Goal: Task Accomplishment & Management: Manage account settings

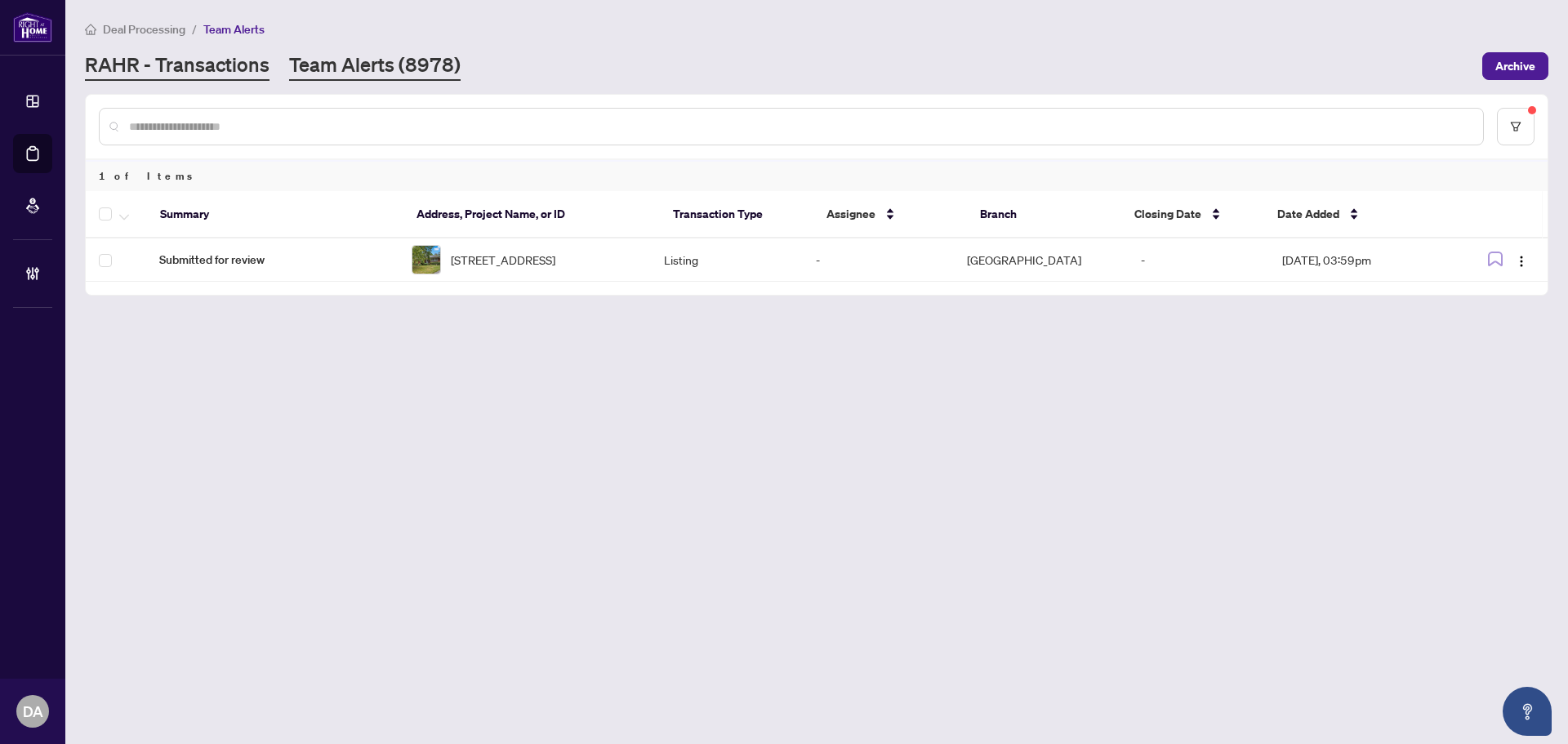
click at [167, 73] on link "RAHR - Transactions" at bounding box center [177, 66] width 184 height 30
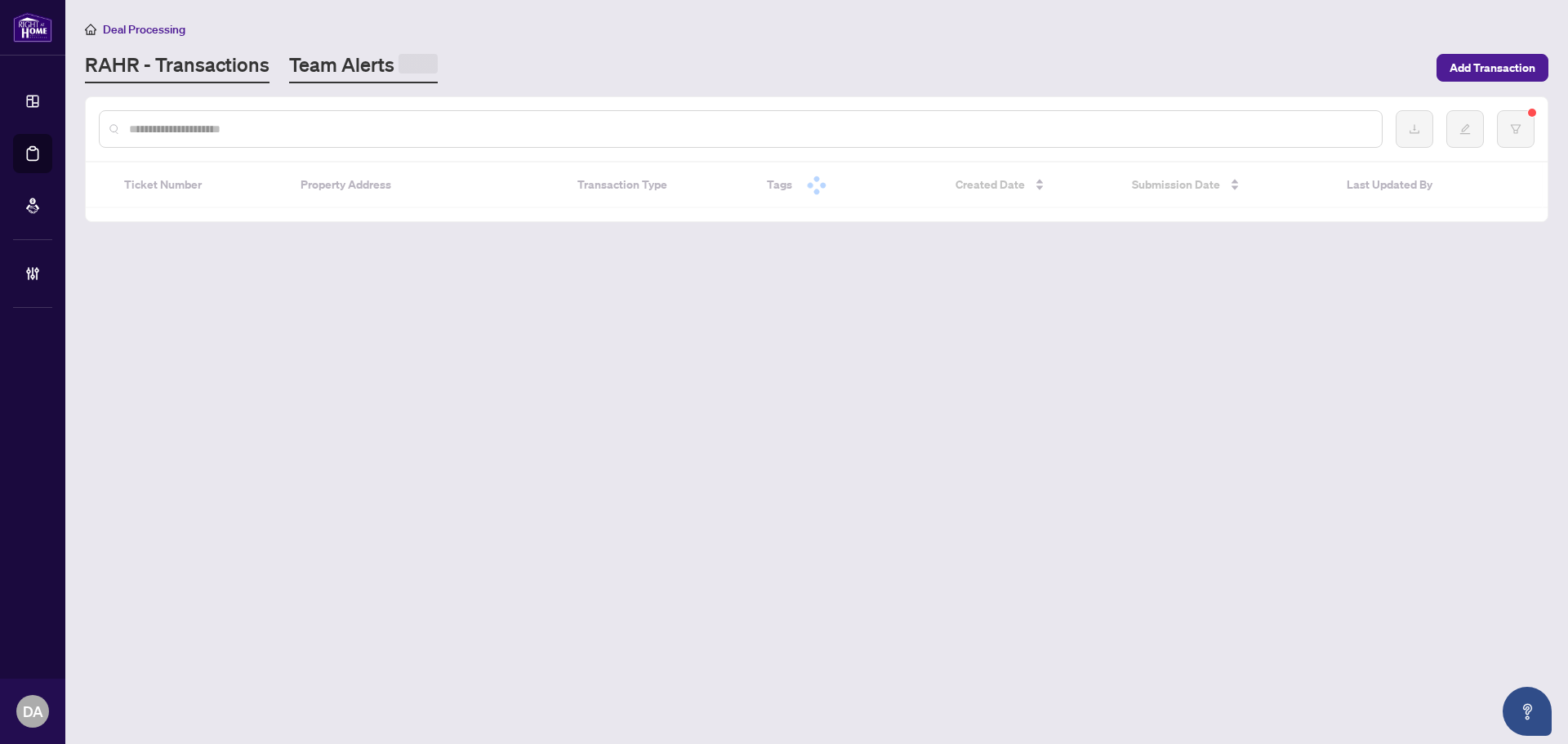
drag, startPoint x: 327, startPoint y: 88, endPoint x: 329, endPoint y: 73, distance: 15.1
click at [327, 88] on main "Deal Processing [PERSON_NAME] - Transactions Team Alerts Add Transaction Ticket…" at bounding box center [816, 372] width 1503 height 744
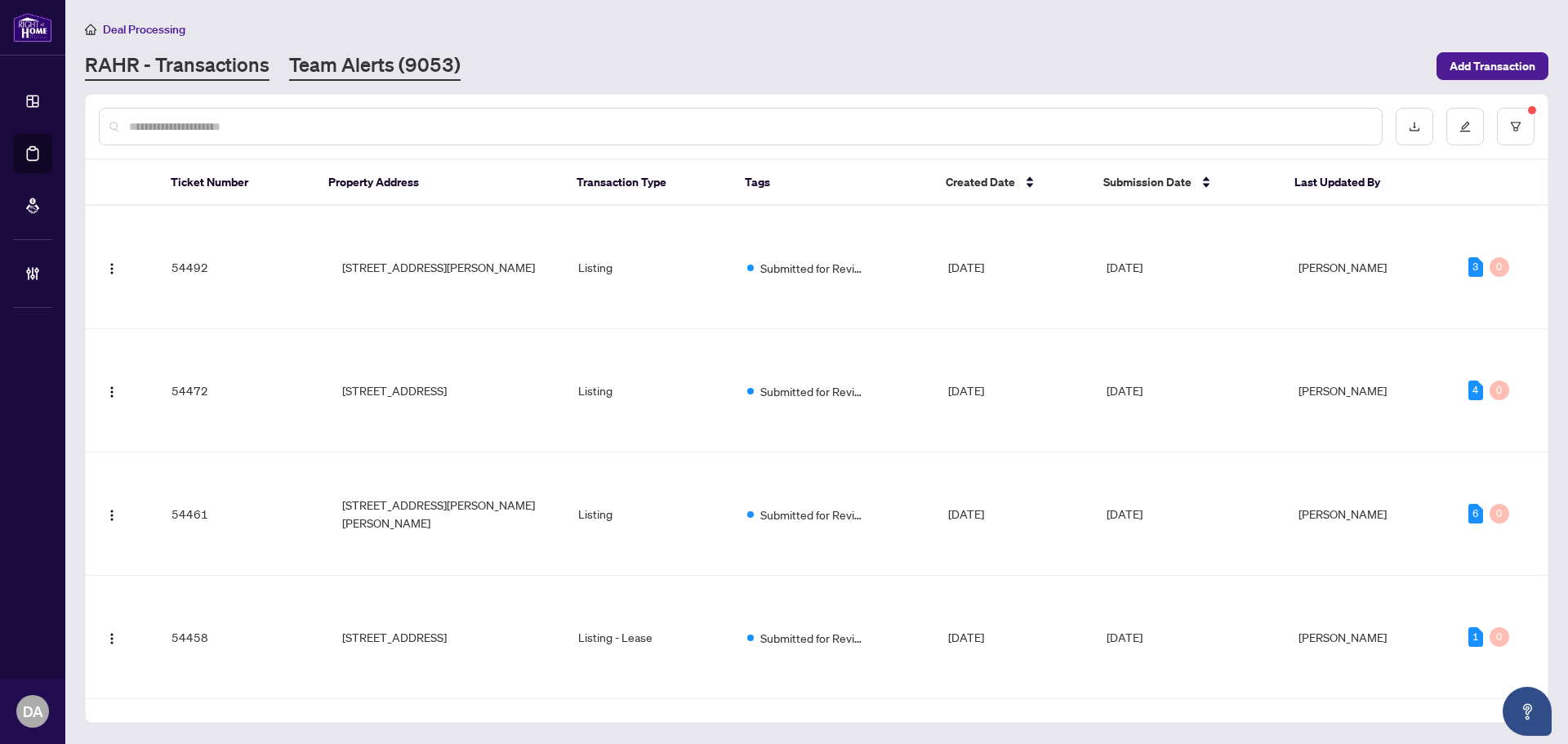
click at [329, 73] on link "Team Alerts (9053)" at bounding box center [375, 66] width 171 height 30
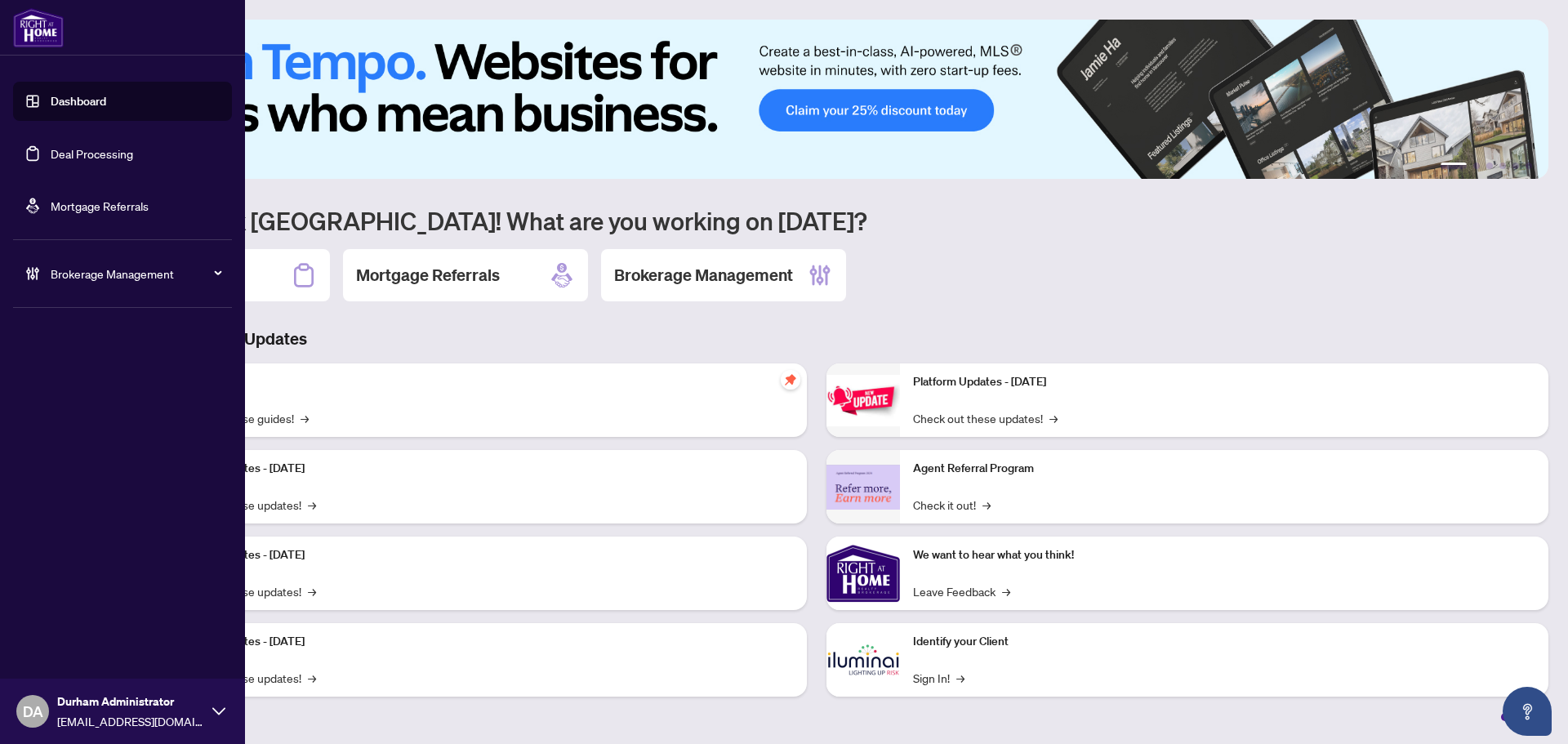
click at [50, 150] on link "Deal Processing" at bounding box center [91, 153] width 83 height 15
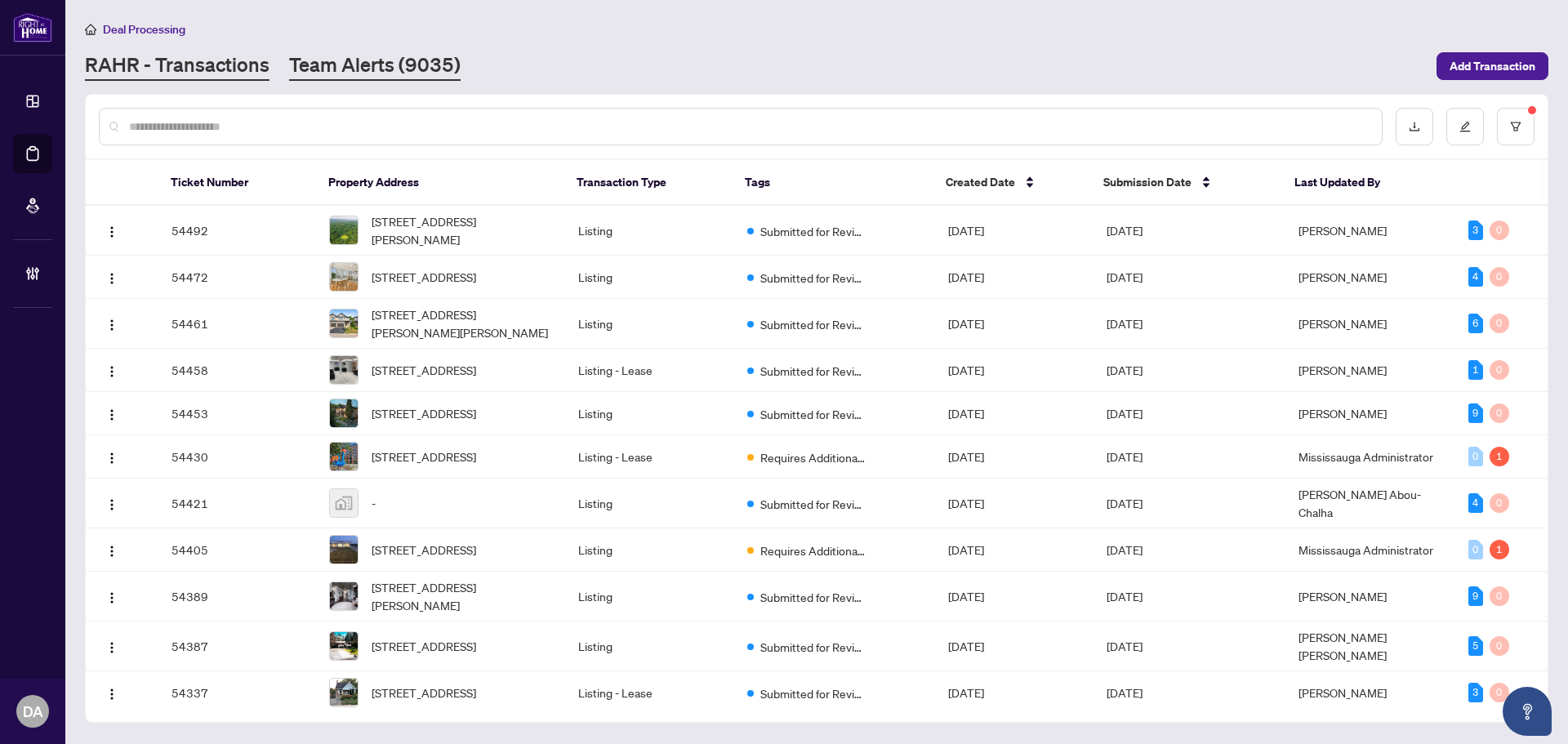
click at [382, 69] on link "Team Alerts (9035)" at bounding box center [375, 66] width 171 height 30
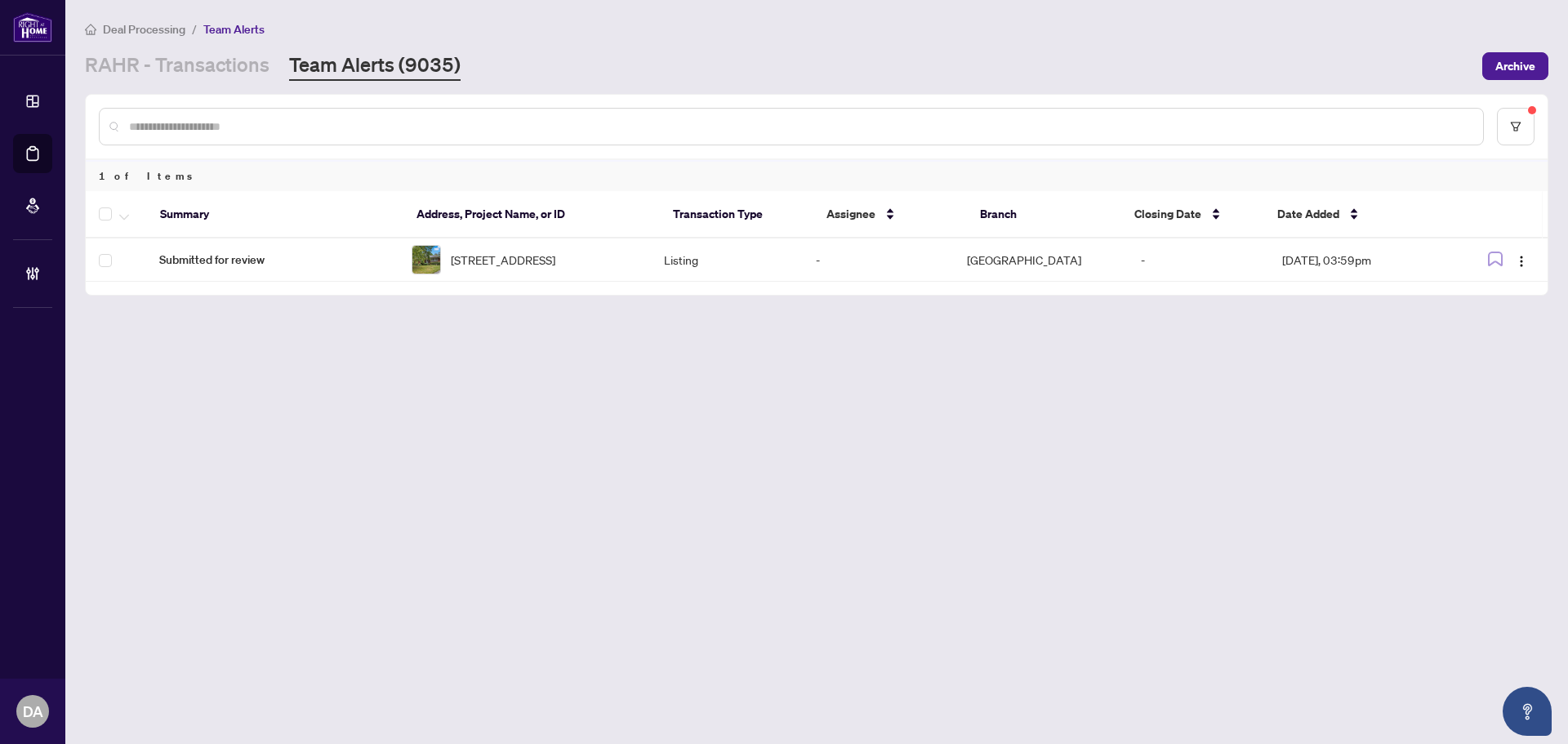
click at [204, 46] on div "Deal Processing / Team Alerts RAHR - Transactions Team Alerts (9035) Archive" at bounding box center [817, 50] width 1464 height 61
click at [216, 85] on main "Deal Processing / Team Alerts RAHR - Transactions Team Alerts (9035) Archive 1 …" at bounding box center [816, 372] width 1503 height 744
click at [238, 48] on div "Deal Processing / Team Alerts RAHR - Transactions Team Alerts (9035) Archive" at bounding box center [817, 50] width 1464 height 61
click at [238, 59] on link "RAHR - Transactions" at bounding box center [177, 66] width 184 height 30
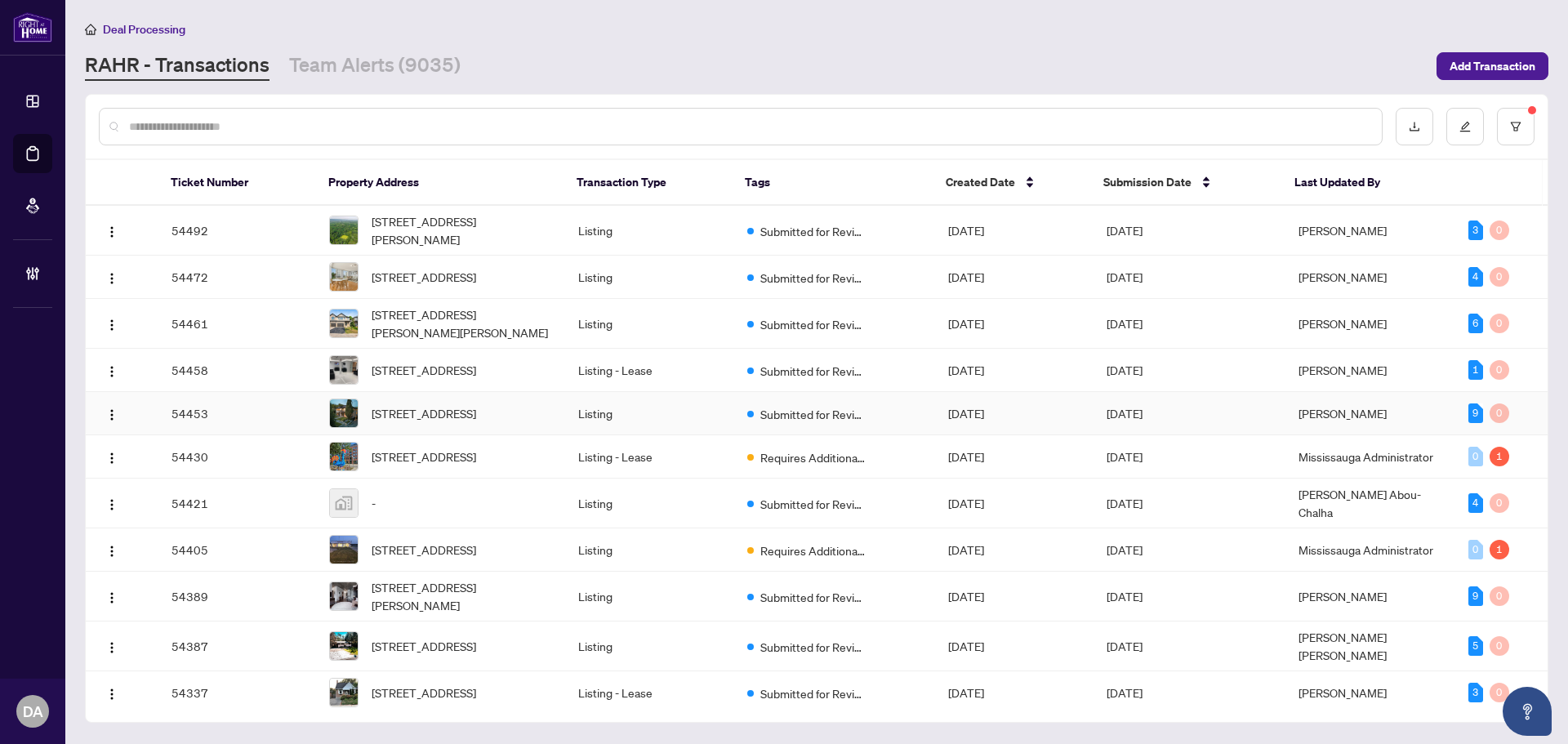
scroll to position [245, 0]
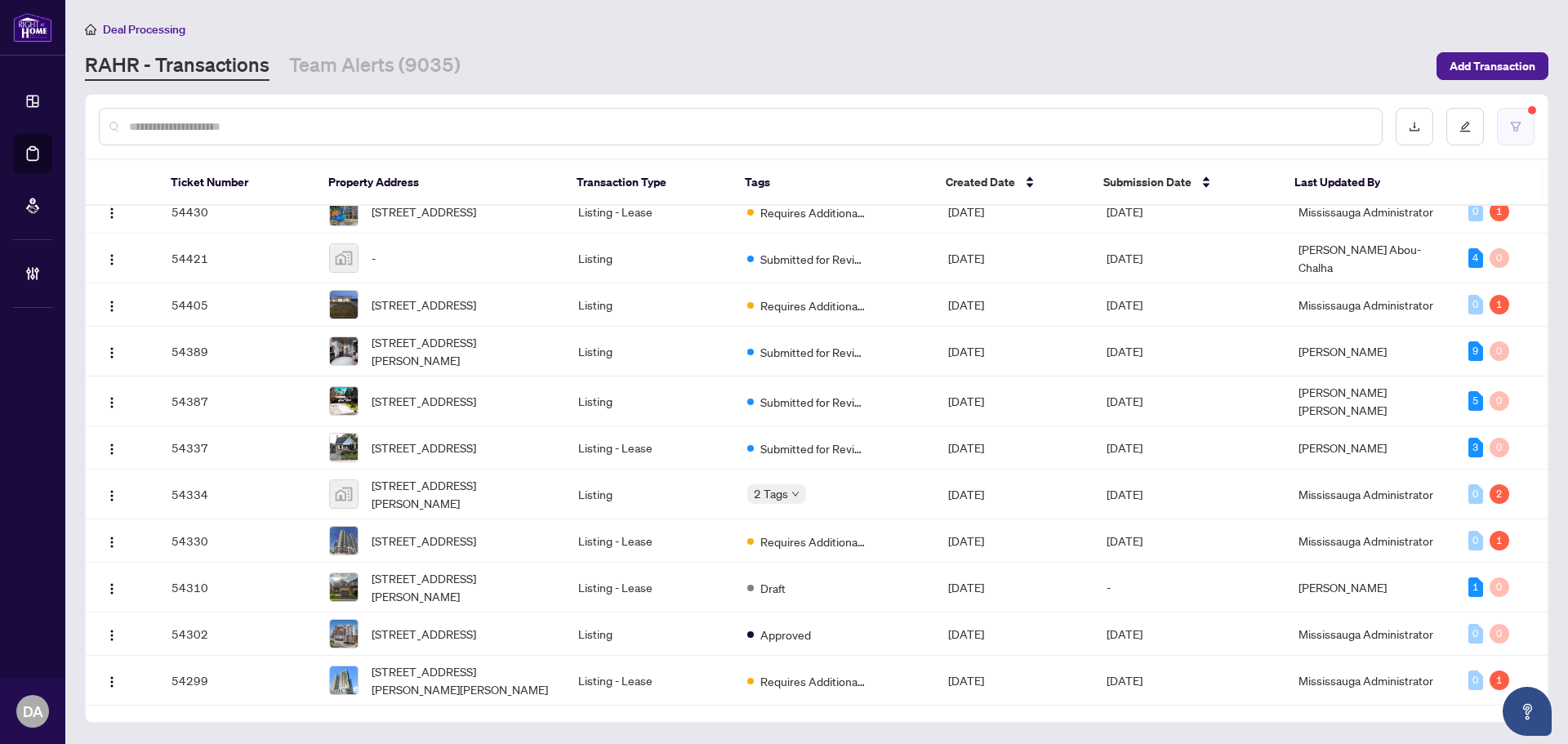
click at [1518, 118] on button "button" at bounding box center [1515, 126] width 37 height 37
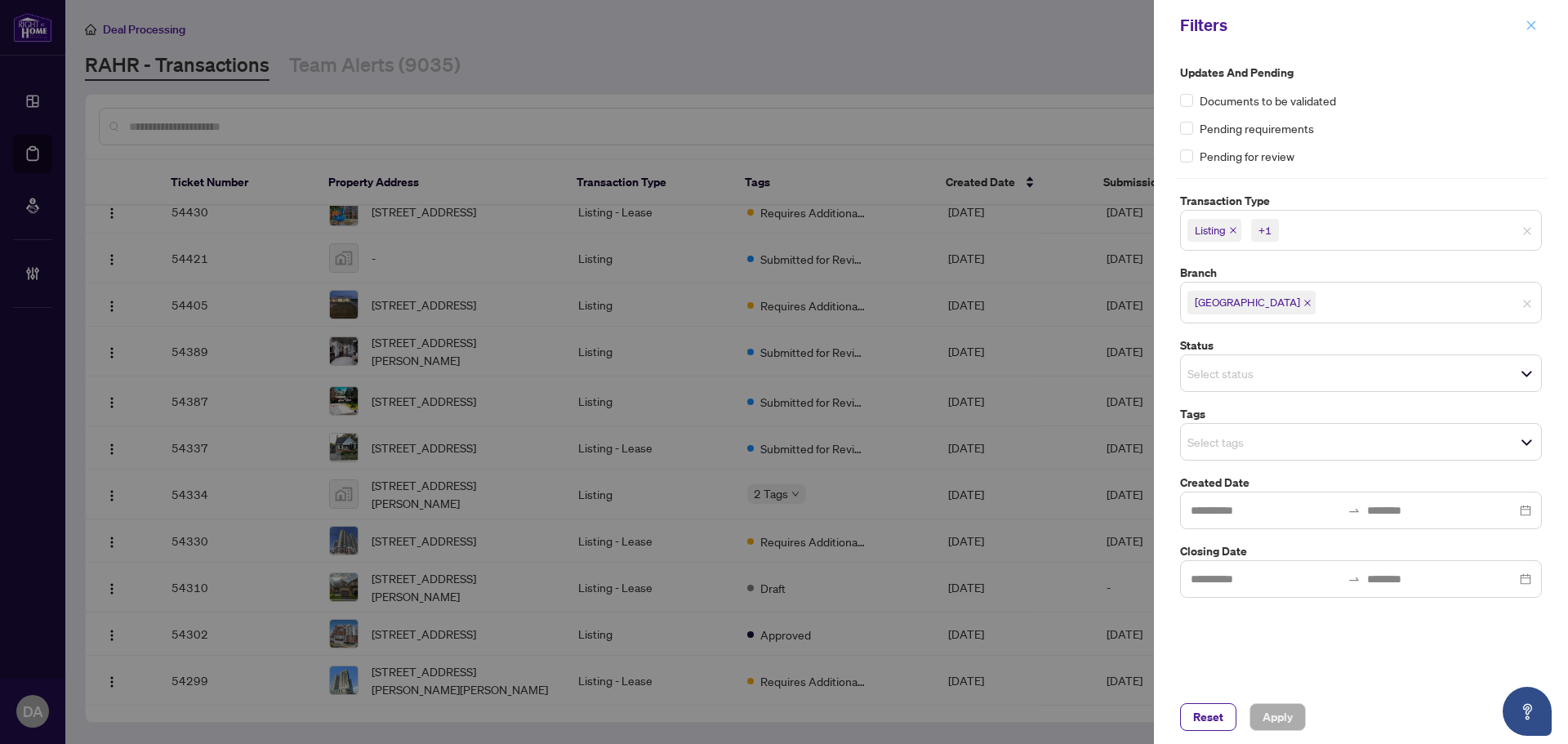
click at [1532, 21] on icon "close" at bounding box center [1531, 25] width 11 height 11
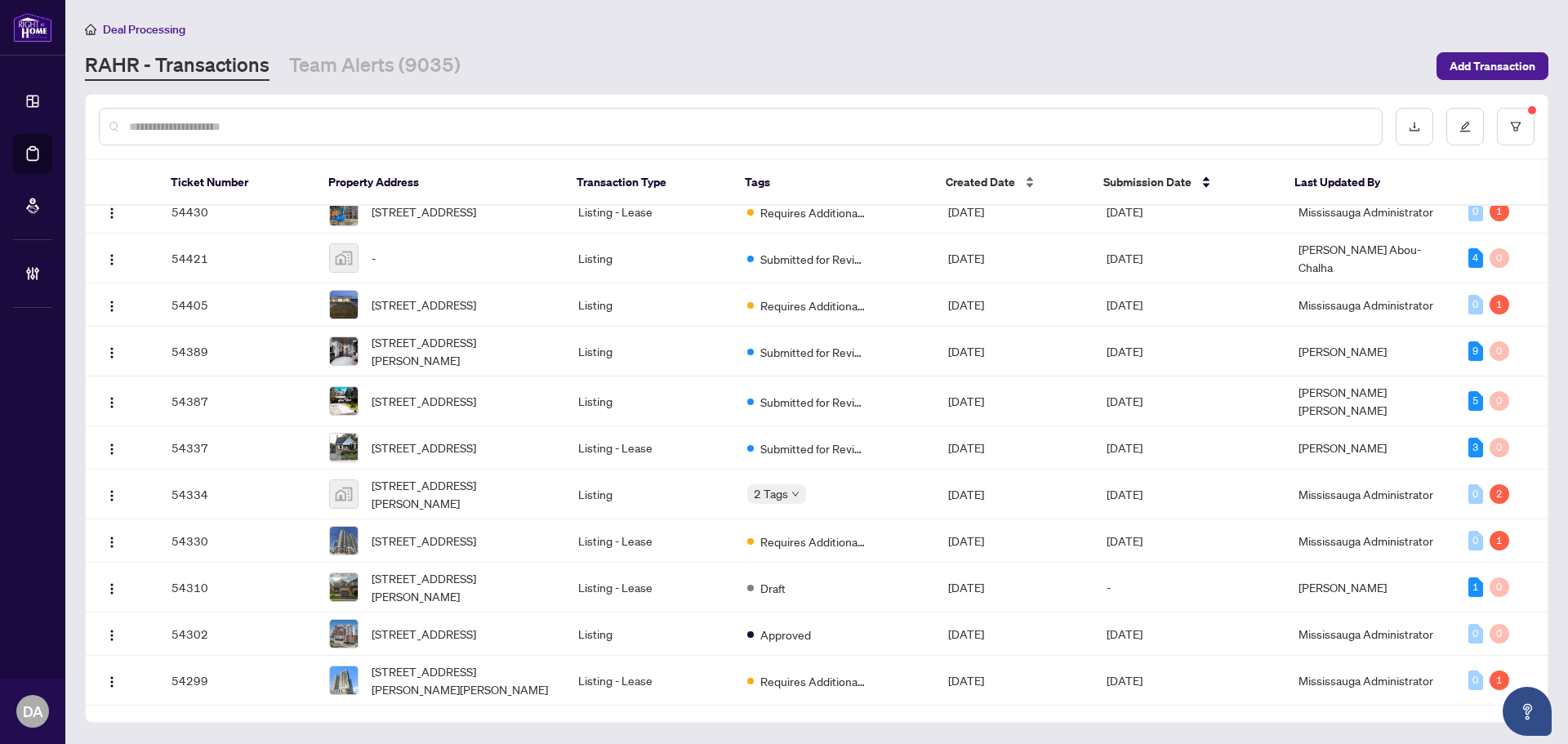
click at [1007, 184] on span "Created Date" at bounding box center [980, 182] width 70 height 18
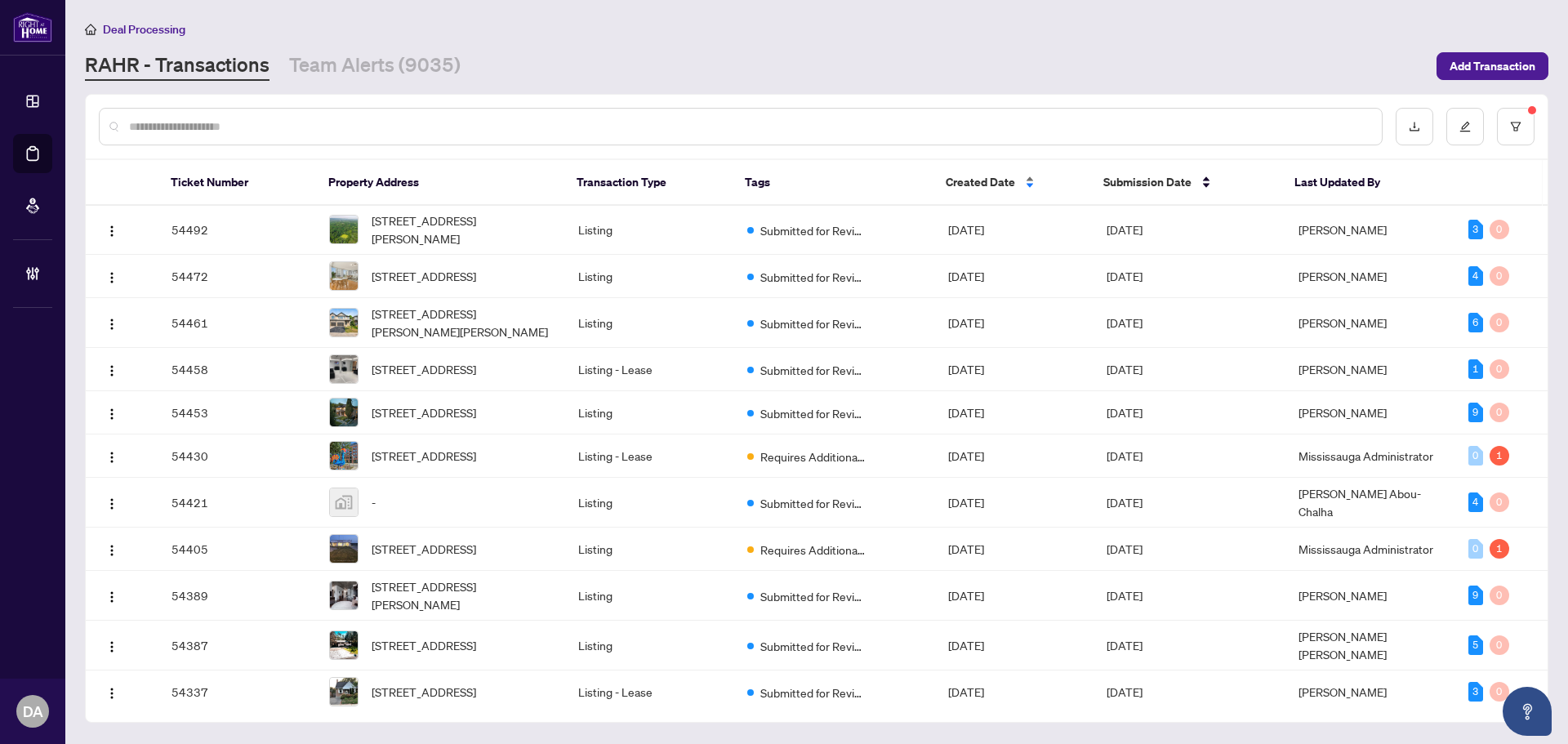
scroll to position [0, 0]
drag, startPoint x: 382, startPoint y: 95, endPoint x: 379, endPoint y: 114, distance: 19.2
click at [382, 96] on div at bounding box center [817, 126] width 1462 height 63
click at [379, 115] on div at bounding box center [741, 126] width 1284 height 37
click at [378, 129] on input "text" at bounding box center [748, 126] width 1239 height 18
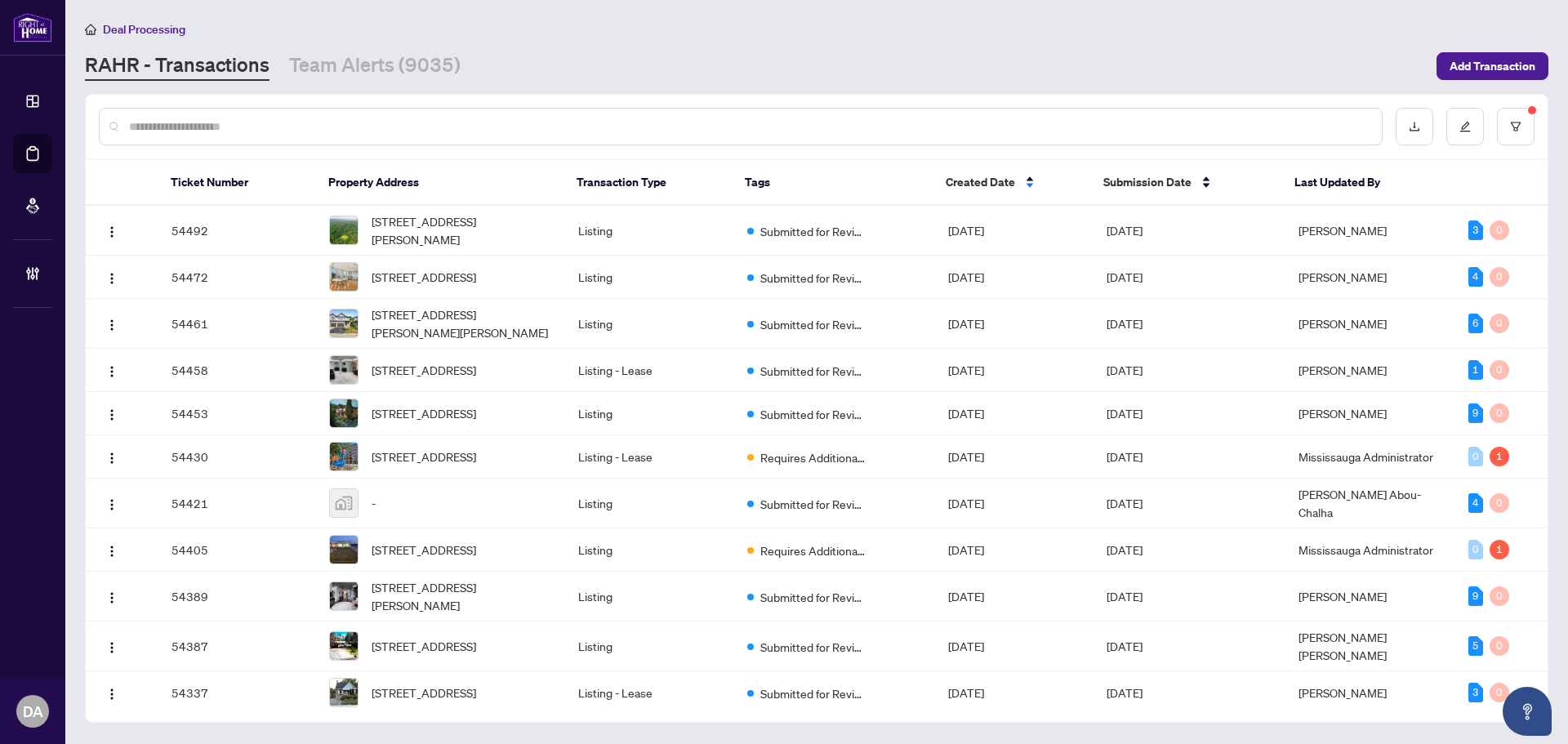
paste input "**********"
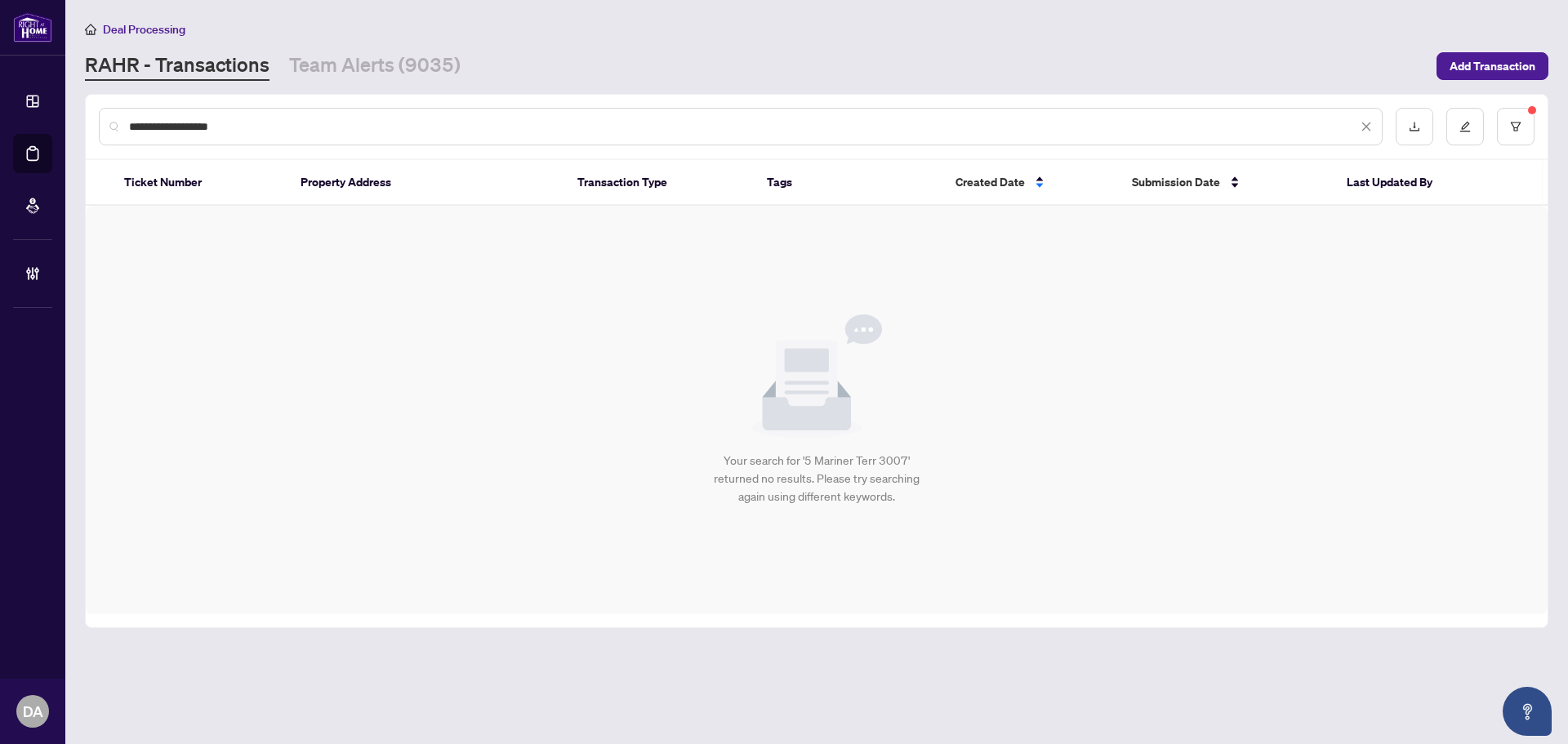
drag, startPoint x: 230, startPoint y: 130, endPoint x: -149, endPoint y: 107, distance: 379.7
click at [0, 107] on html "**********" at bounding box center [784, 372] width 1568 height 744
paste input "text"
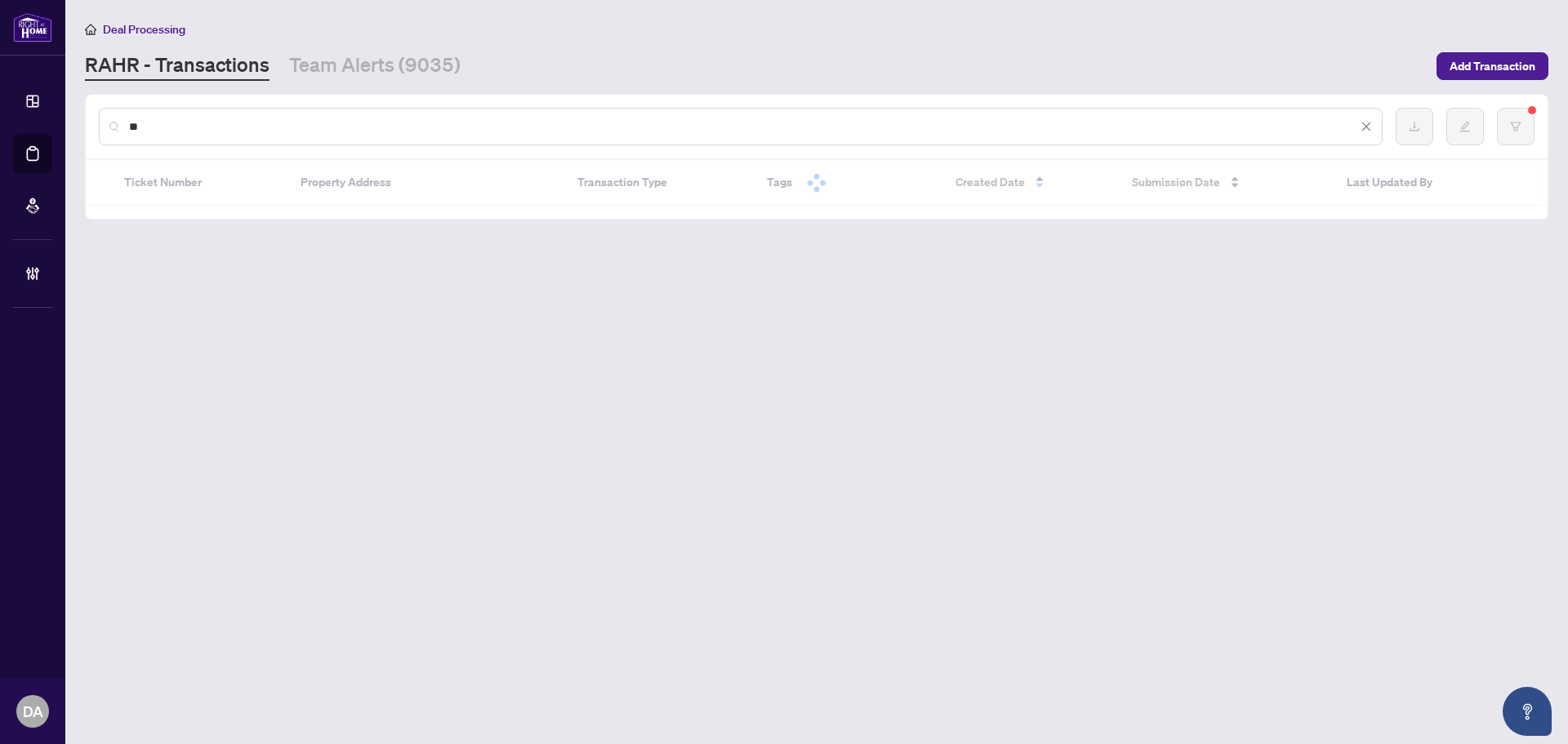
type input "*"
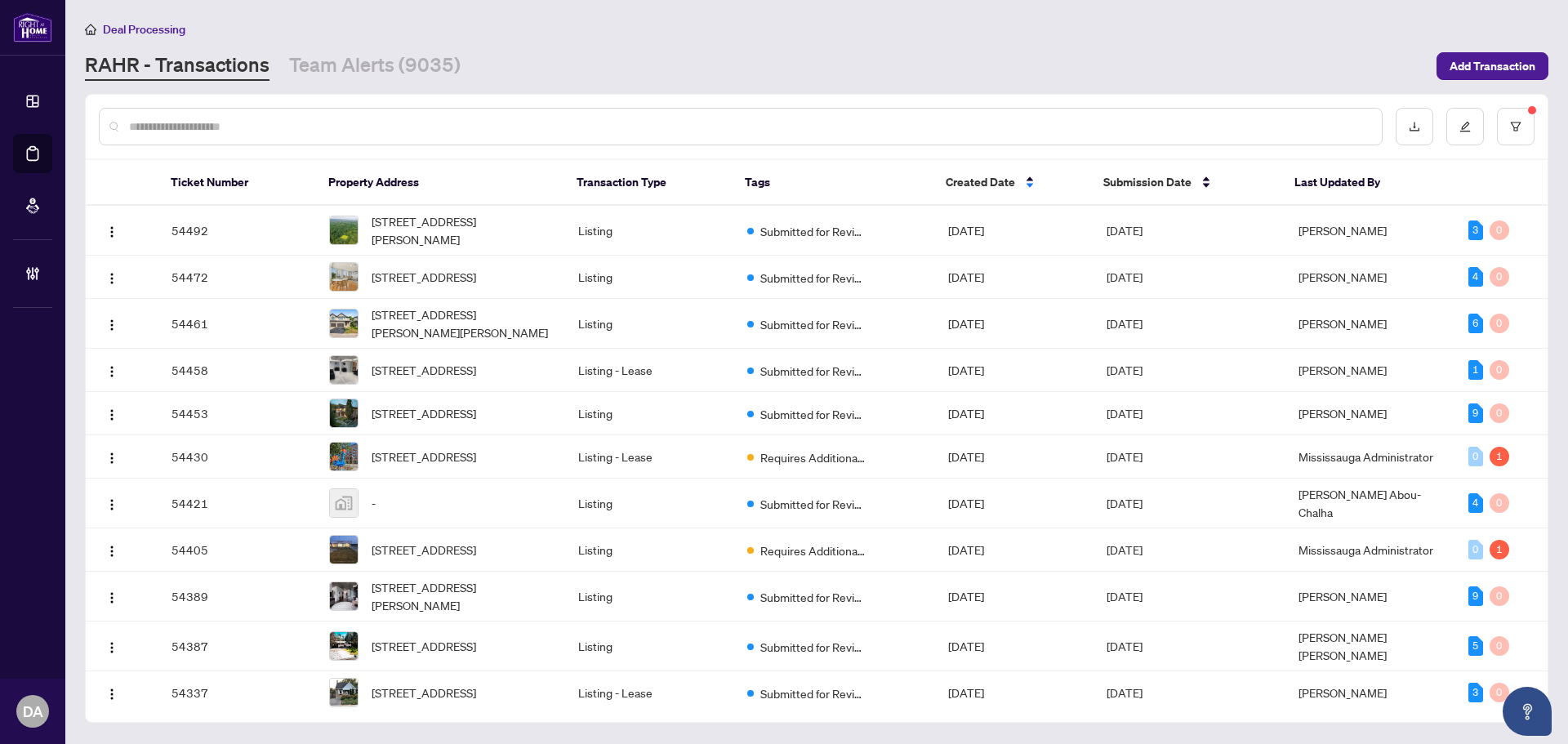
click at [371, 126] on input "text" at bounding box center [748, 126] width 1239 height 18
paste input "*********"
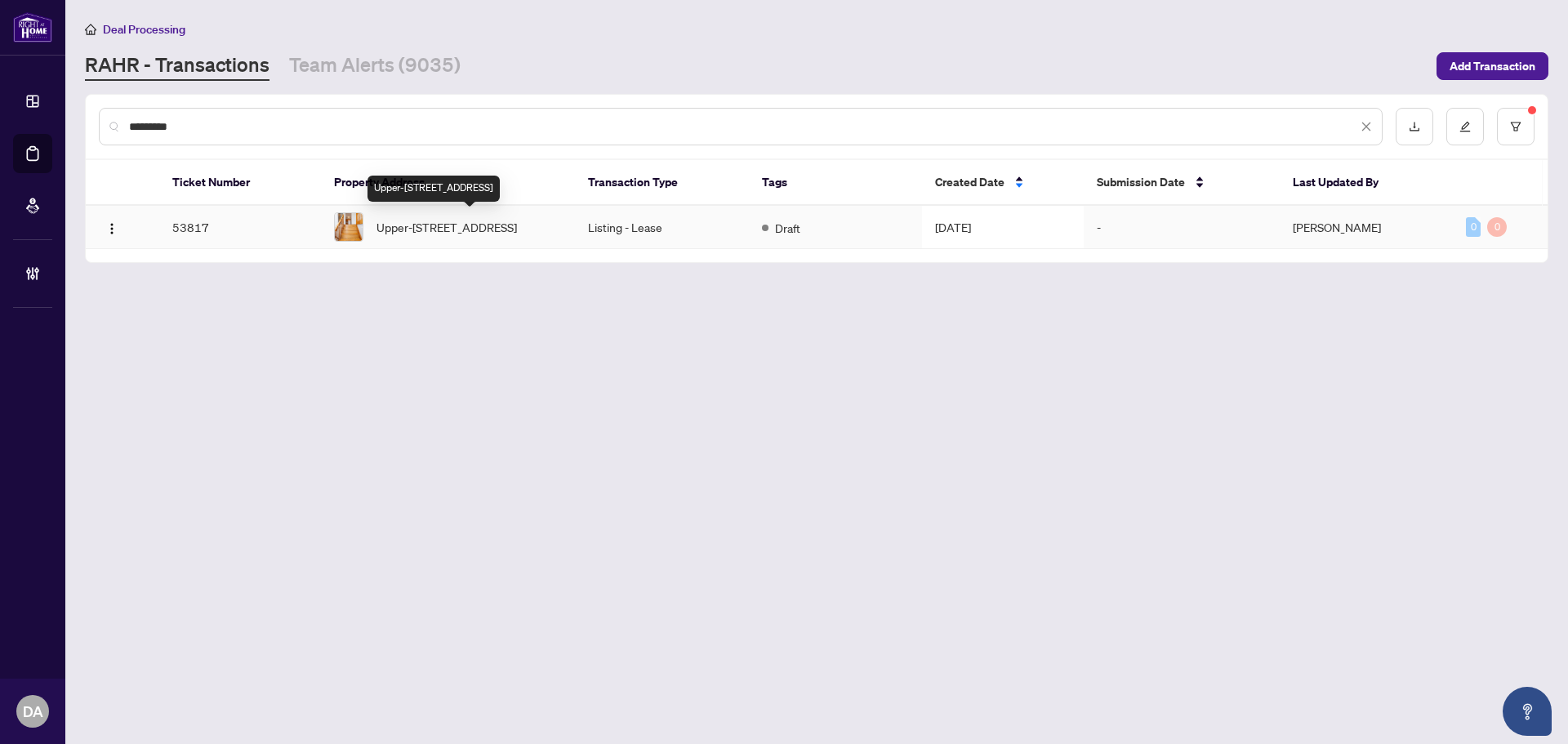
type input "*********"
click at [447, 234] on span "Upper-4122 Dursley Cres, Mississauga, Ontario L4Z 1J7, Canada" at bounding box center [447, 227] width 141 height 18
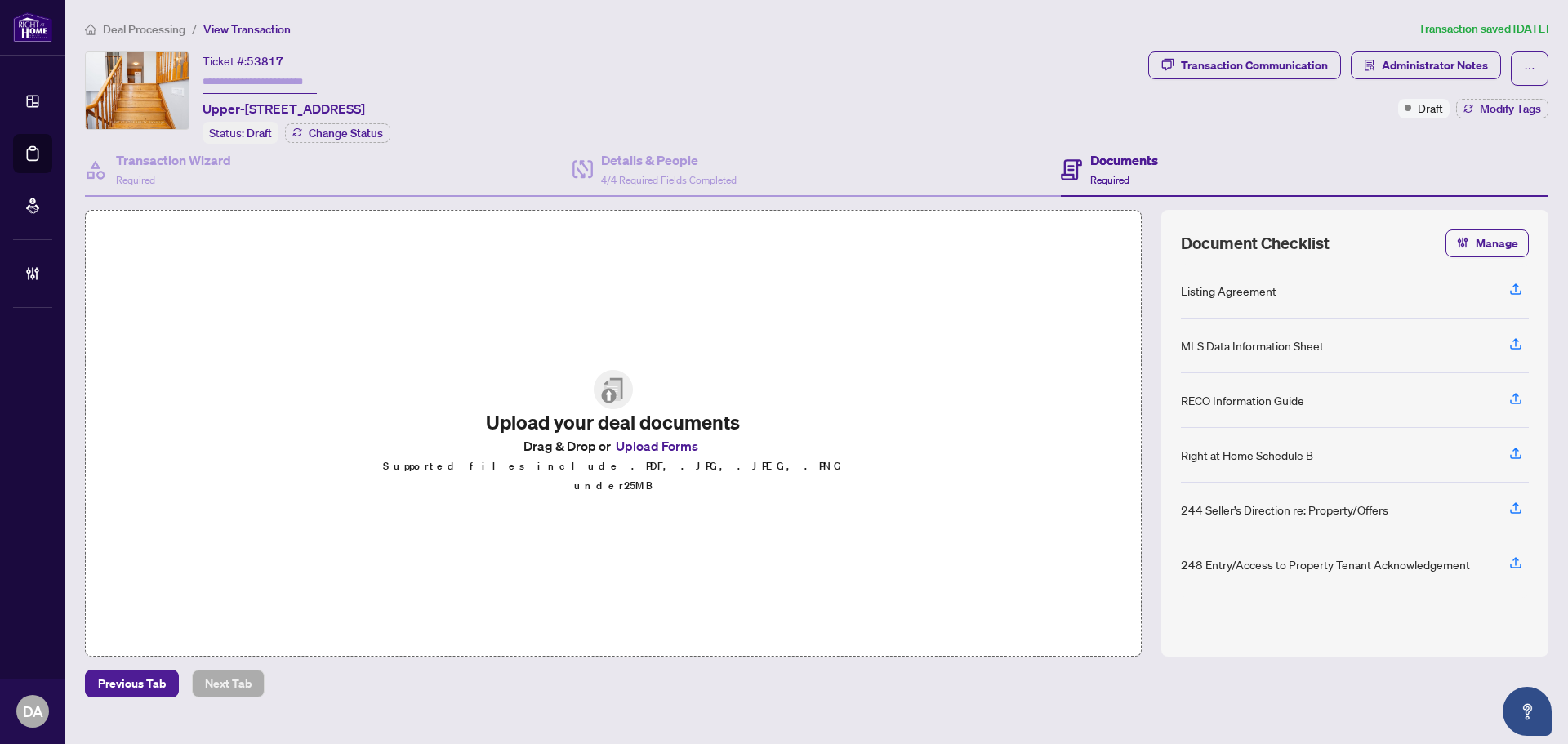
click at [183, 29] on span "Deal Processing" at bounding box center [143, 29] width 83 height 15
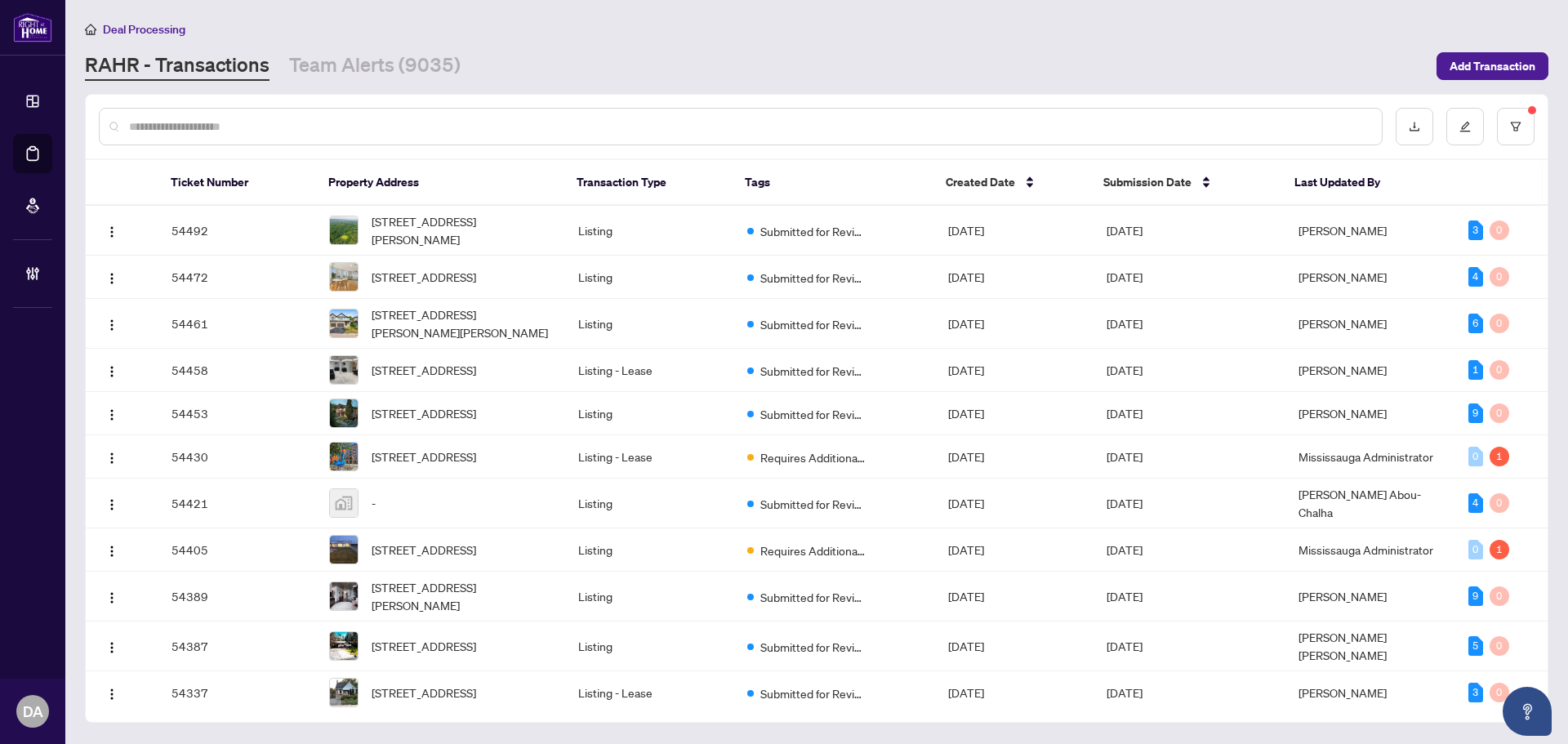
click at [573, 125] on input "text" at bounding box center [748, 126] width 1239 height 18
paste input "*********"
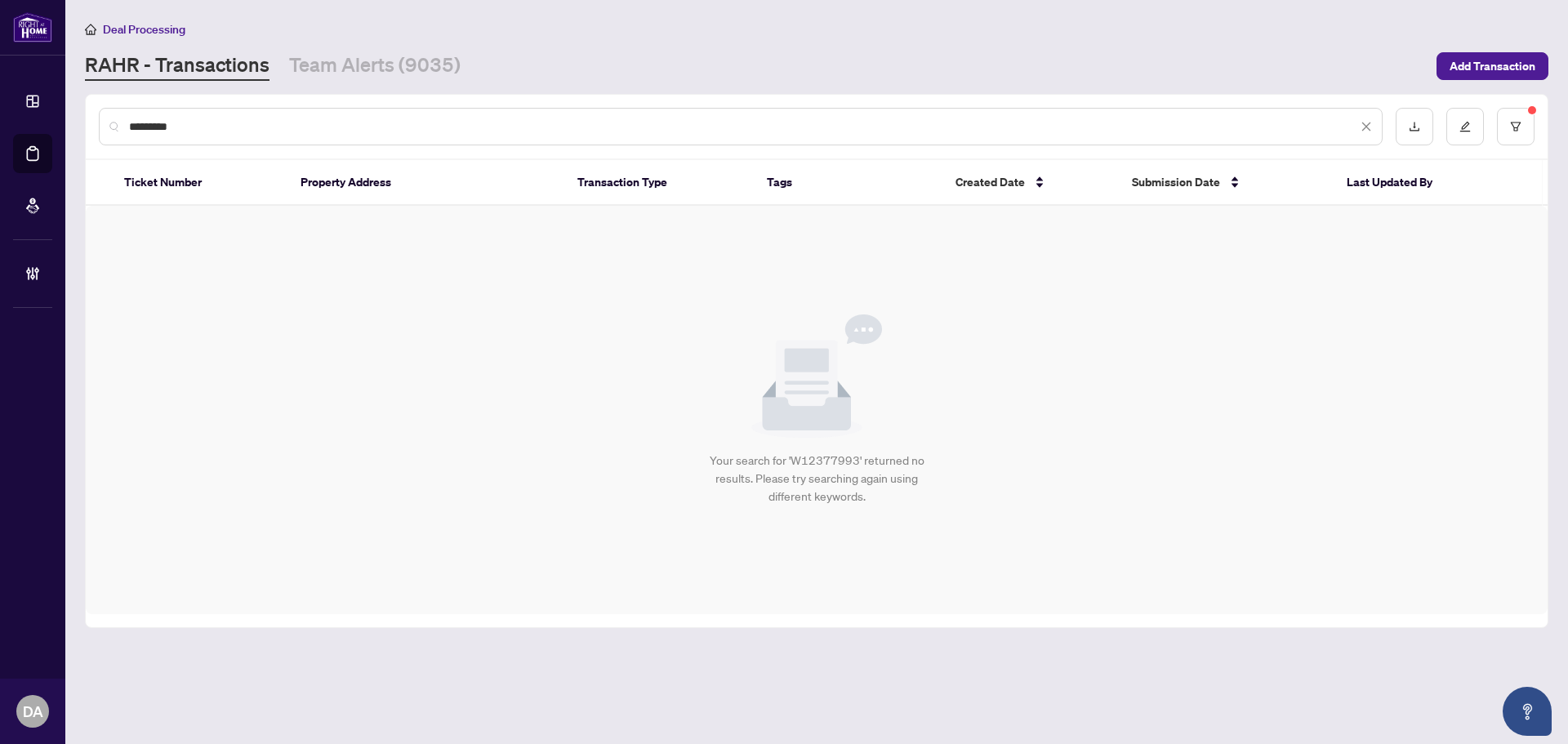
click at [520, 123] on input "*********" at bounding box center [742, 126] width 1228 height 18
paste input "text"
type input "*********"
click at [250, 78] on link "RAHR - Transactions" at bounding box center [177, 66] width 184 height 30
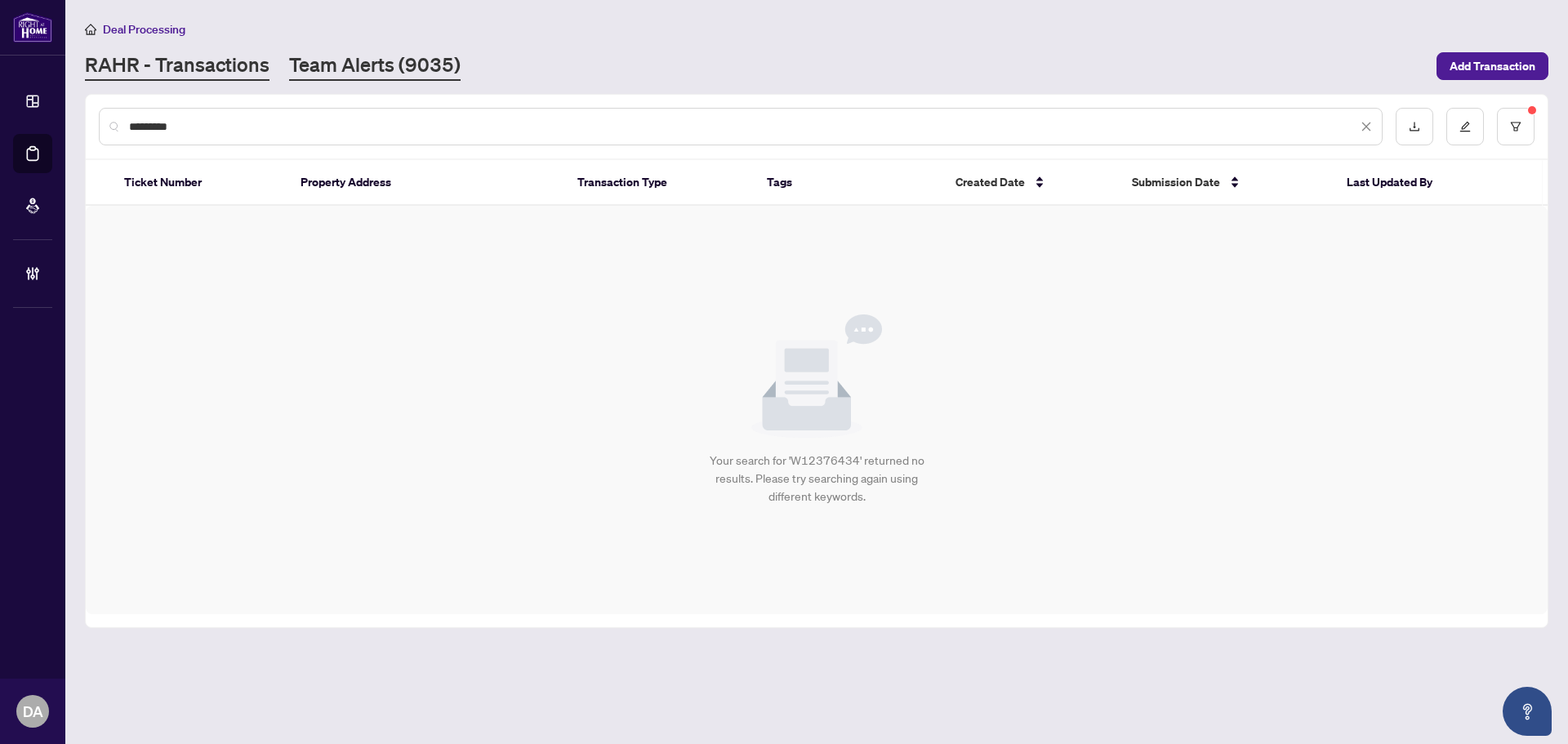
click at [409, 64] on link "Team Alerts (9035)" at bounding box center [375, 66] width 171 height 30
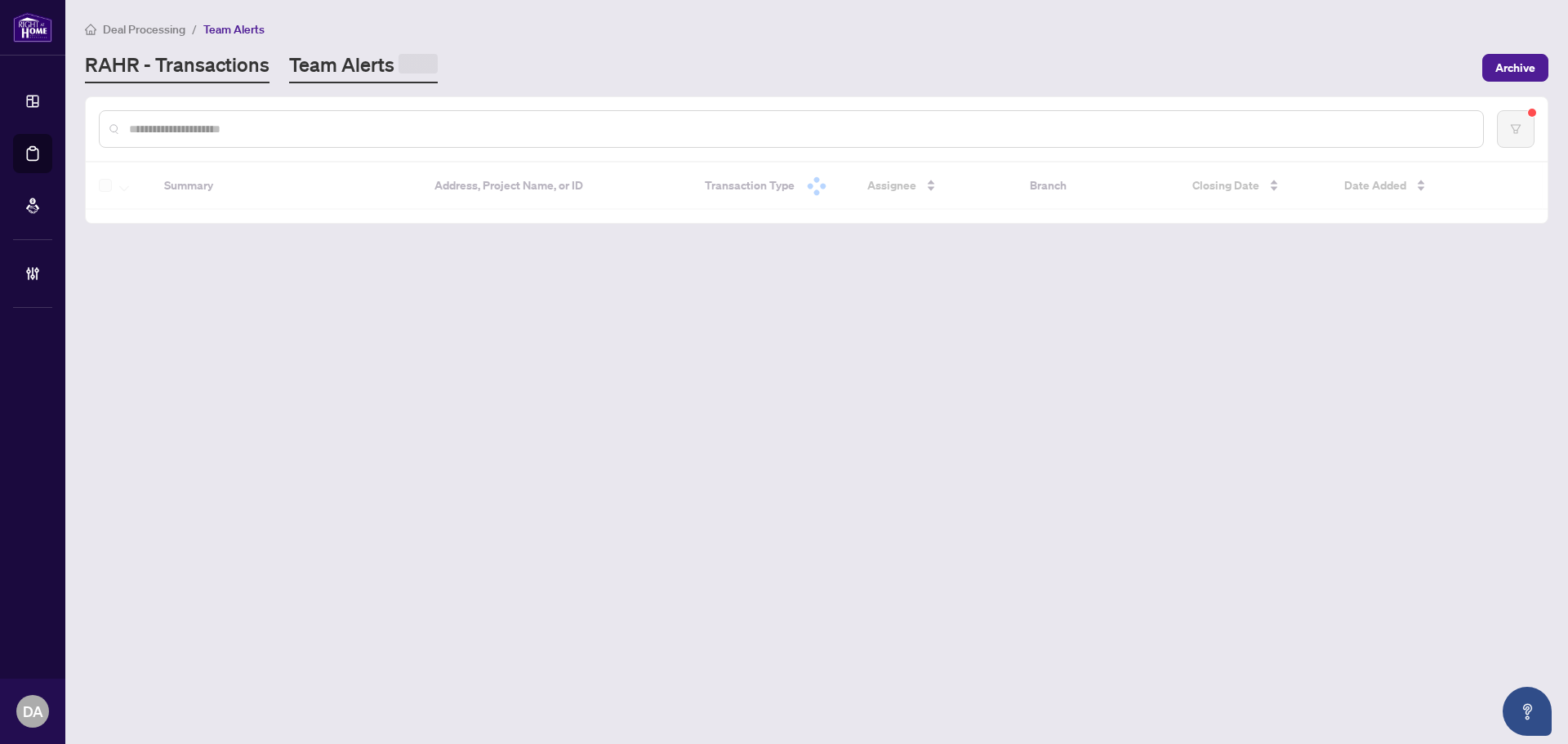
click at [208, 70] on link "RAHR - Transactions" at bounding box center [177, 67] width 184 height 32
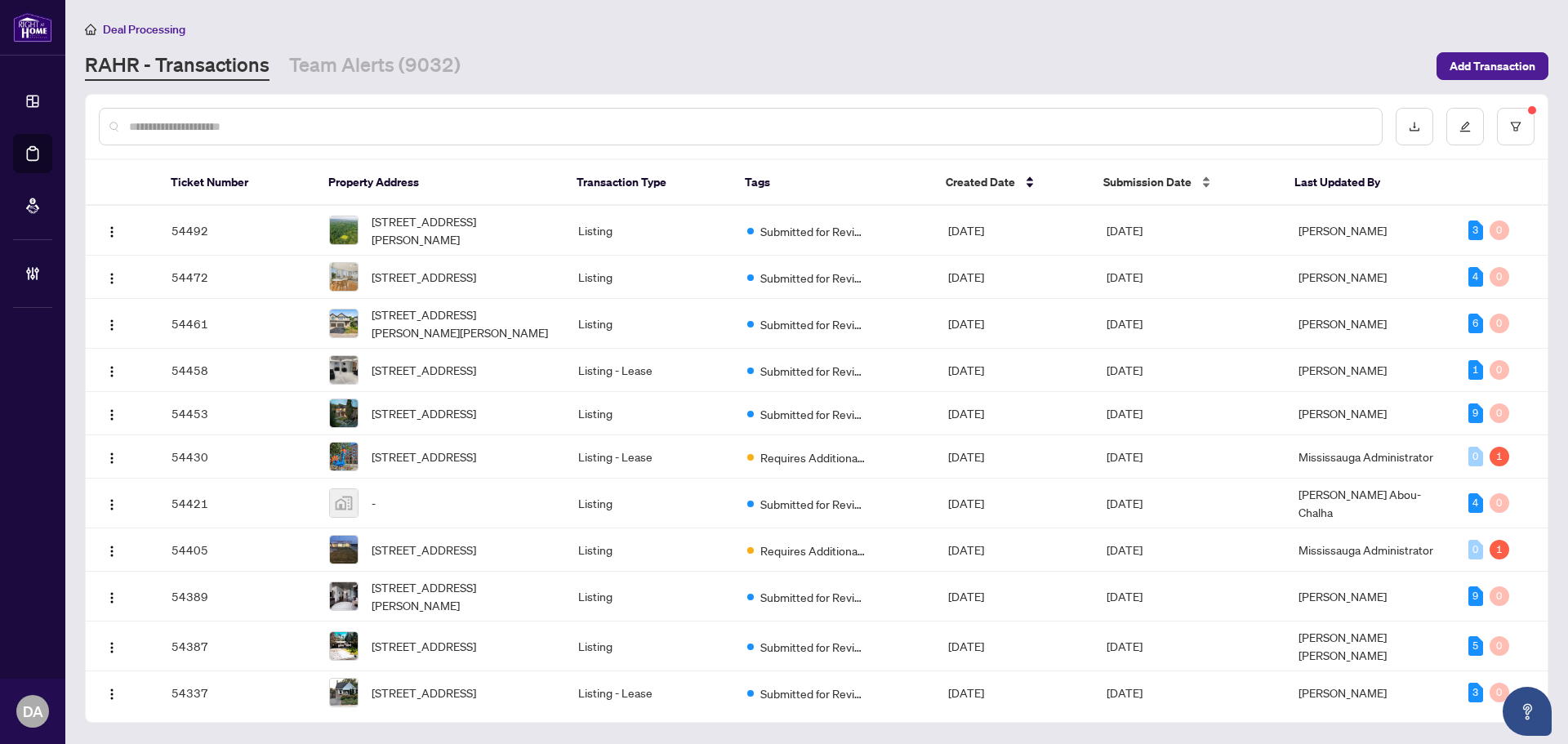
click at [1205, 178] on div "Submission Date" at bounding box center [1186, 182] width 165 height 18
click at [1214, 180] on div "Submission Date" at bounding box center [1186, 182] width 165 height 18
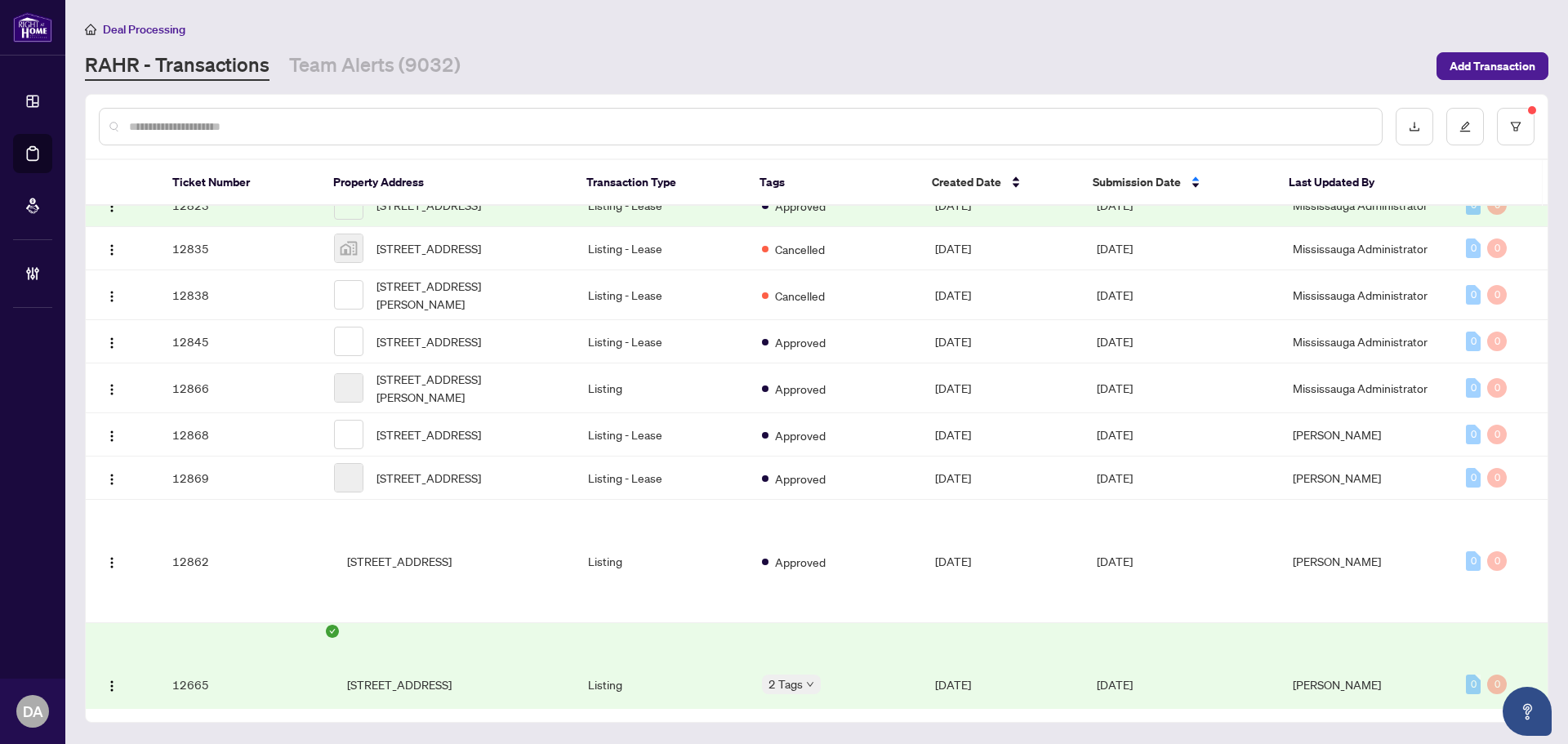
scroll to position [2517, 0]
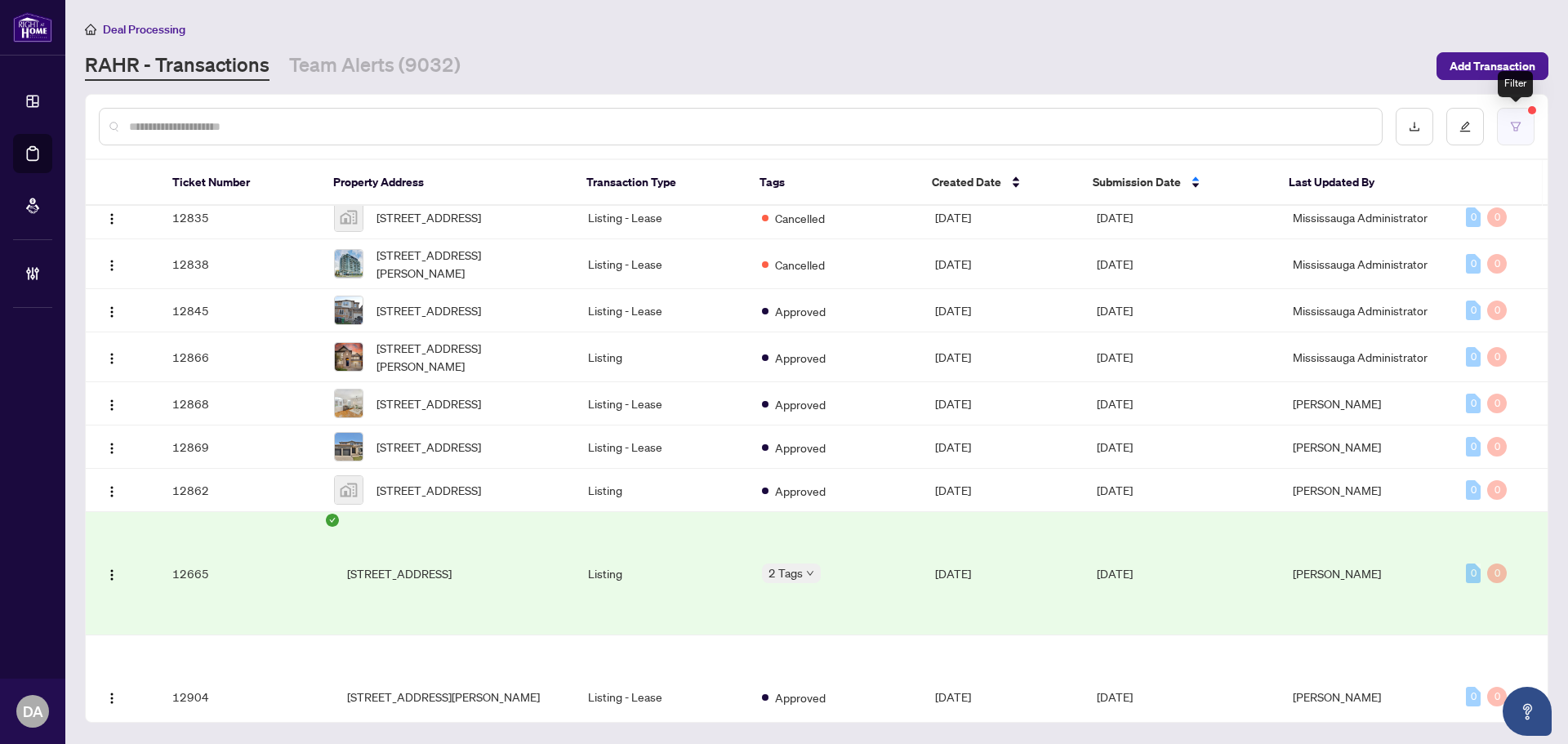
click at [1515, 118] on button "button" at bounding box center [1515, 126] width 37 height 37
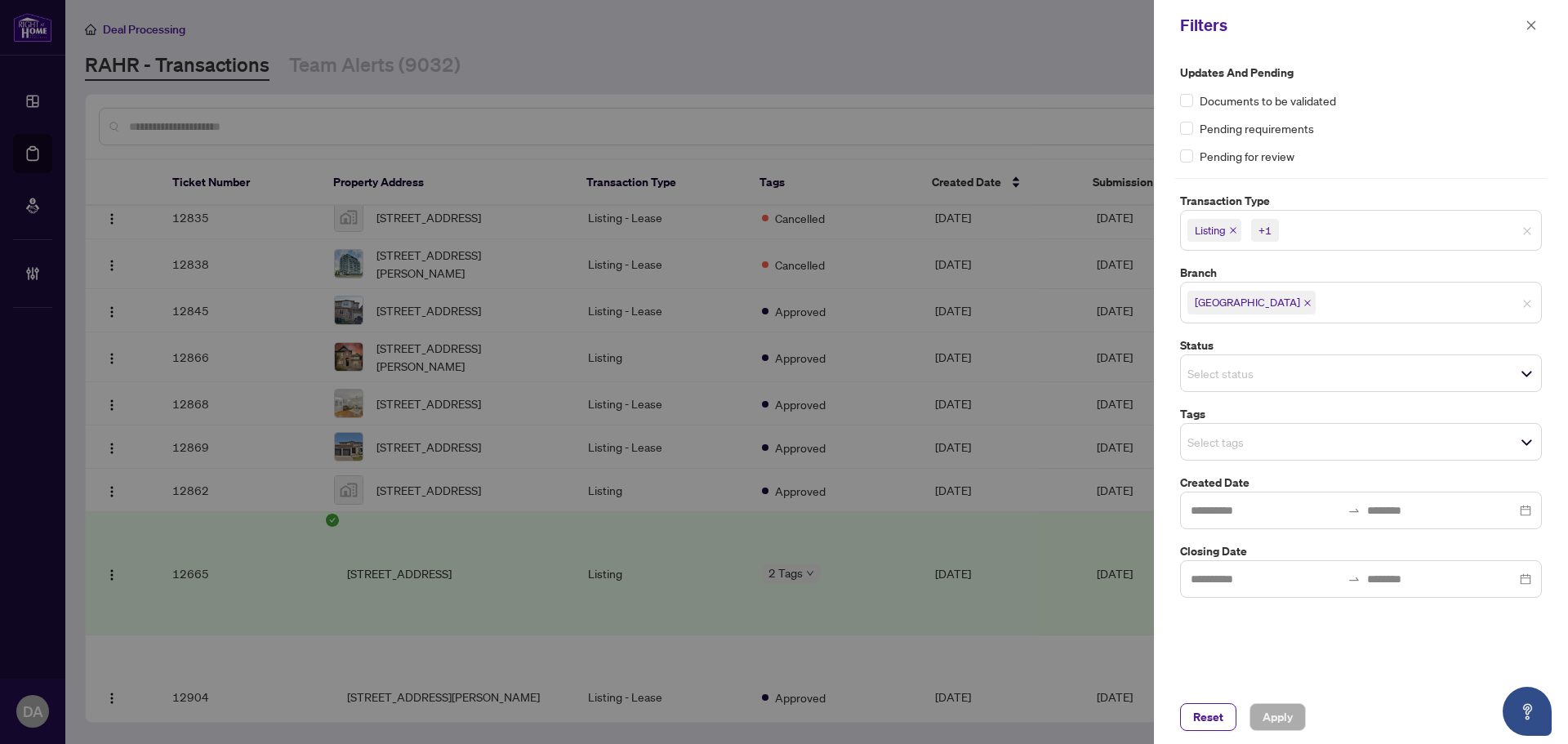
click at [1321, 438] on span "Select tags" at bounding box center [1361, 442] width 360 height 23
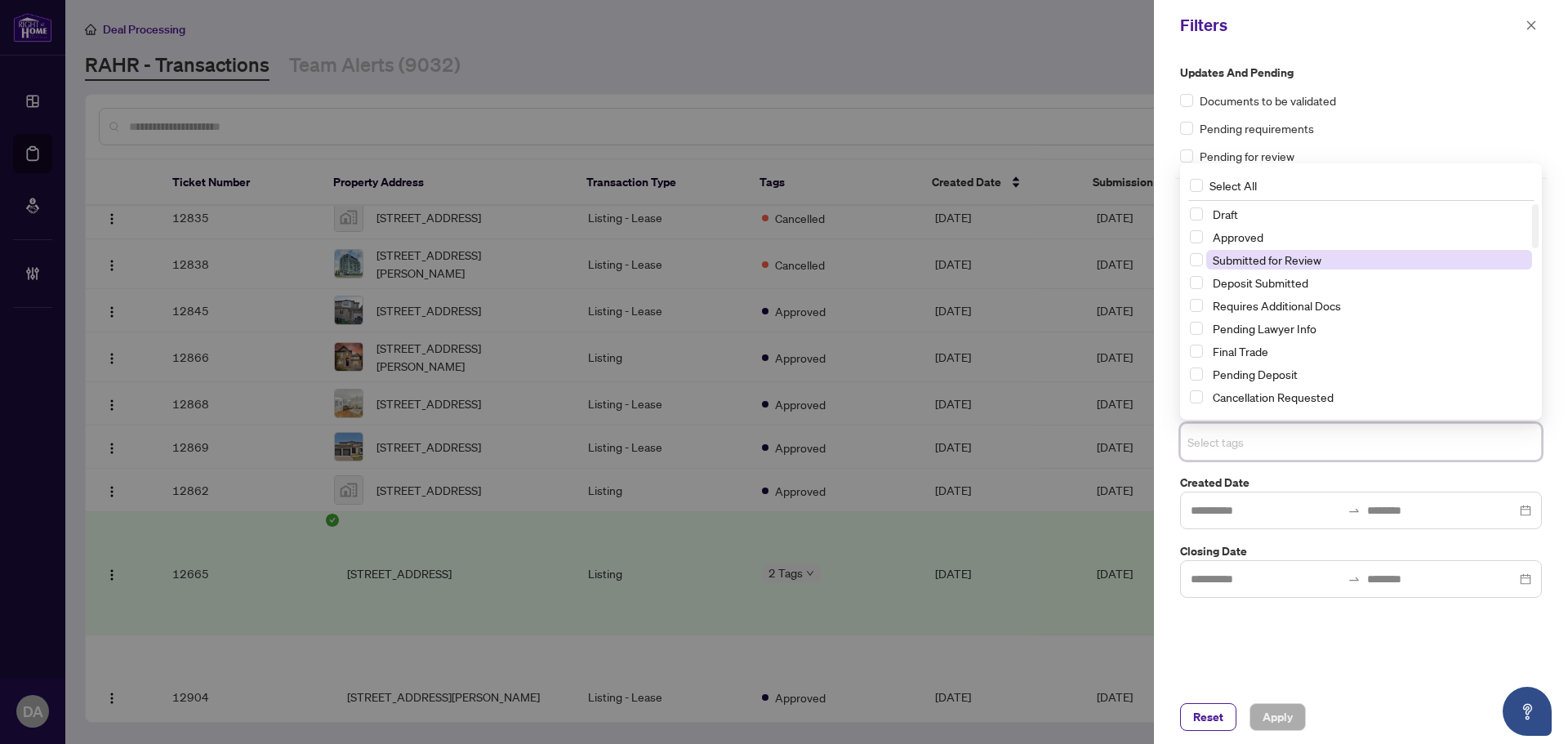
click at [1242, 256] on span "Submitted for Review" at bounding box center [1266, 259] width 109 height 15
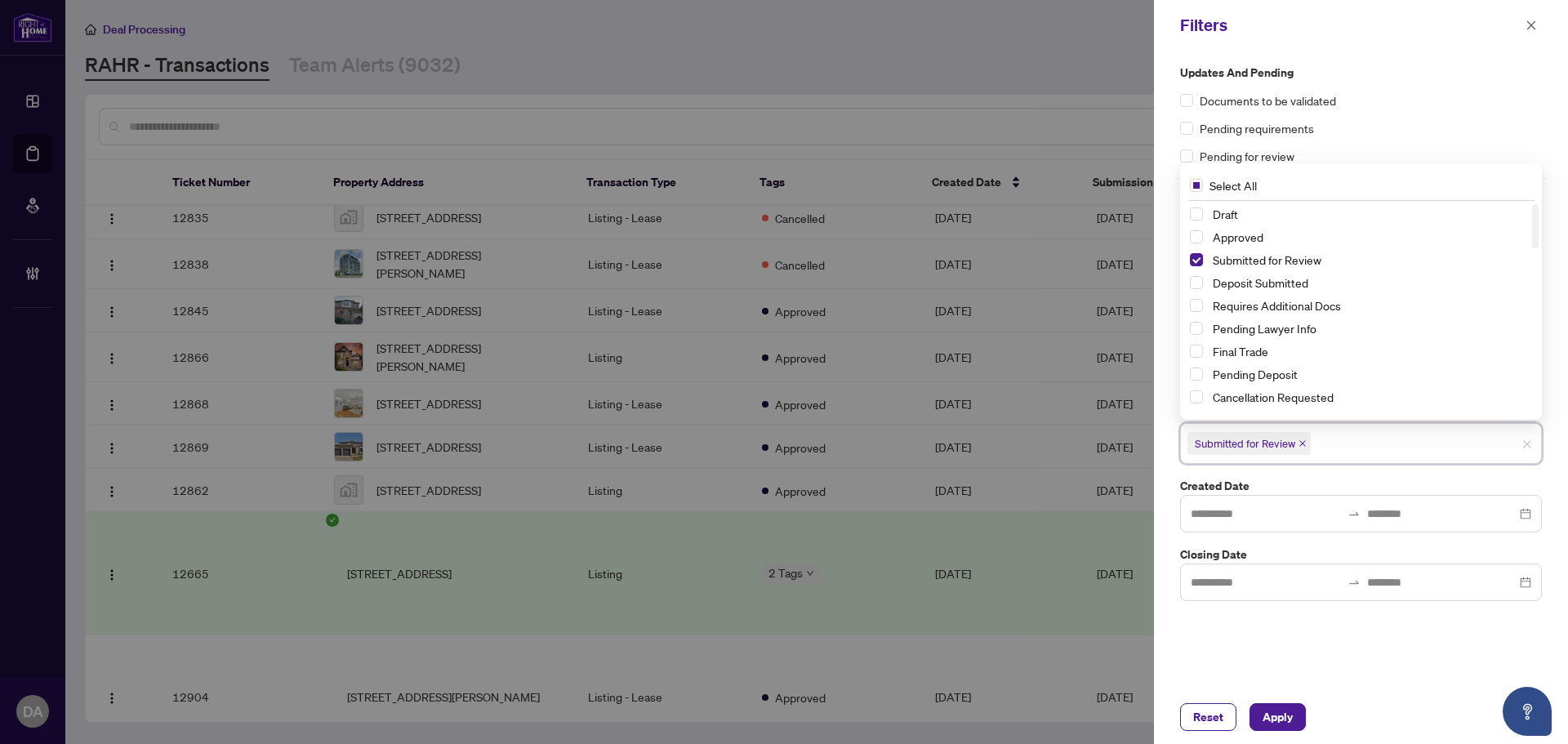
click at [1268, 700] on div "Reset Apply" at bounding box center [1361, 717] width 414 height 54
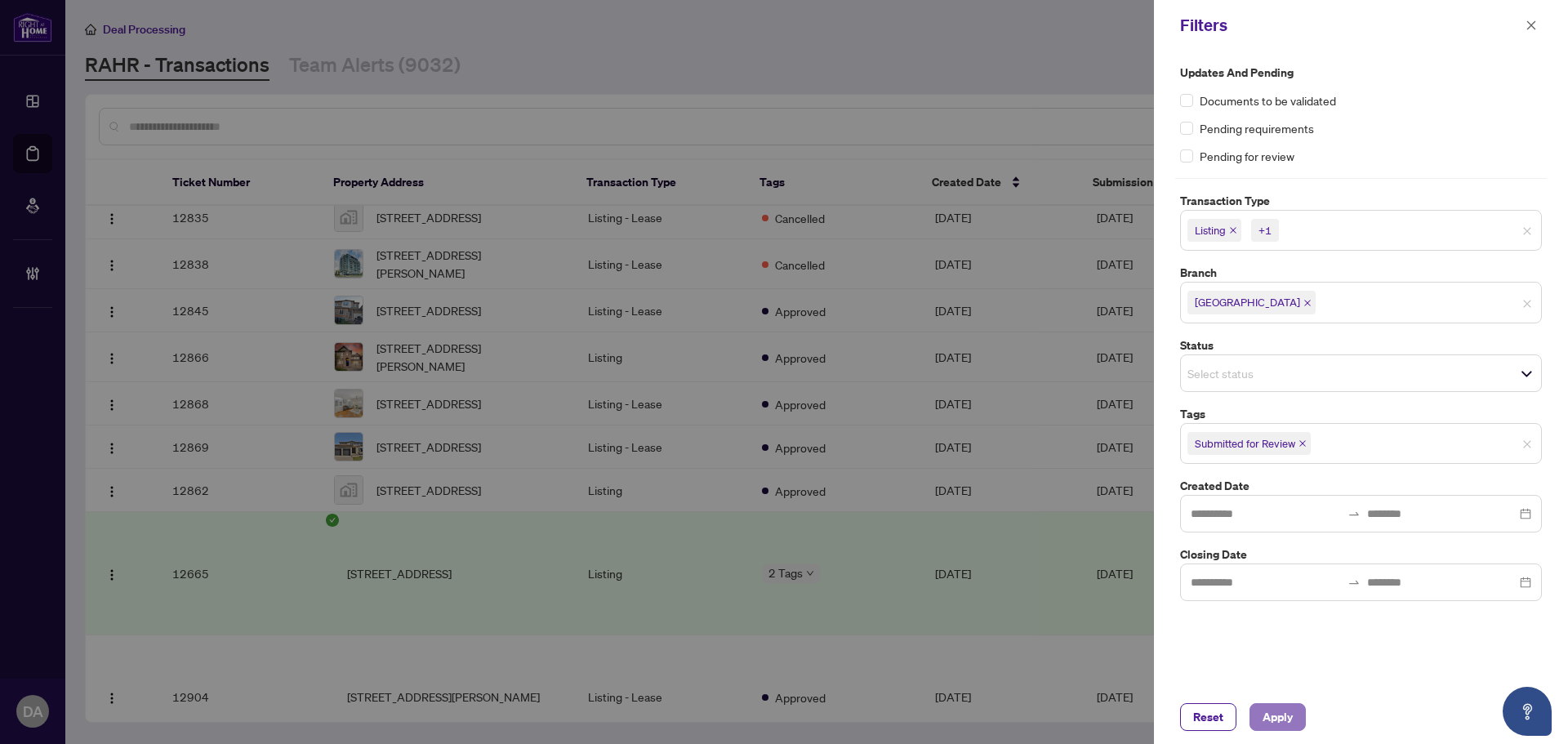
click at [1280, 711] on span "Apply" at bounding box center [1278, 717] width 30 height 26
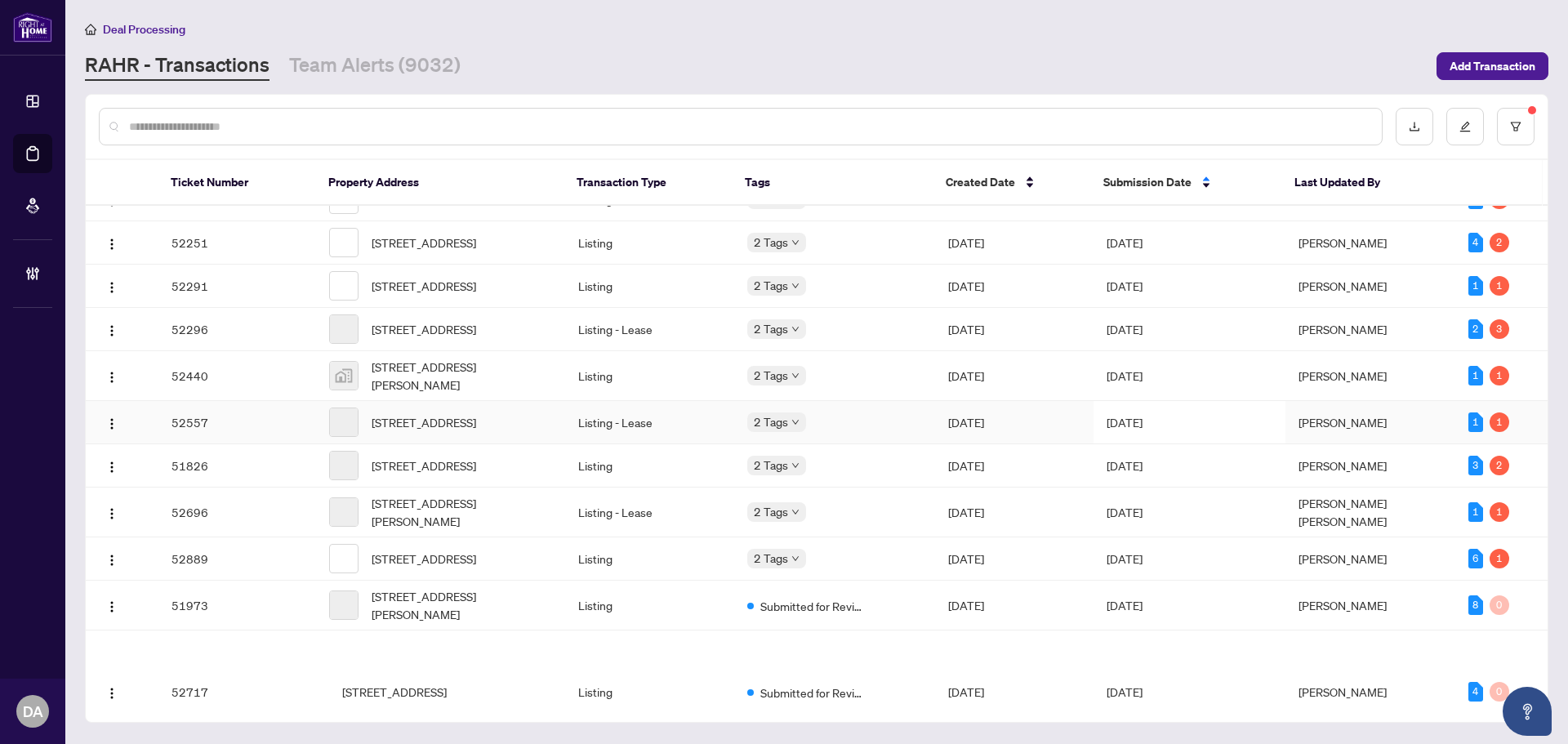
scroll to position [1820, 0]
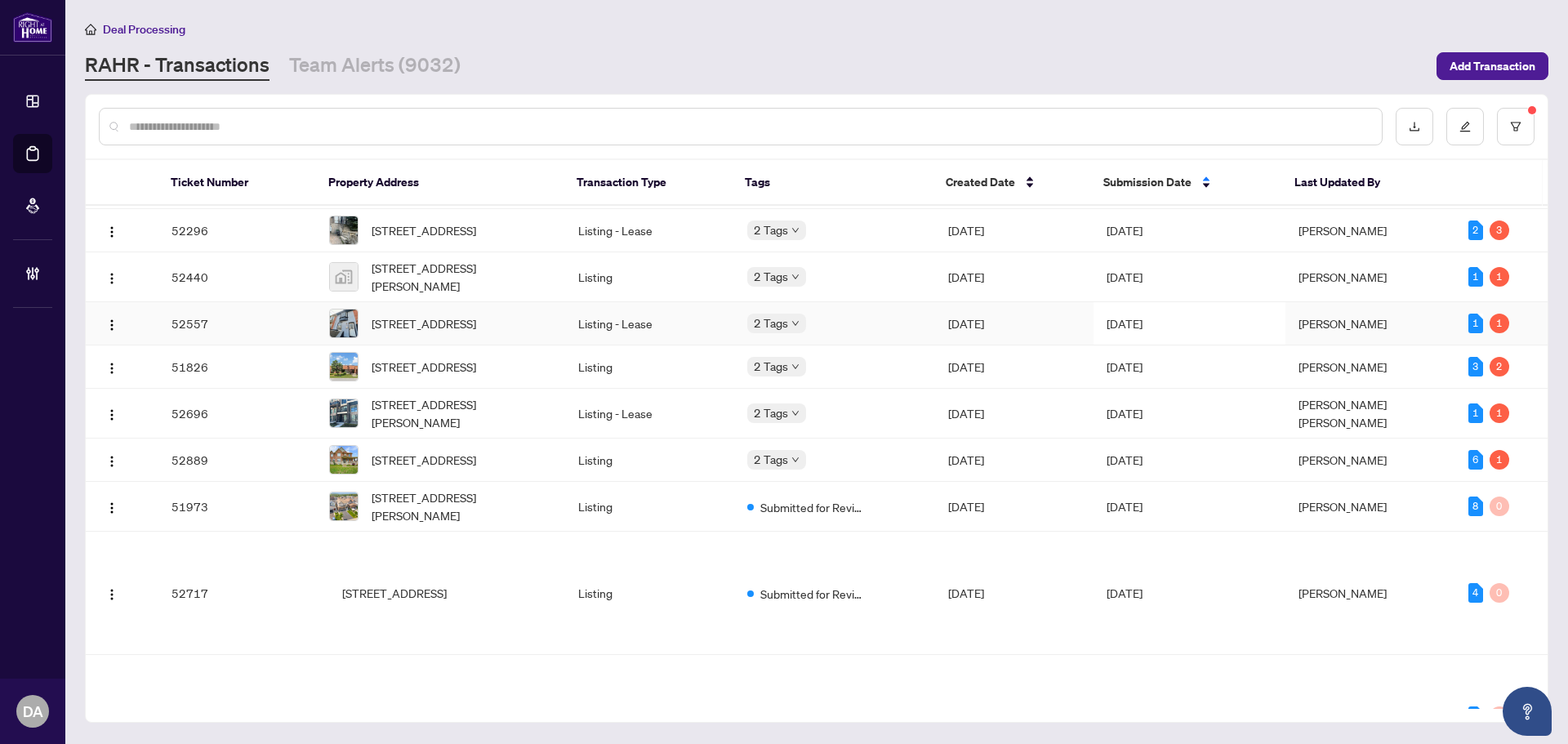
click at [940, 345] on td "Sep/10/2025" at bounding box center [1014, 324] width 158 height 43
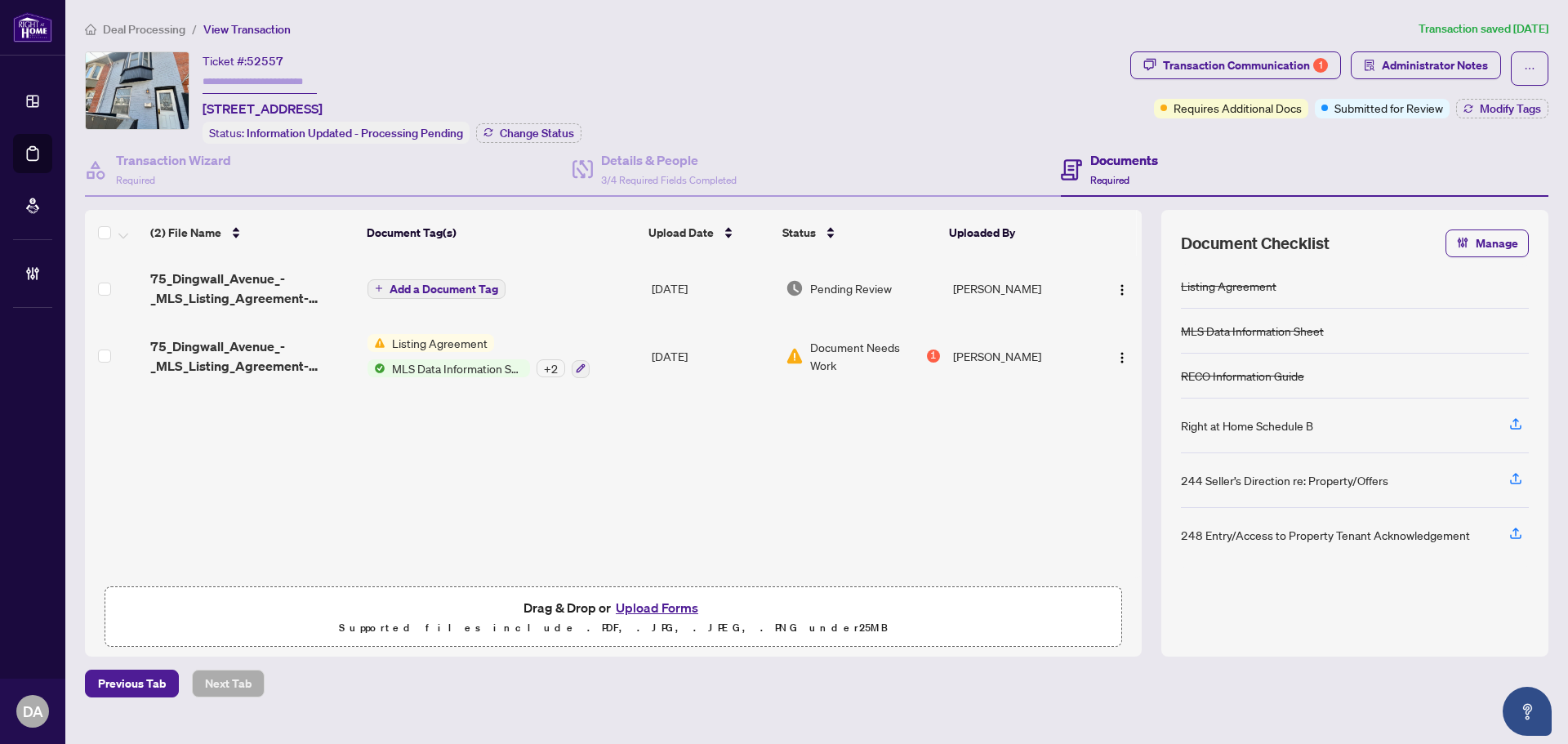
click at [560, 295] on td "Add a Document Tag" at bounding box center [502, 288] width 284 height 65
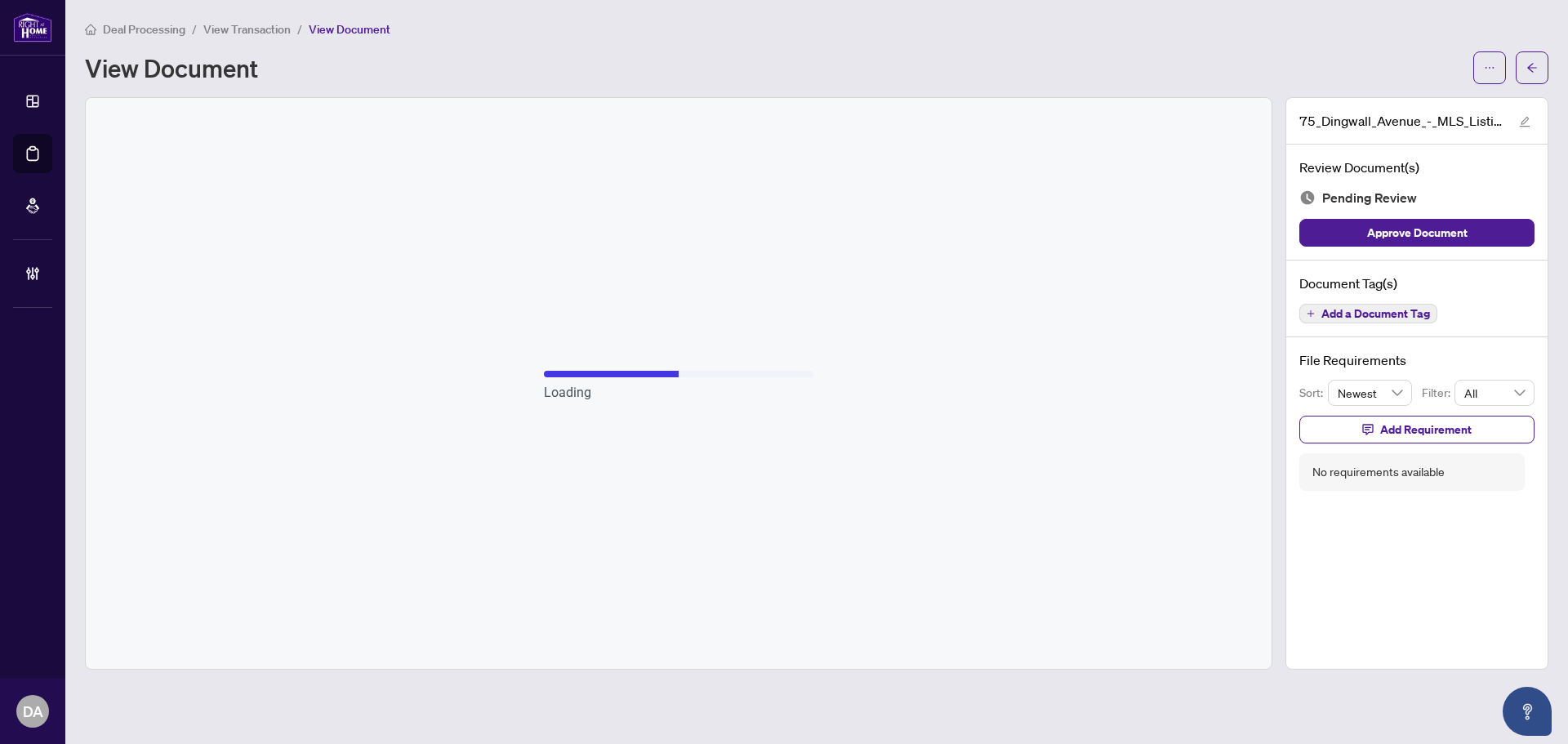
click at [243, 33] on span "View Transaction" at bounding box center [247, 29] width 88 height 15
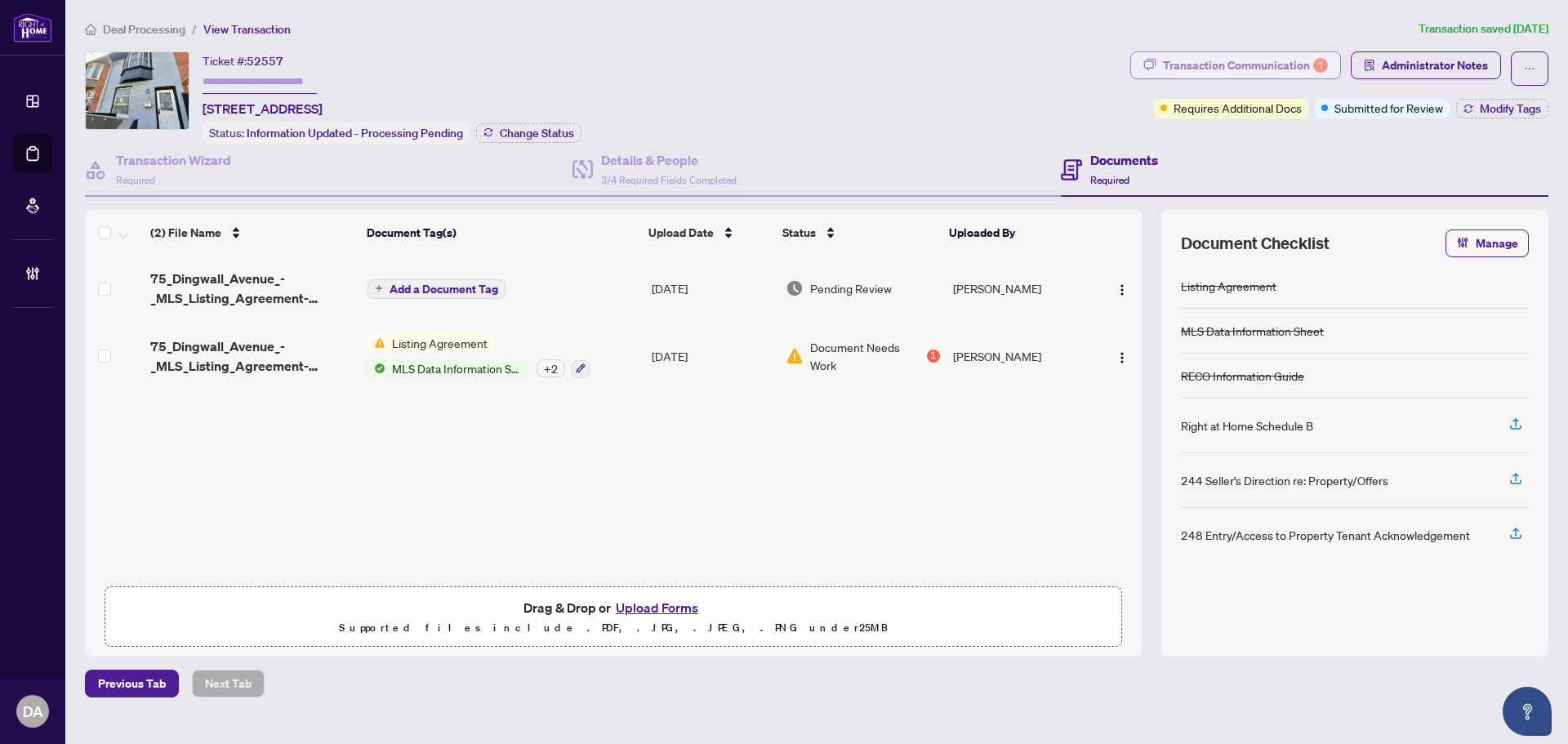
click at [1226, 68] on div "Transaction Communication 1" at bounding box center [1246, 65] width 165 height 26
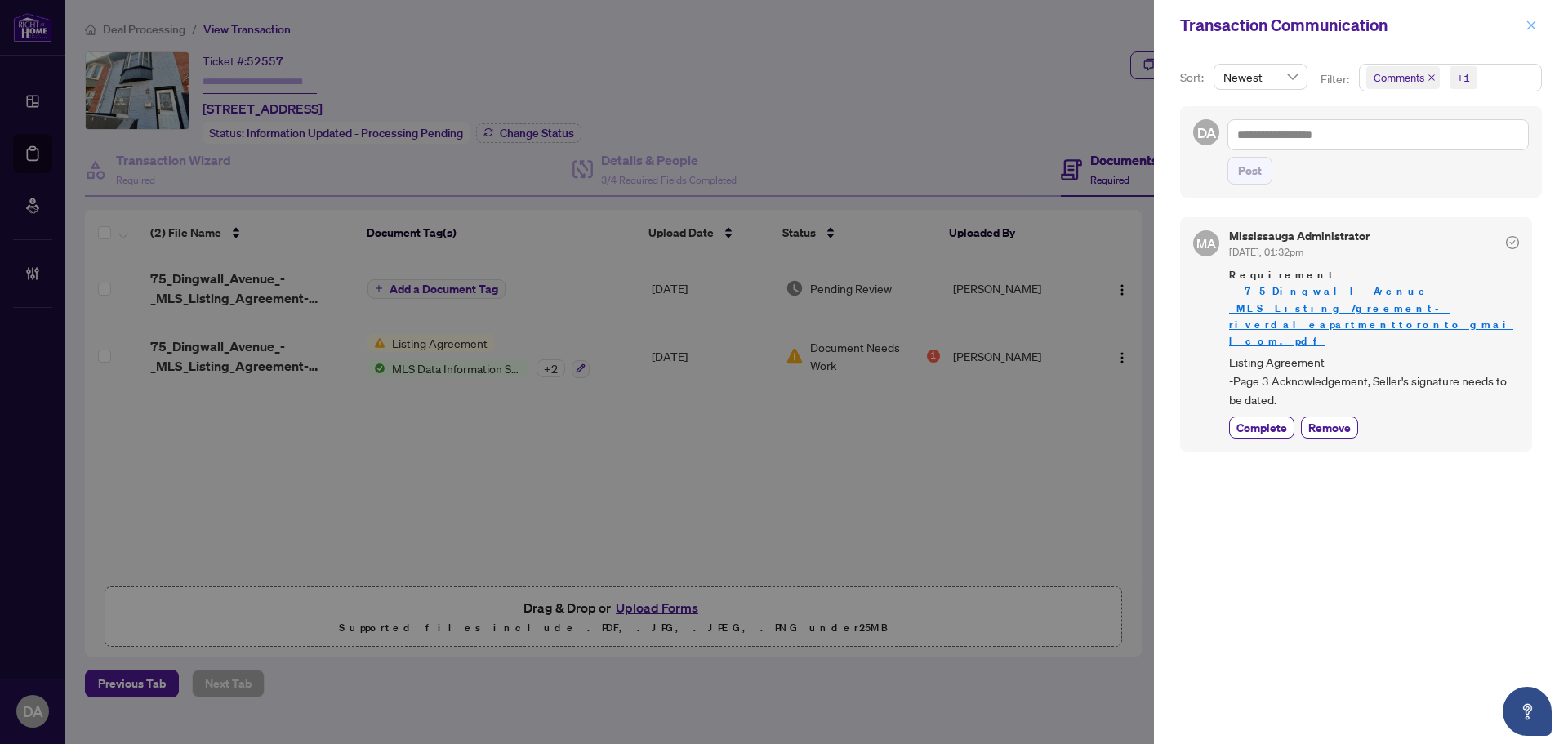
click at [1531, 23] on icon "close" at bounding box center [1531, 25] width 11 height 11
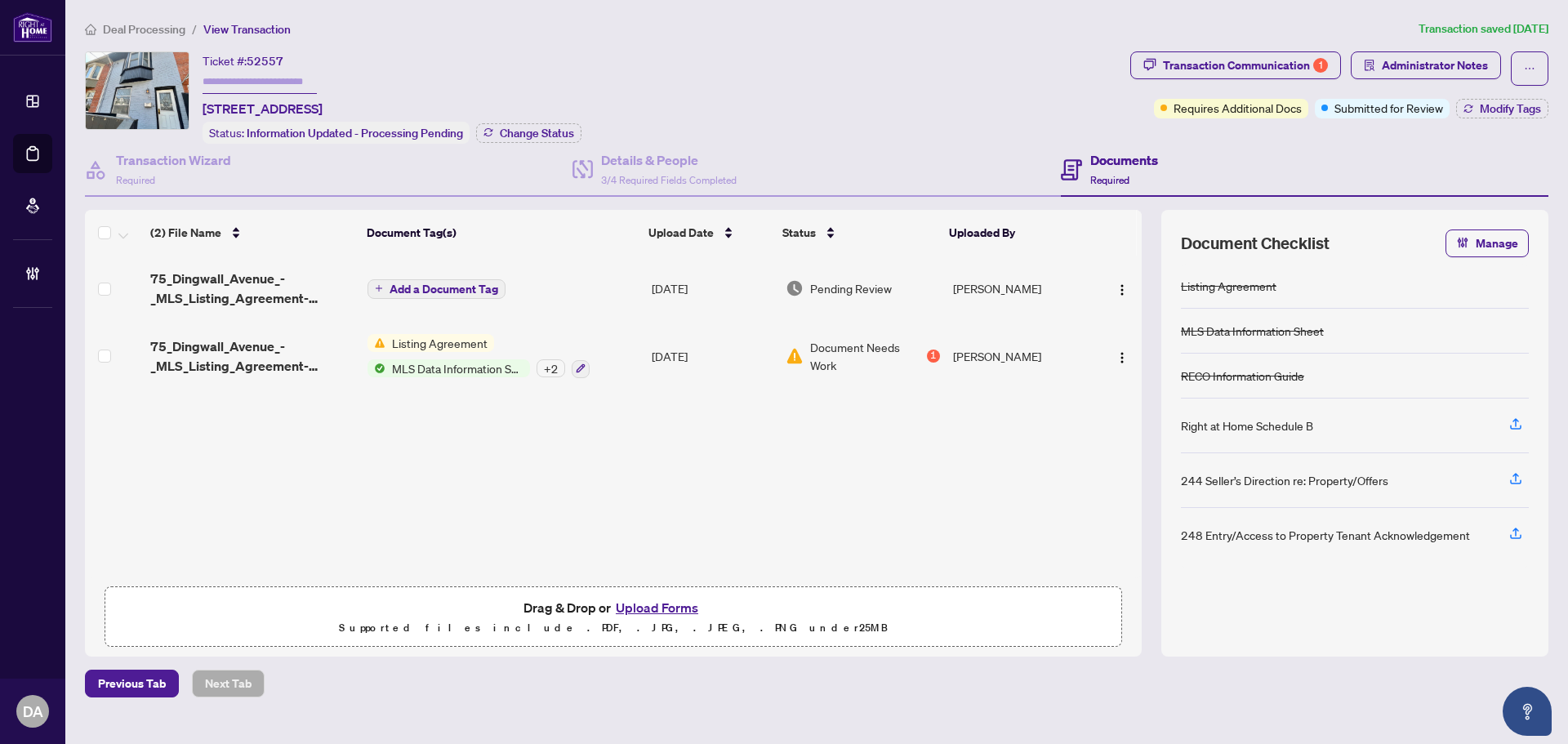
click at [551, 280] on td "Add a Document Tag" at bounding box center [502, 288] width 284 height 65
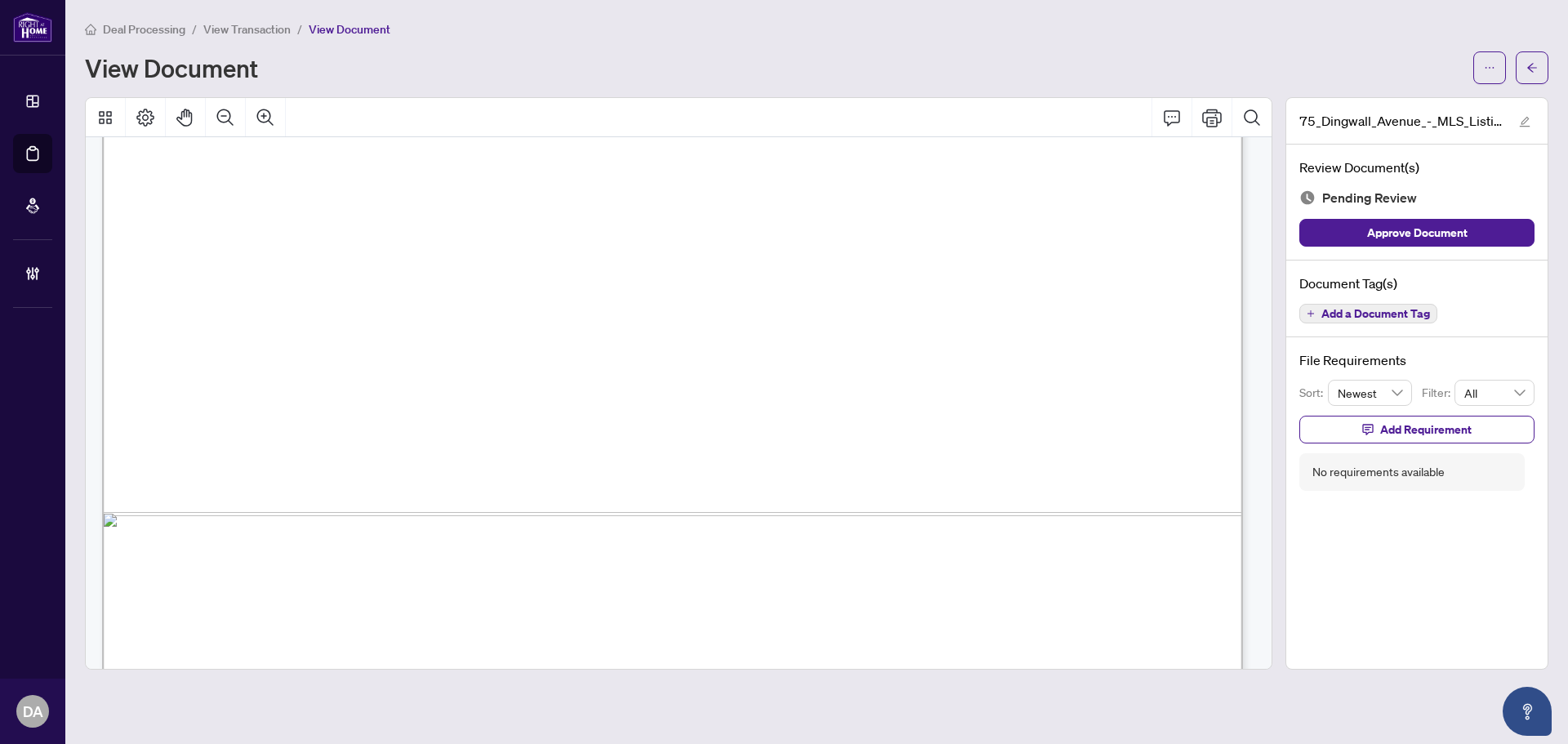
scroll to position [3920, 0]
drag, startPoint x: 354, startPoint y: 540, endPoint x: 892, endPoint y: 561, distance: 538.4
click at [427, 561] on span "Brydie Bethell" at bounding box center [367, 569] width 119 height 17
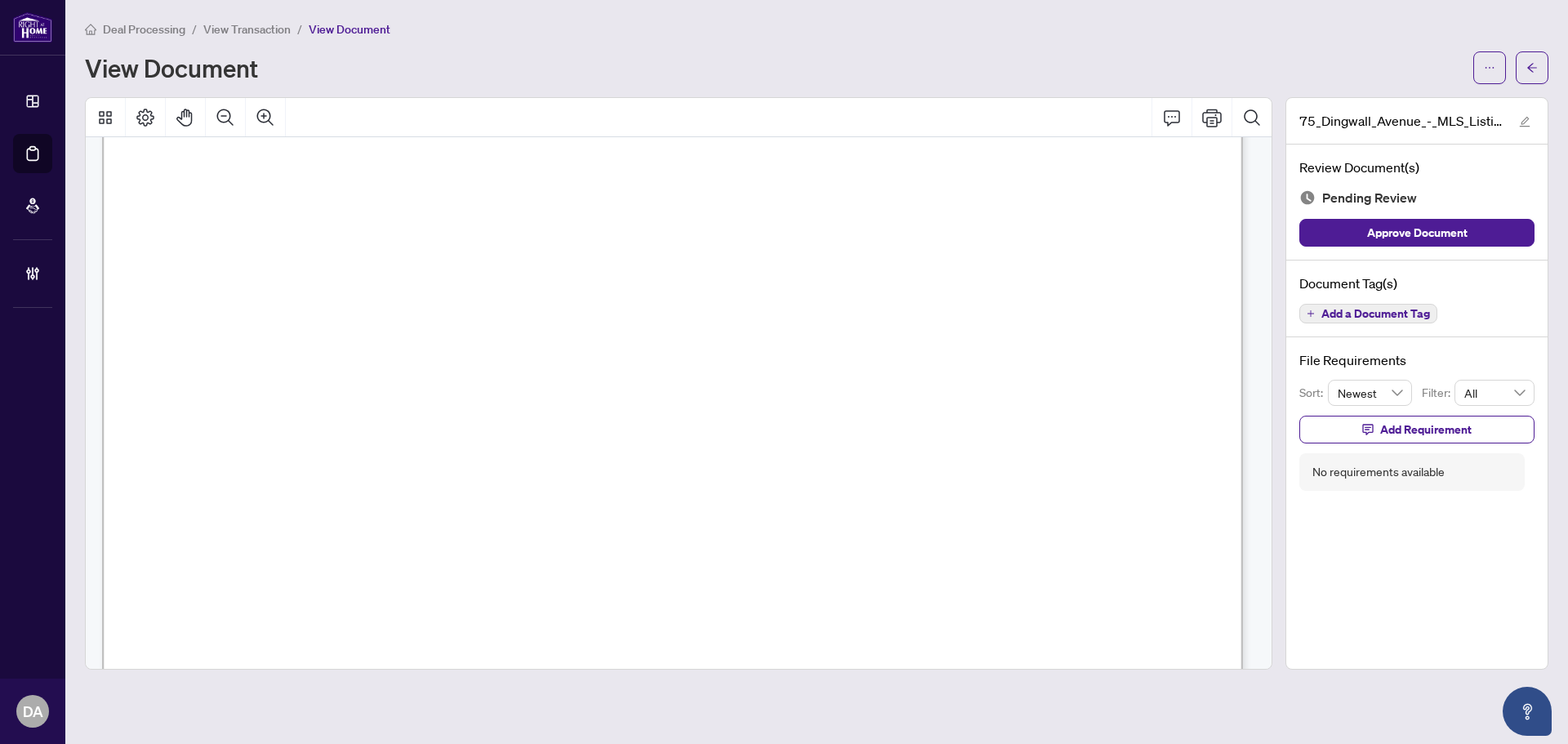
click at [261, 27] on span "View Transaction" at bounding box center [247, 29] width 88 height 15
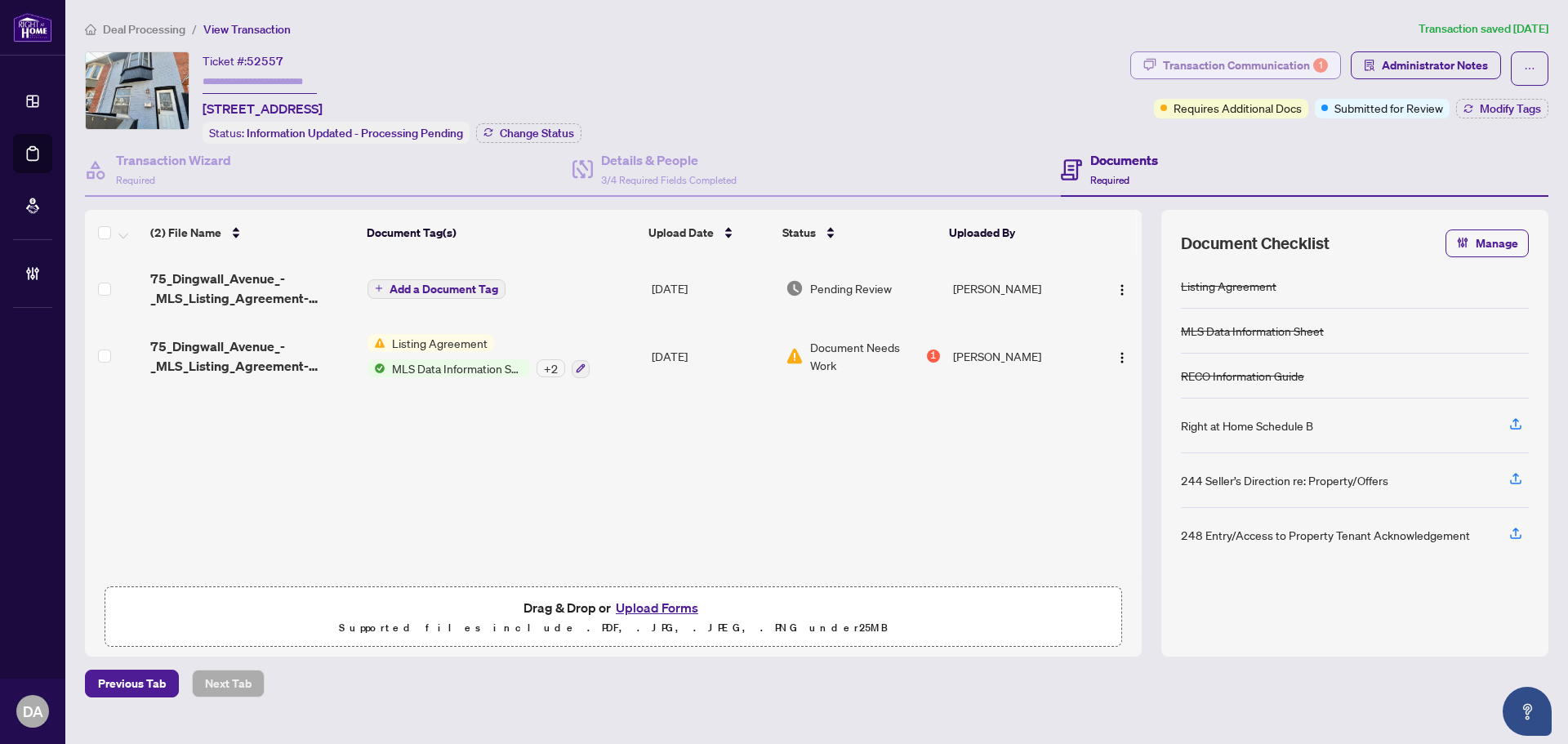
click at [1263, 64] on div "Transaction Communication 1" at bounding box center [1246, 65] width 165 height 26
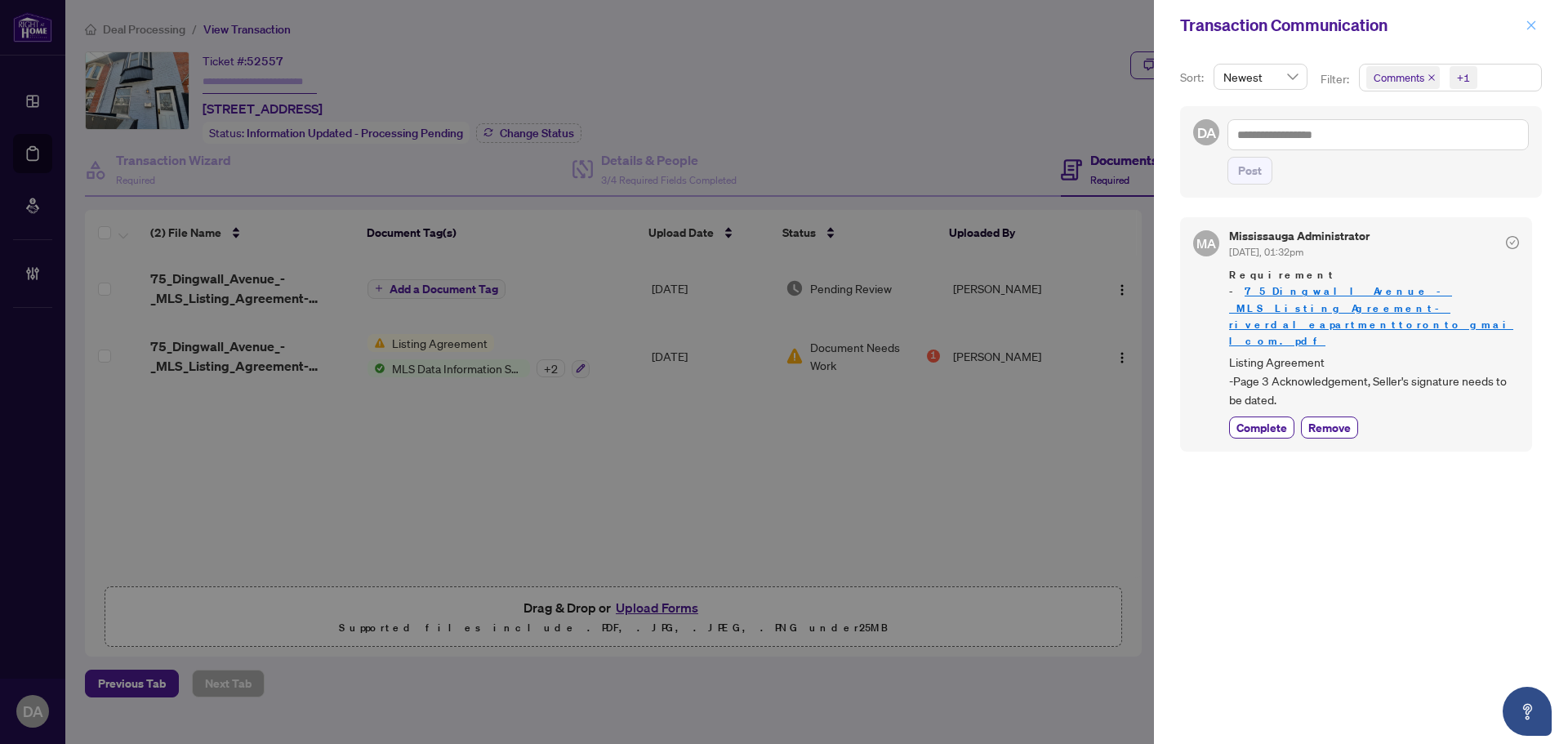
click at [1535, 26] on icon "close" at bounding box center [1531, 25] width 11 height 11
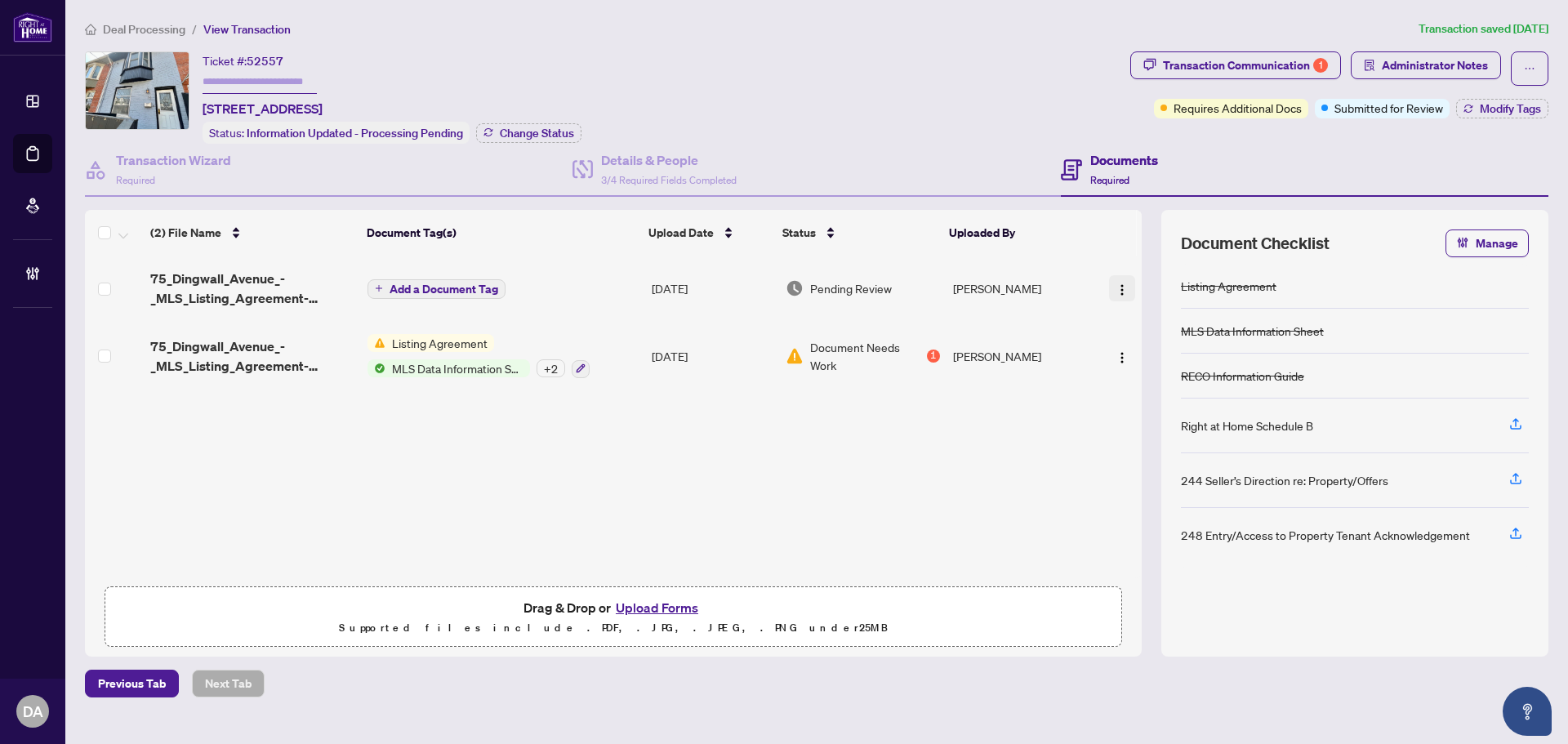
click at [1116, 280] on span "button" at bounding box center [1122, 288] width 13 height 18
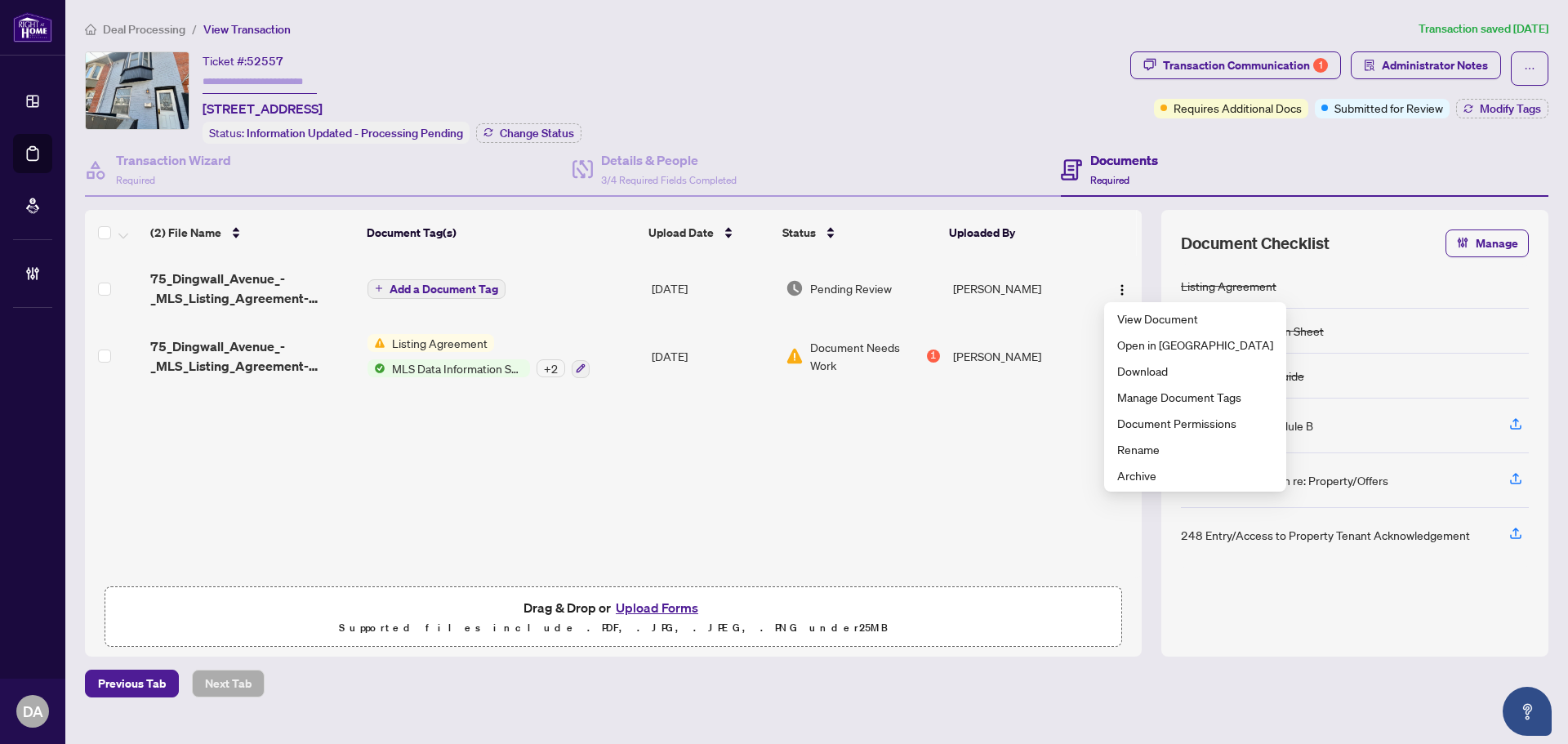
click at [631, 279] on td "Add a Document Tag" at bounding box center [502, 288] width 284 height 65
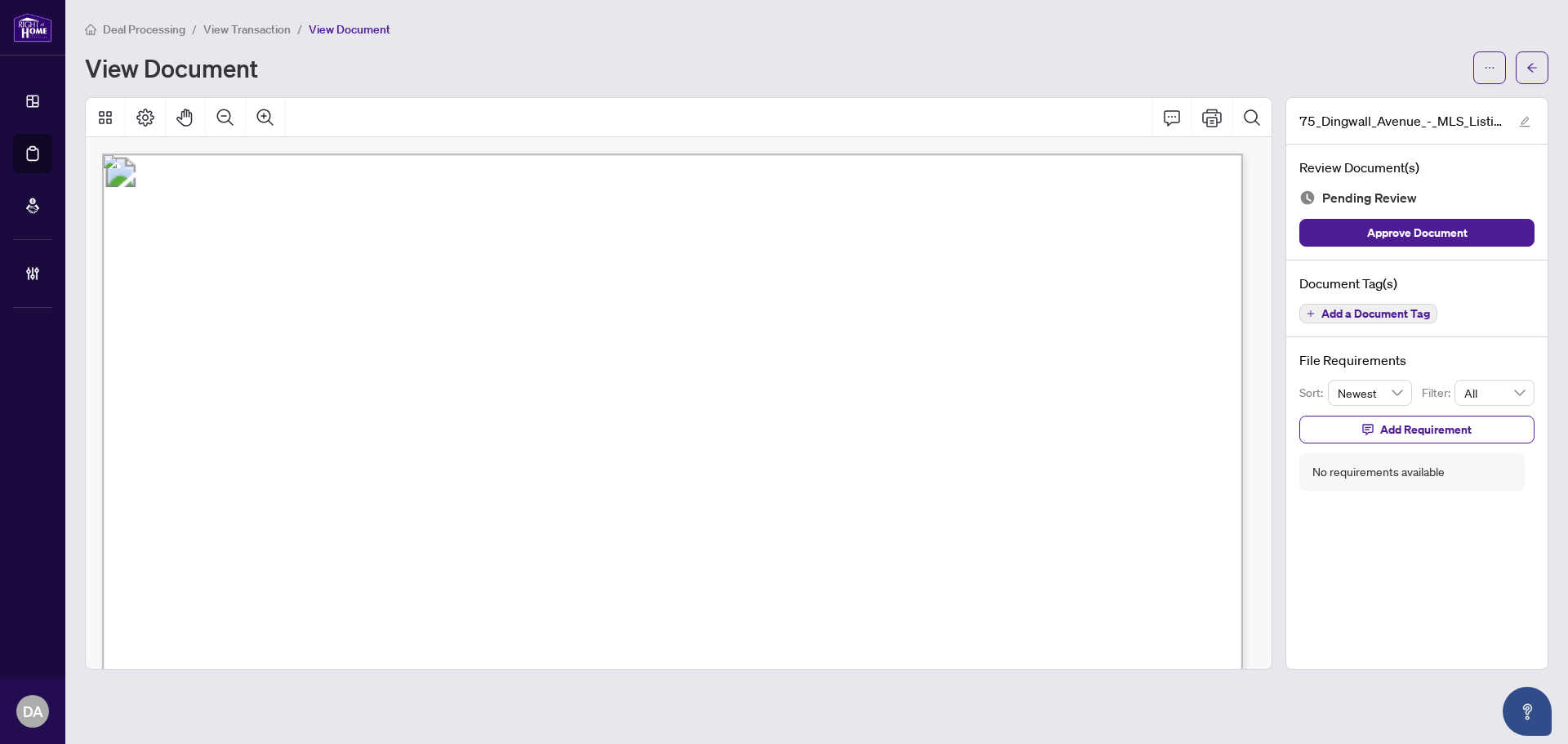
click at [1326, 315] on span "Add a Document Tag" at bounding box center [1375, 313] width 109 height 11
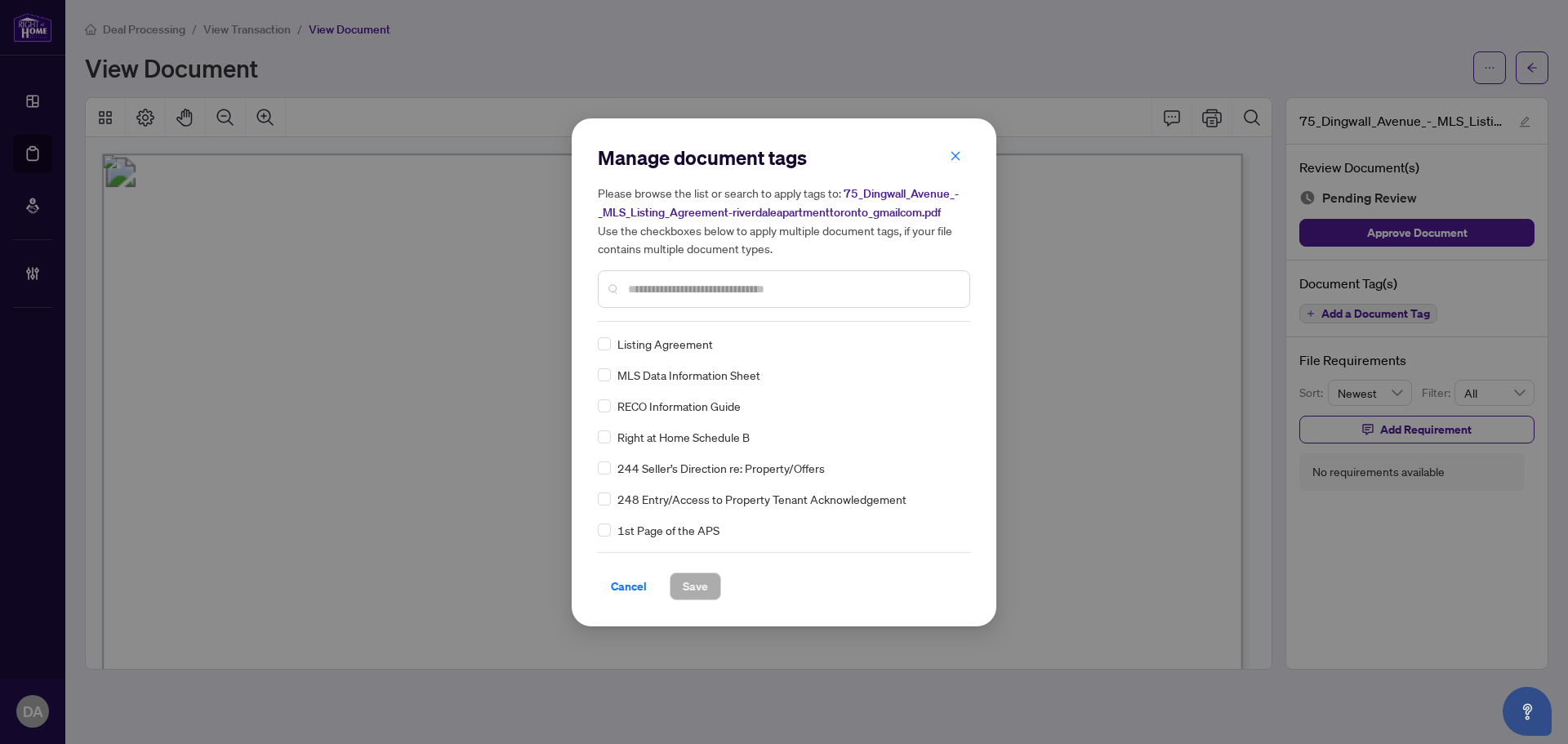
click at [690, 318] on div "Manage document tags Please browse the list or search to apply tags to: 75_Ding…" at bounding box center [784, 233] width 372 height 177
click at [694, 292] on input "text" at bounding box center [793, 289] width 329 height 18
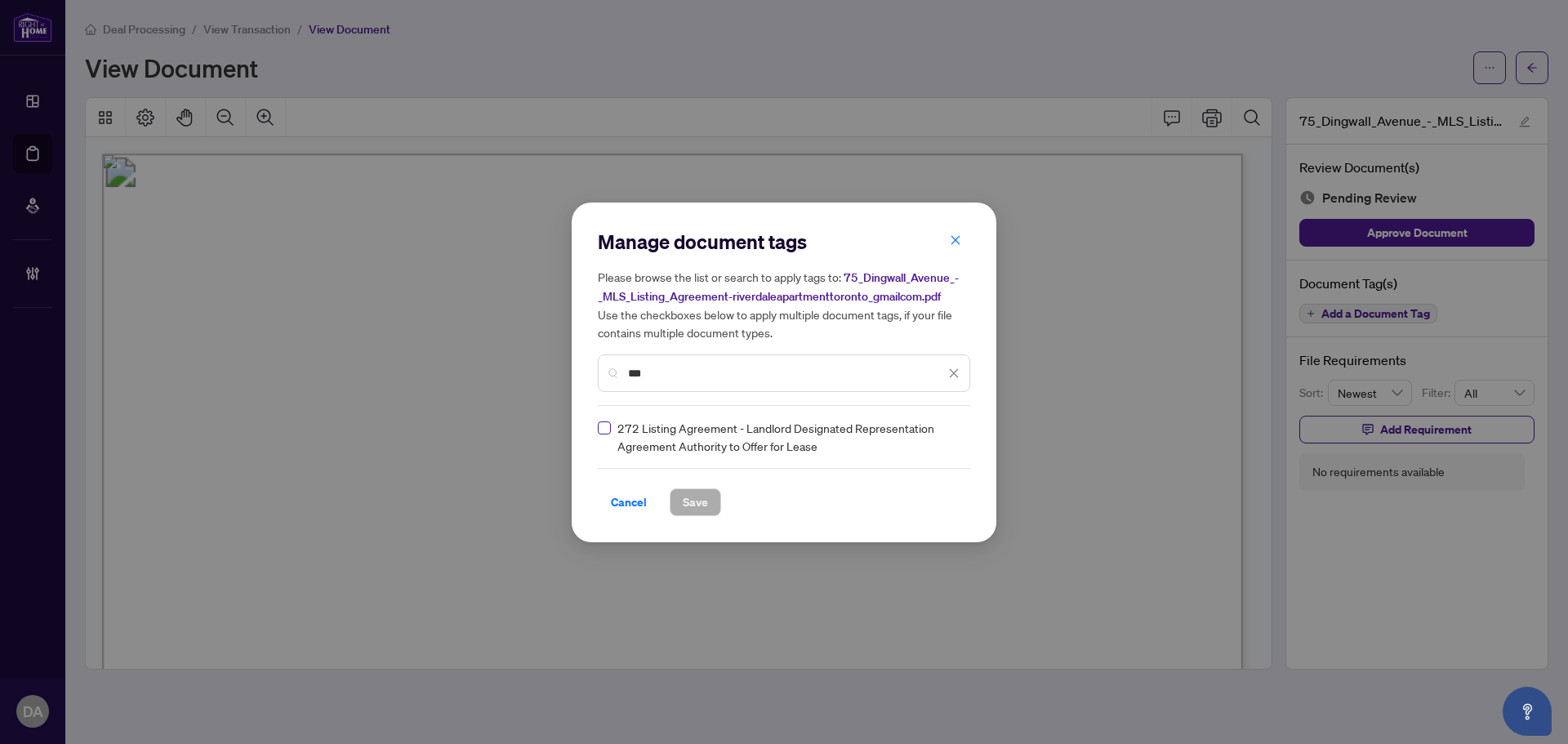
type input "***"
click at [606, 434] on label at bounding box center [604, 428] width 13 height 18
drag, startPoint x: 930, startPoint y: 435, endPoint x: 929, endPoint y: 446, distance: 11.0
click at [936, 435] on img at bounding box center [936, 436] width 17 height 17
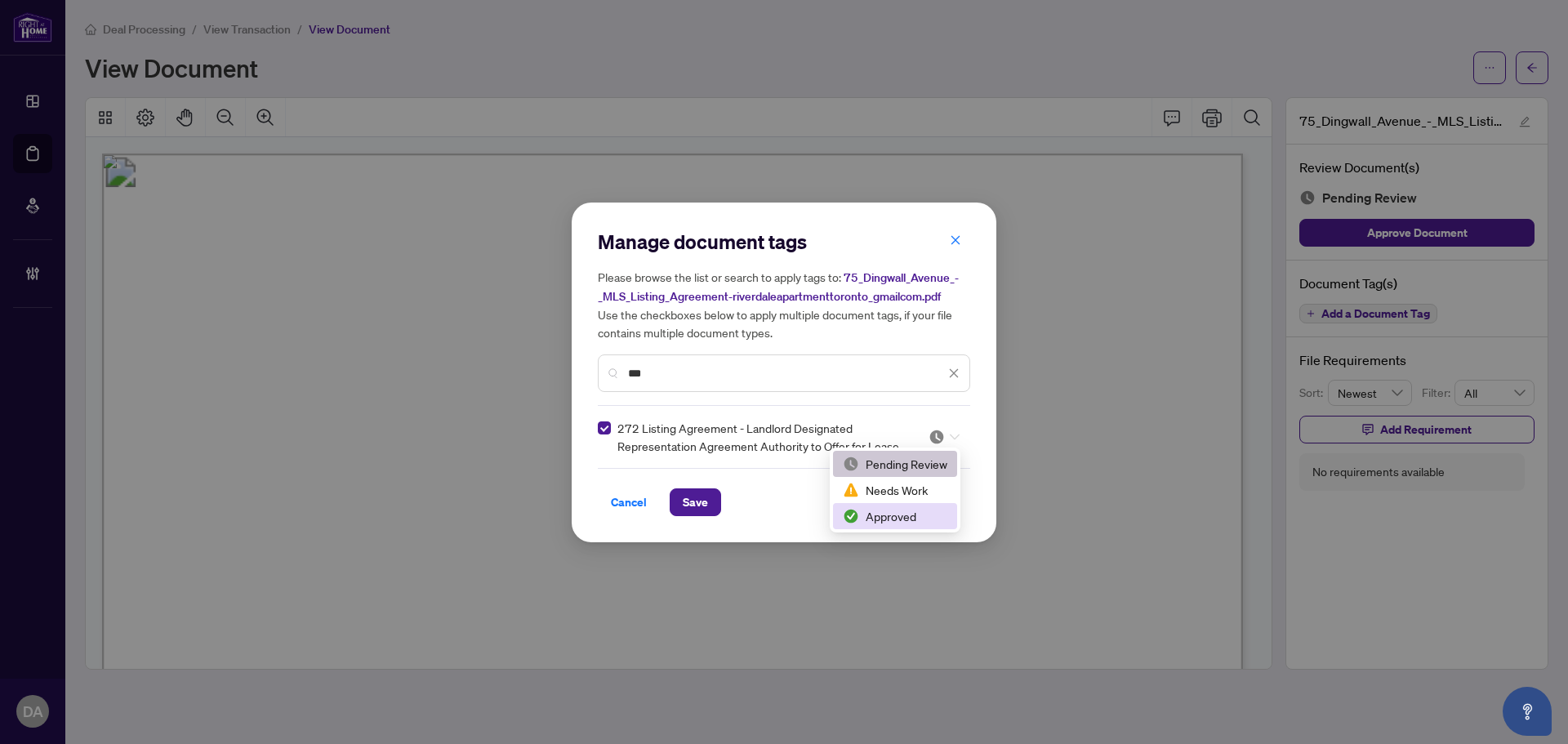
click at [888, 515] on div "Approved" at bounding box center [895, 516] width 104 height 18
click at [705, 495] on span "Save" at bounding box center [695, 502] width 25 height 26
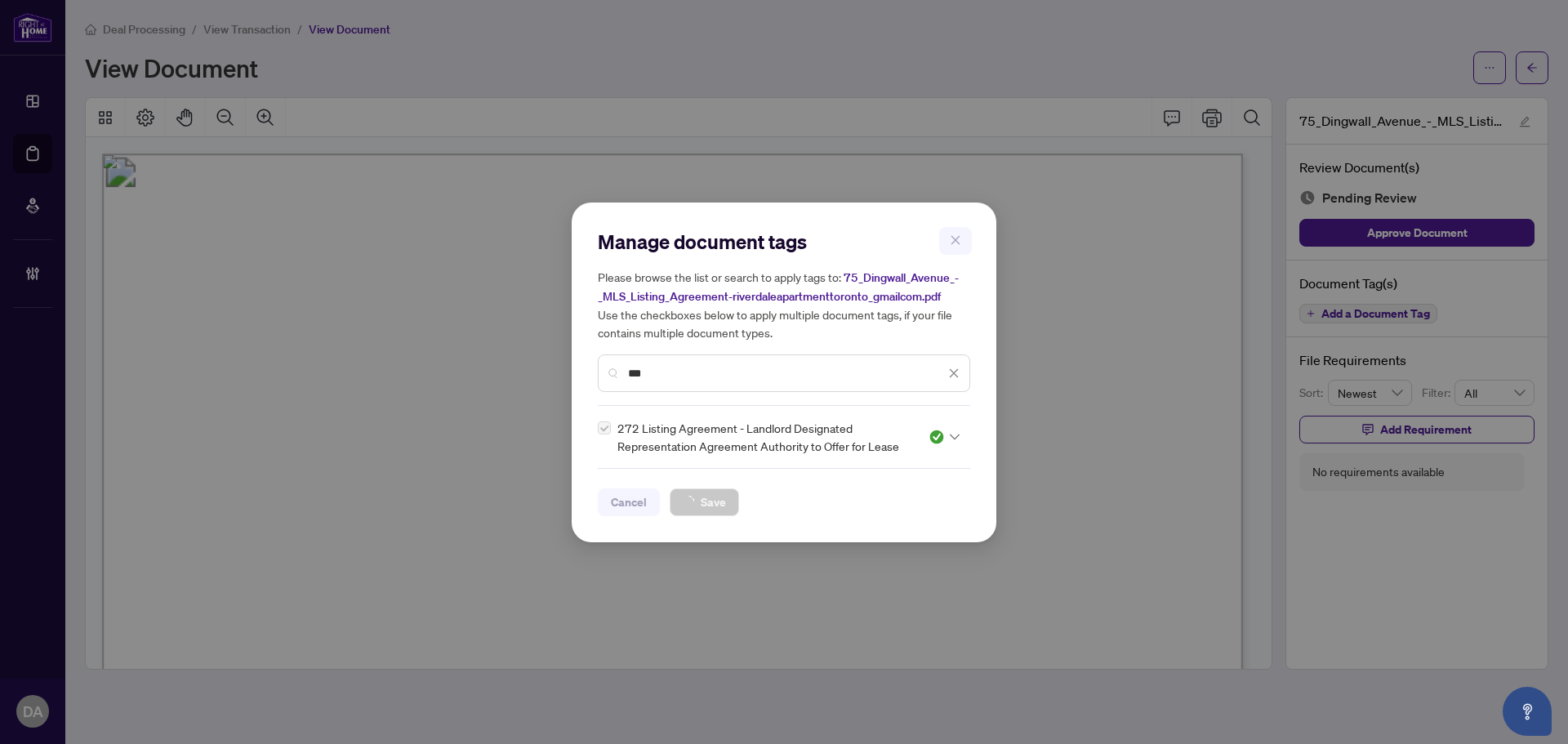
click at [274, 29] on div "Manage document tags Please browse the list or search to apply tags to: 75_Ding…" at bounding box center [784, 372] width 1568 height 744
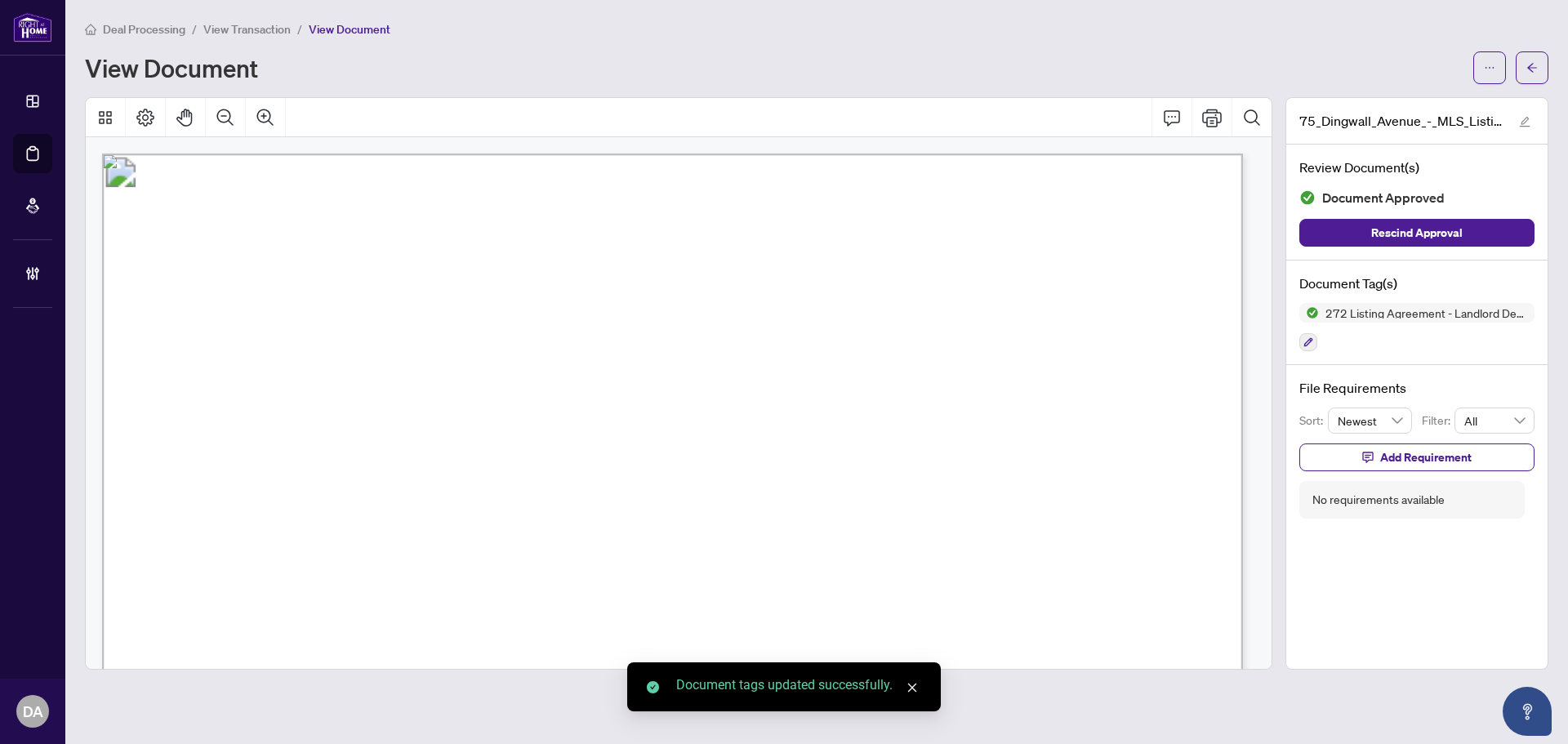
click at [271, 30] on body "Dashboard Deal Processing Mortgage Referrals Brokerage Management DA Durham Adm…" at bounding box center [784, 372] width 1568 height 744
click at [271, 30] on span "View Transaction" at bounding box center [247, 29] width 88 height 15
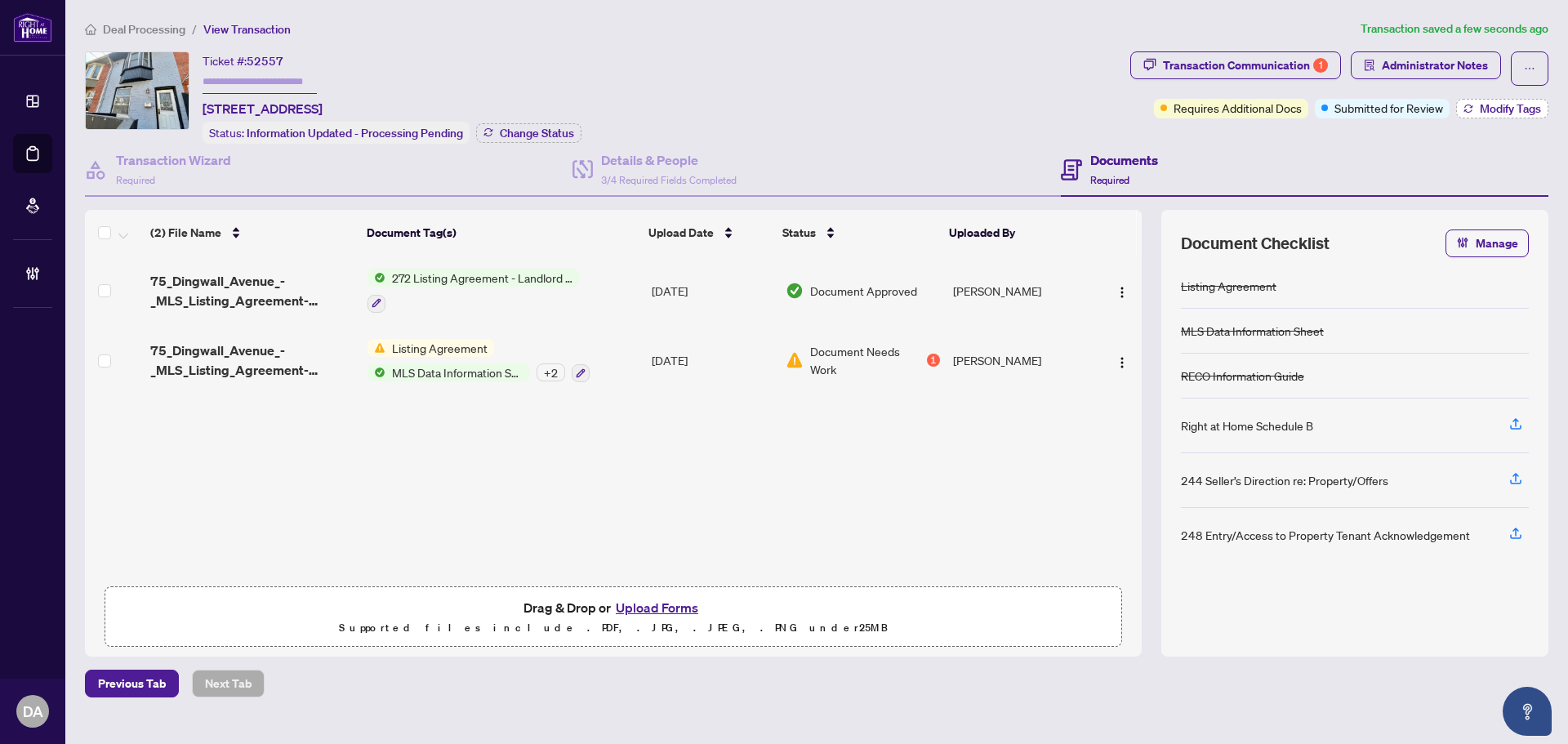
click at [1506, 106] on span "Modify Tags" at bounding box center [1511, 108] width 61 height 11
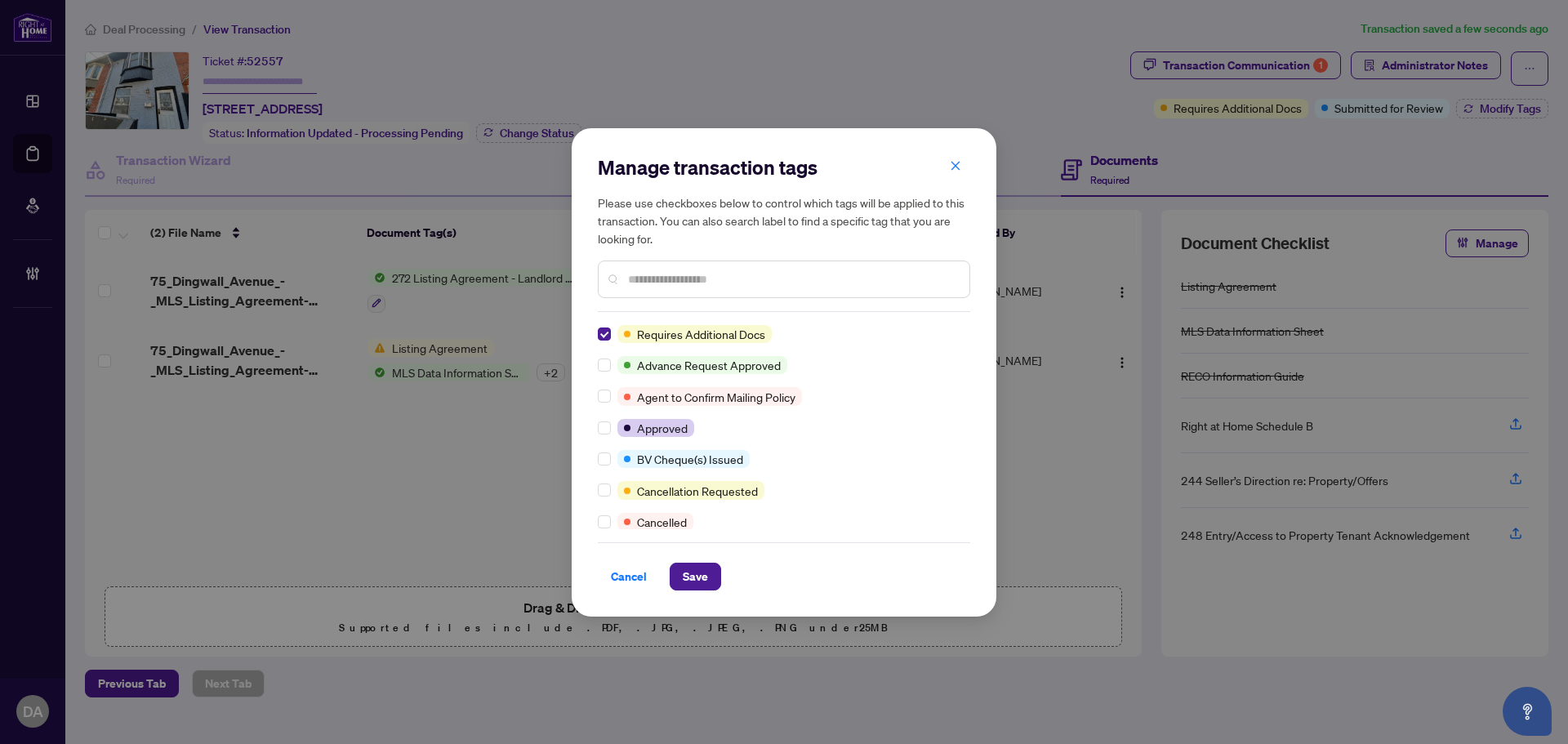
click at [601, 335] on div "Manage transaction tags Please use checkboxes below to control which tags will …" at bounding box center [784, 373] width 425 height 488
click at [601, 325] on label at bounding box center [604, 334] width 13 height 18
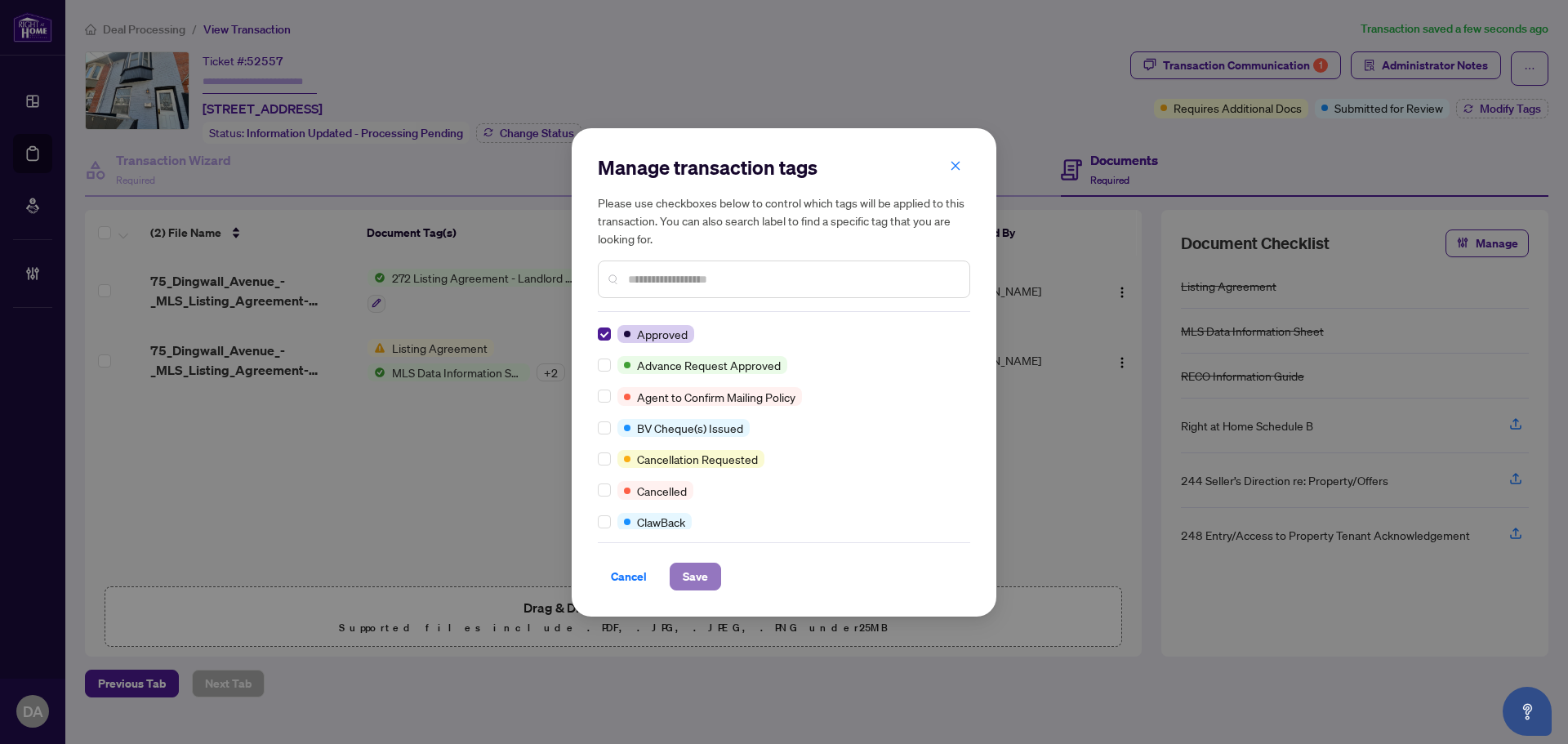
click at [683, 563] on span "Save" at bounding box center [695, 576] width 25 height 26
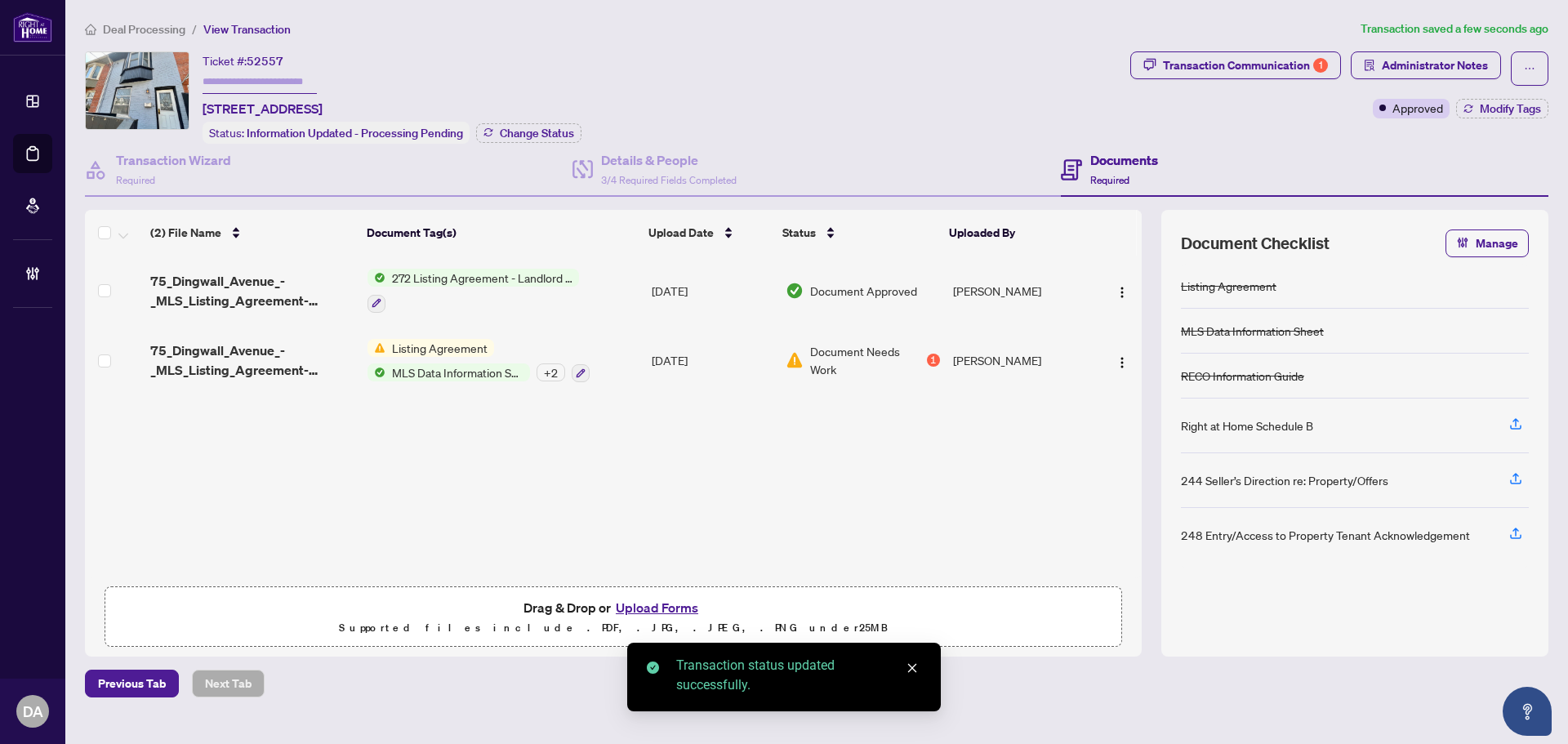
click at [1232, 79] on span "Transaction Communication 1" at bounding box center [1236, 68] width 210 height 34
click at [1235, 70] on div "Transaction Communication 1" at bounding box center [1246, 65] width 165 height 26
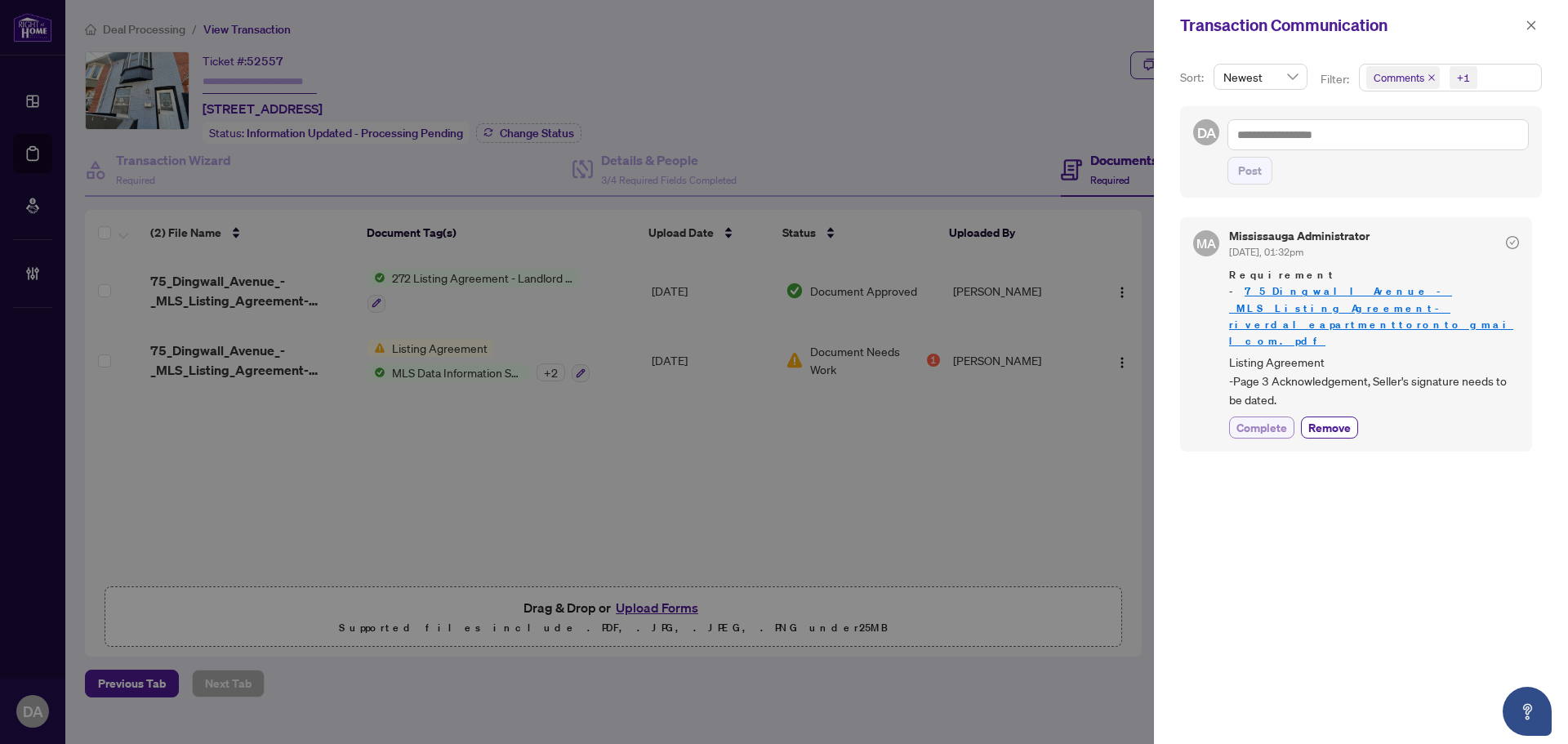
click at [1266, 419] on span "Complete" at bounding box center [1262, 428] width 50 height 17
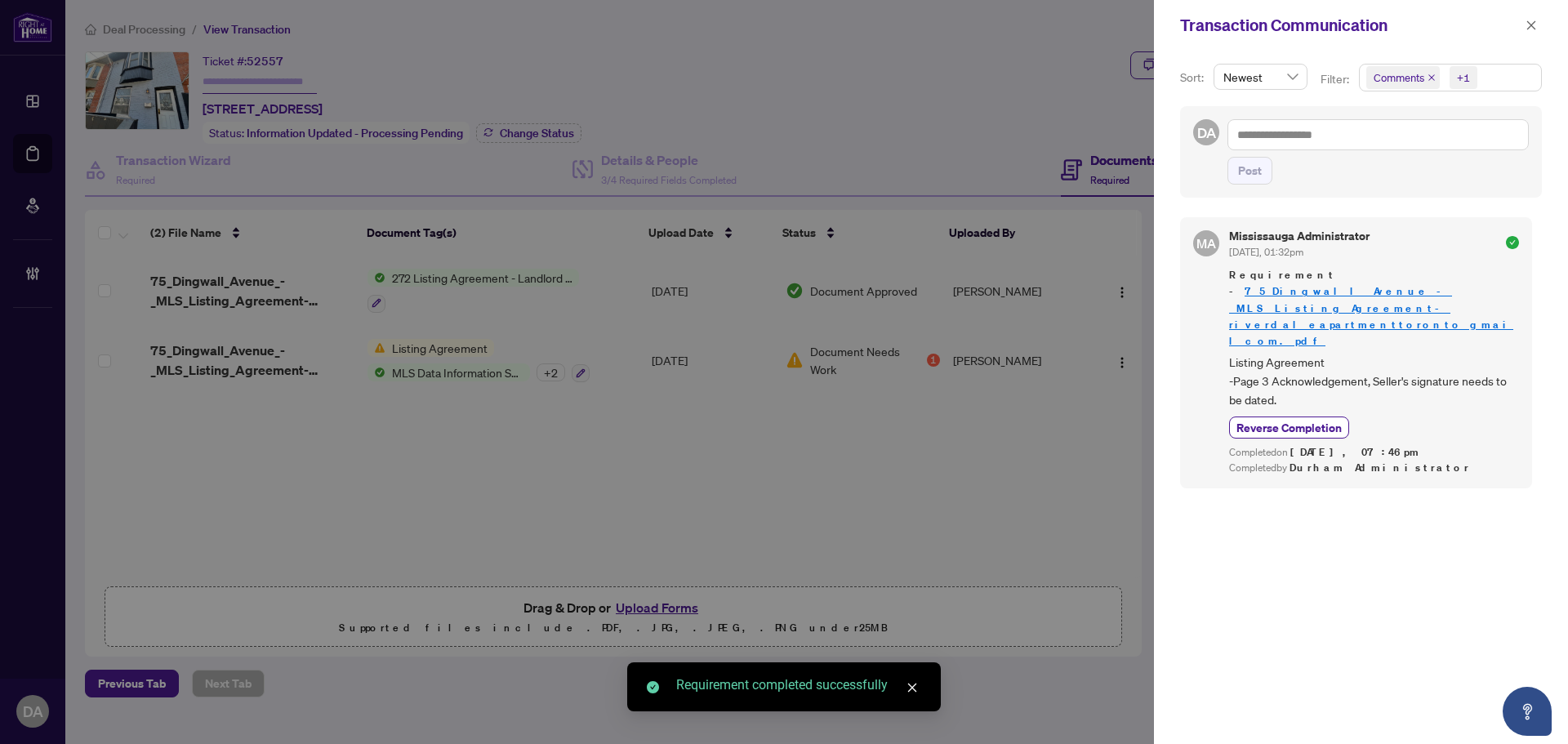
click at [1543, 18] on div "Transaction Communication" at bounding box center [1361, 25] width 414 height 50
click at [1528, 10] on div "Transaction Communication" at bounding box center [1361, 25] width 414 height 50
click at [1537, 17] on button "button" at bounding box center [1531, 25] width 21 height 20
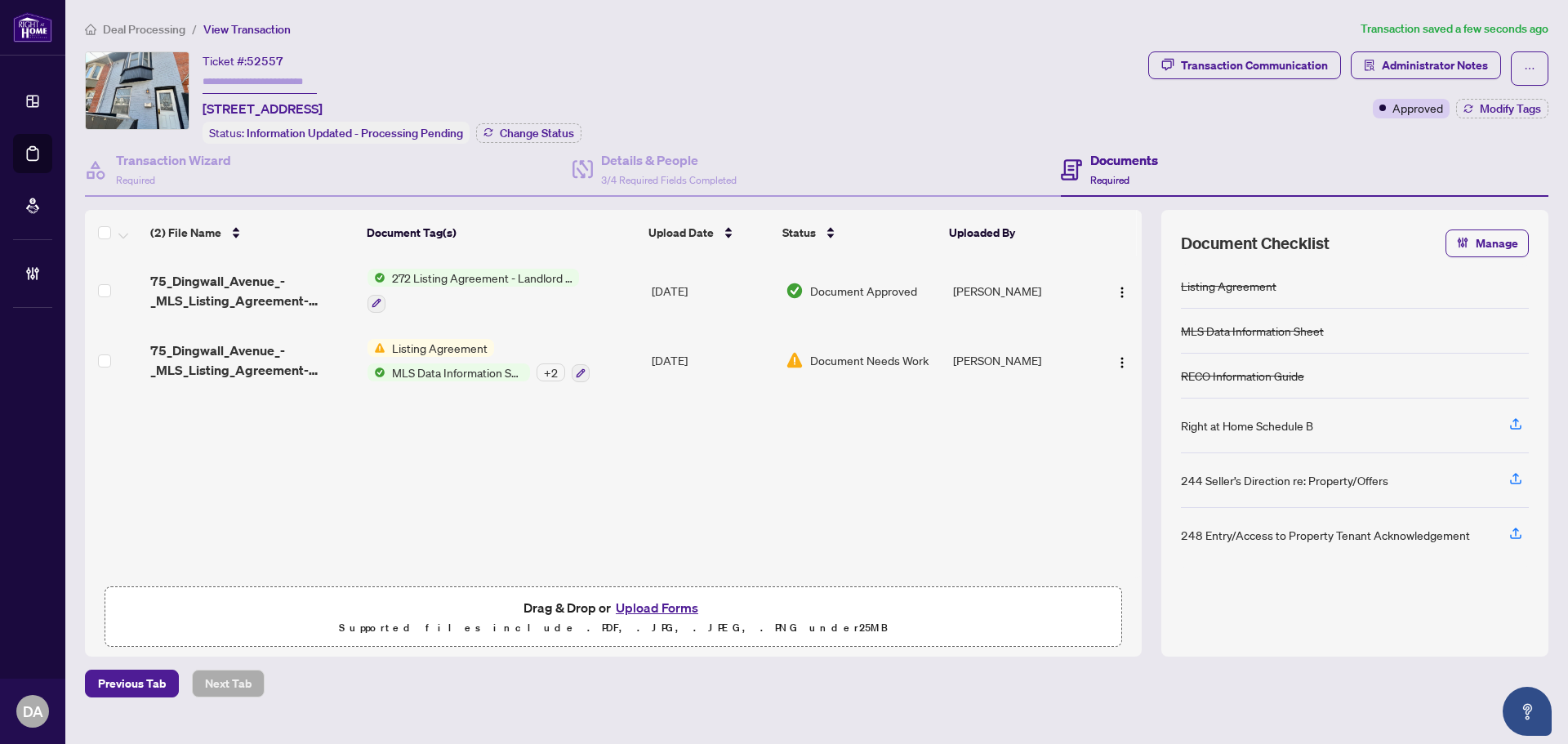
click at [624, 344] on td "Listing Agreement MLS Data Information Sheet + 2" at bounding box center [502, 361] width 284 height 70
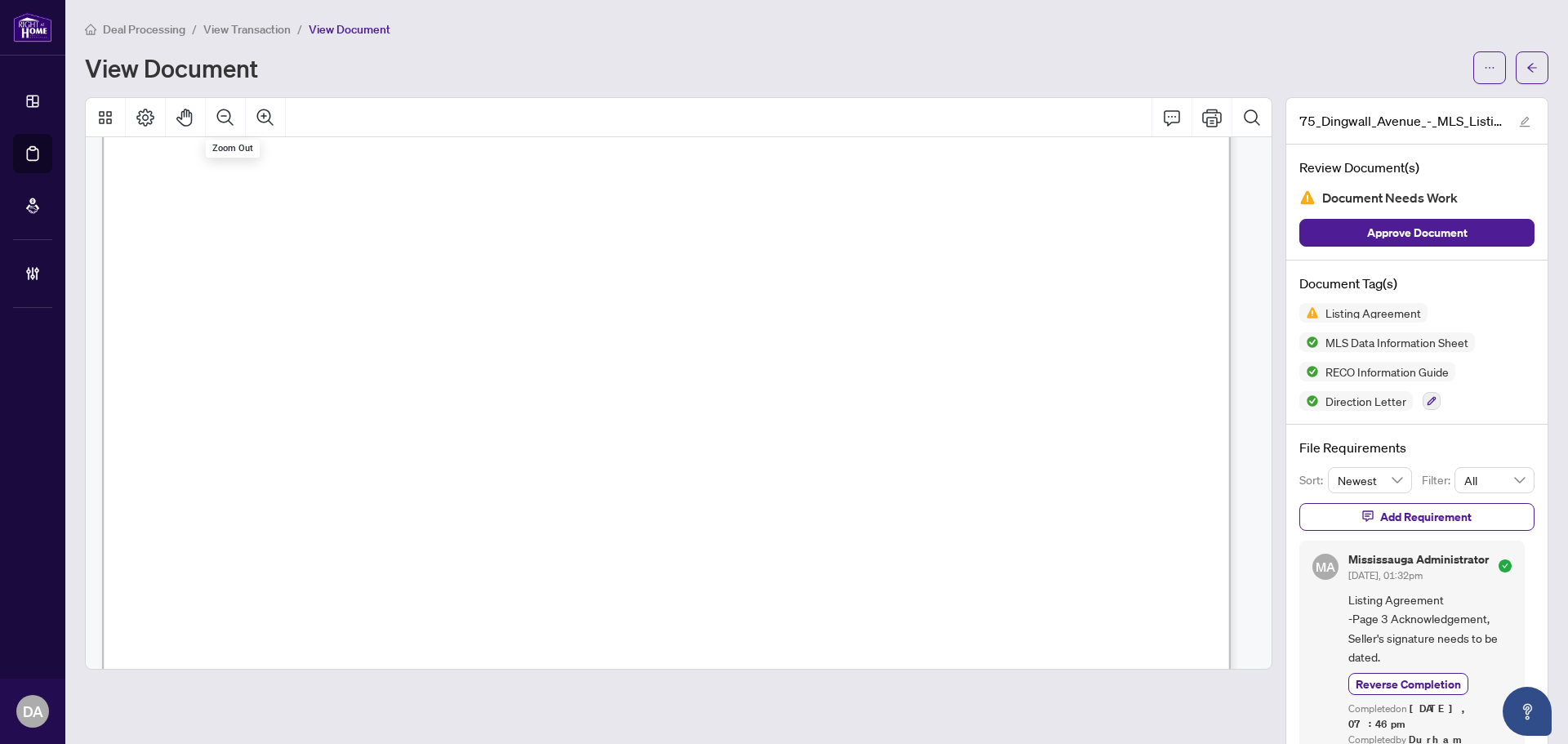
scroll to position [245, 0]
click at [1526, 66] on icon "arrow-left" at bounding box center [1531, 67] width 11 height 11
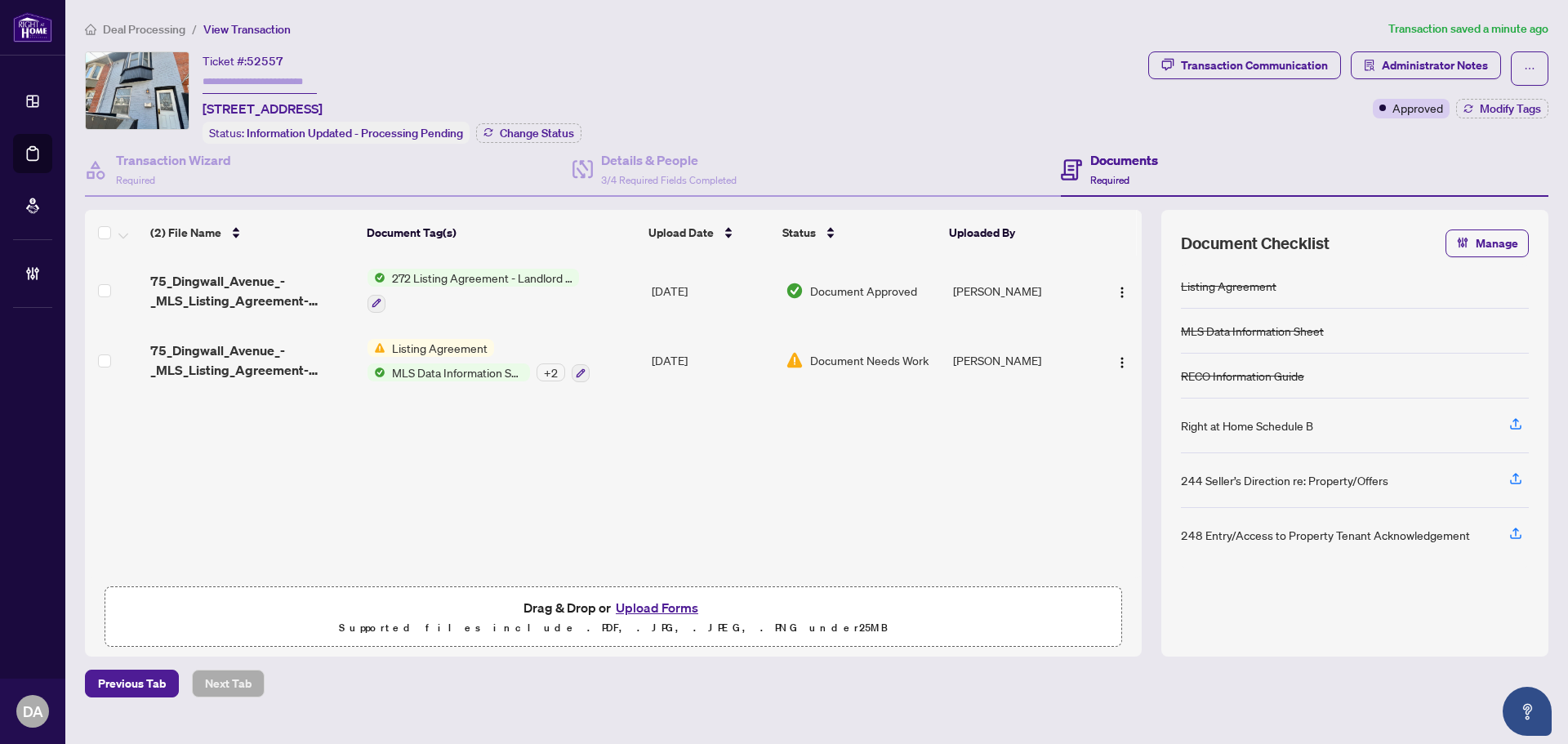
click at [152, 30] on span "Deal Processing" at bounding box center [143, 29] width 83 height 15
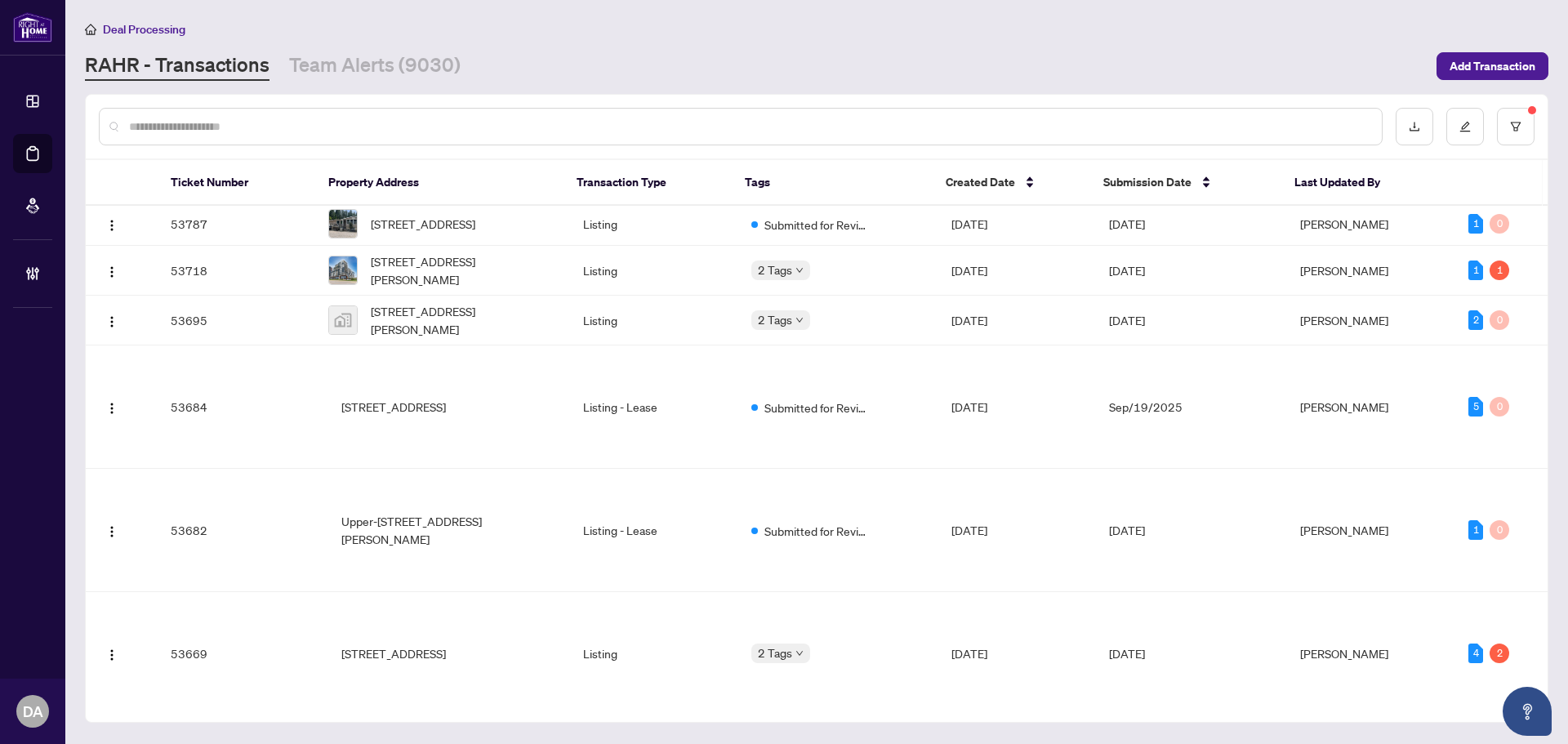
scroll to position [1470, 0]
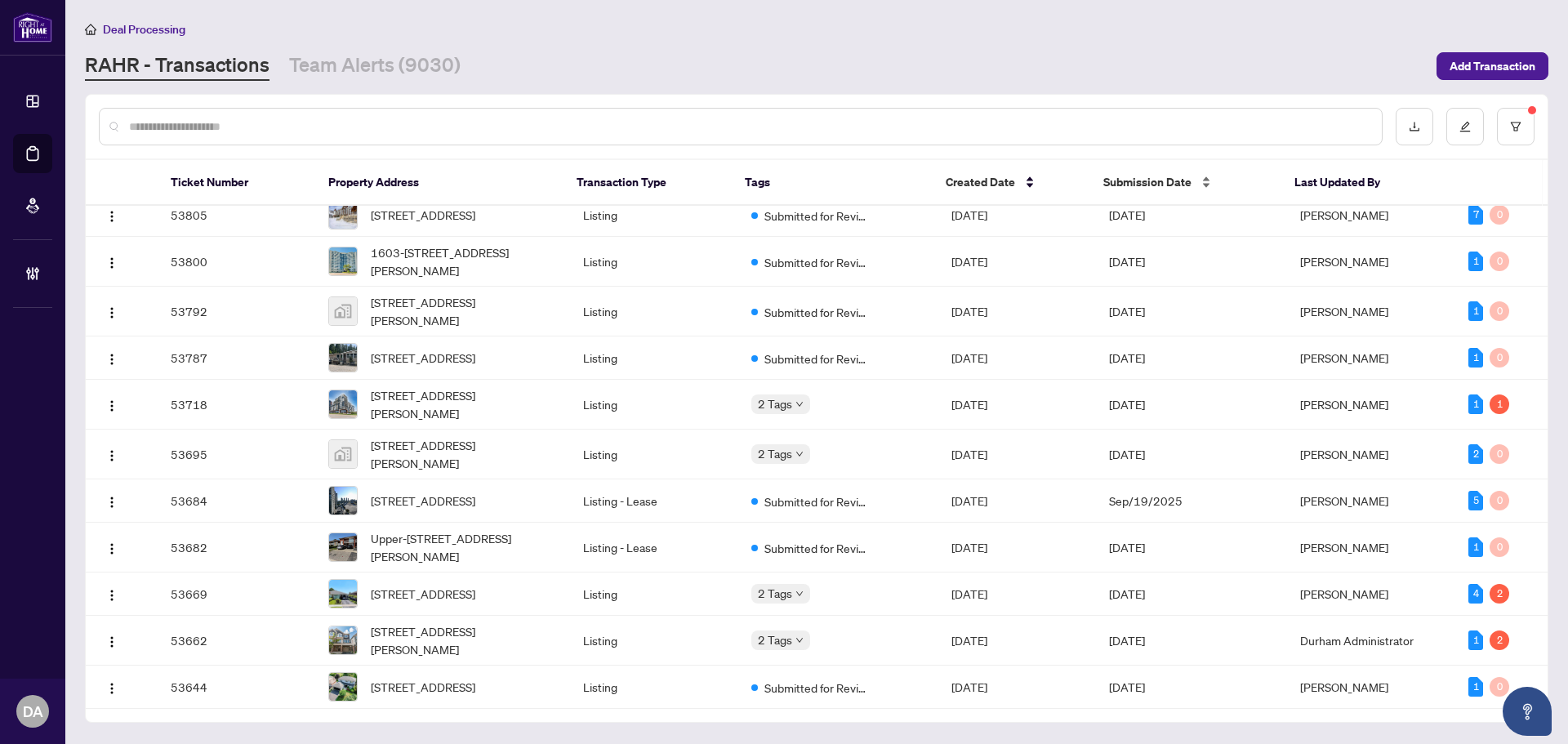
click at [1202, 176] on div "Submission Date" at bounding box center [1186, 182] width 165 height 18
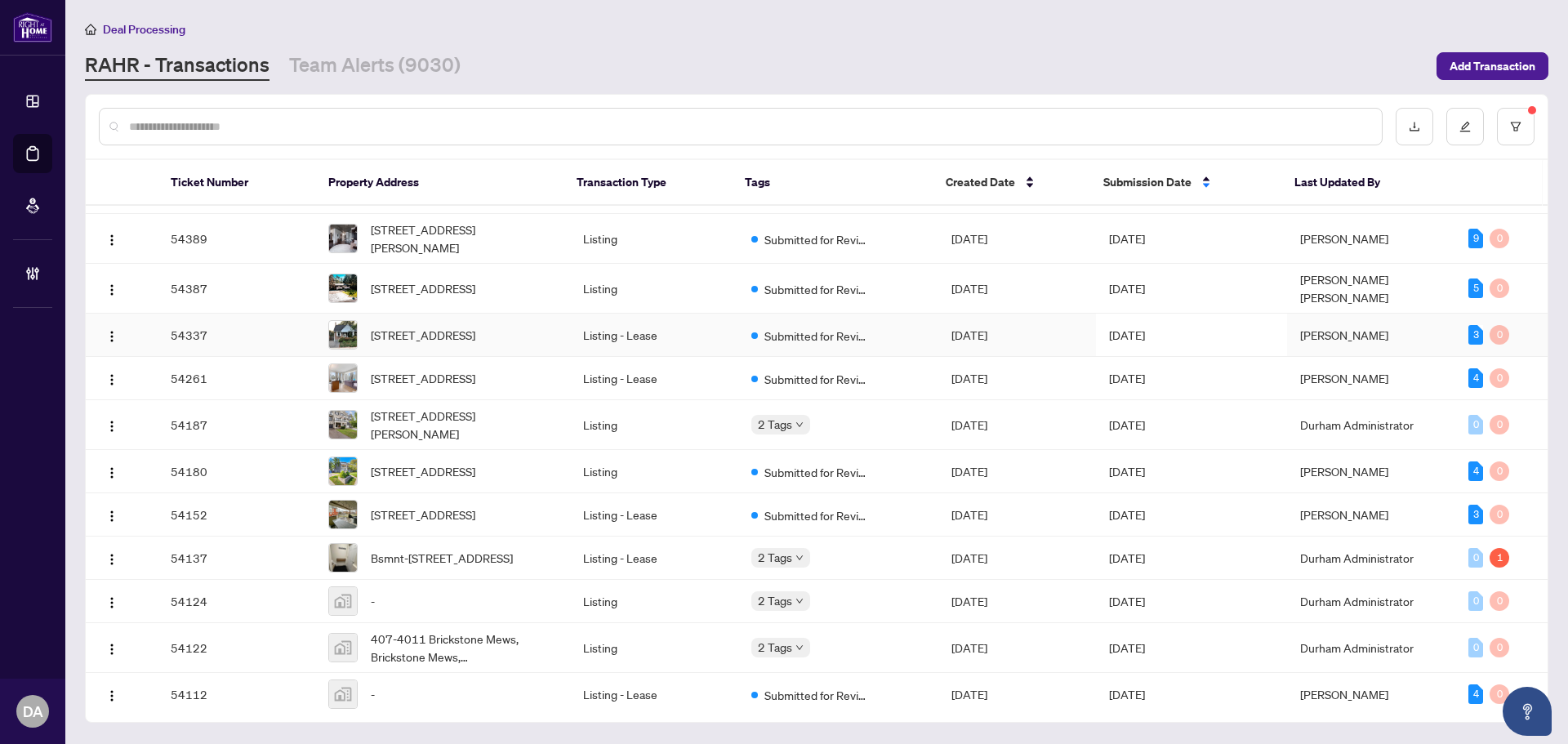
scroll to position [474, 0]
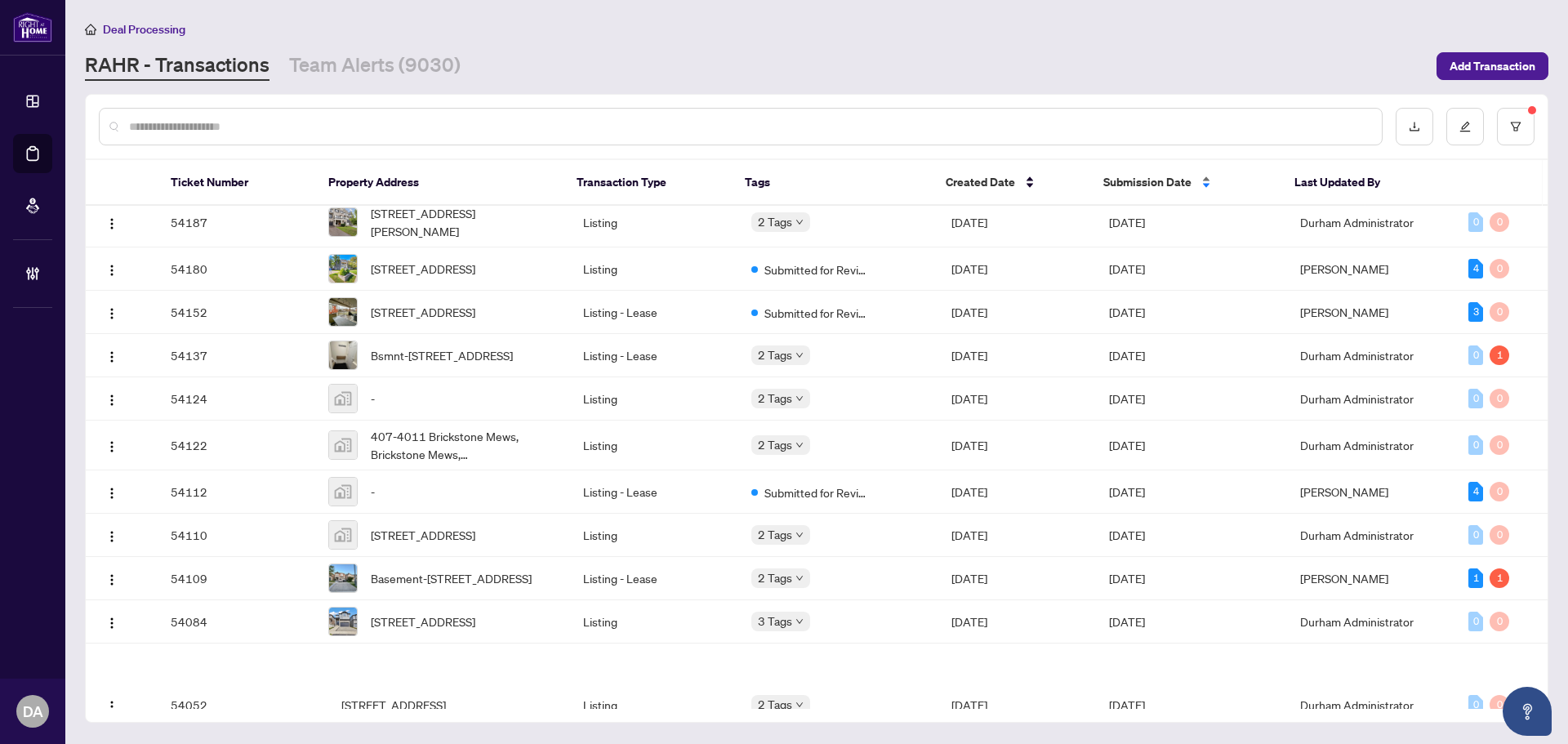
click at [1146, 186] on span "Submission Date" at bounding box center [1146, 182] width 88 height 18
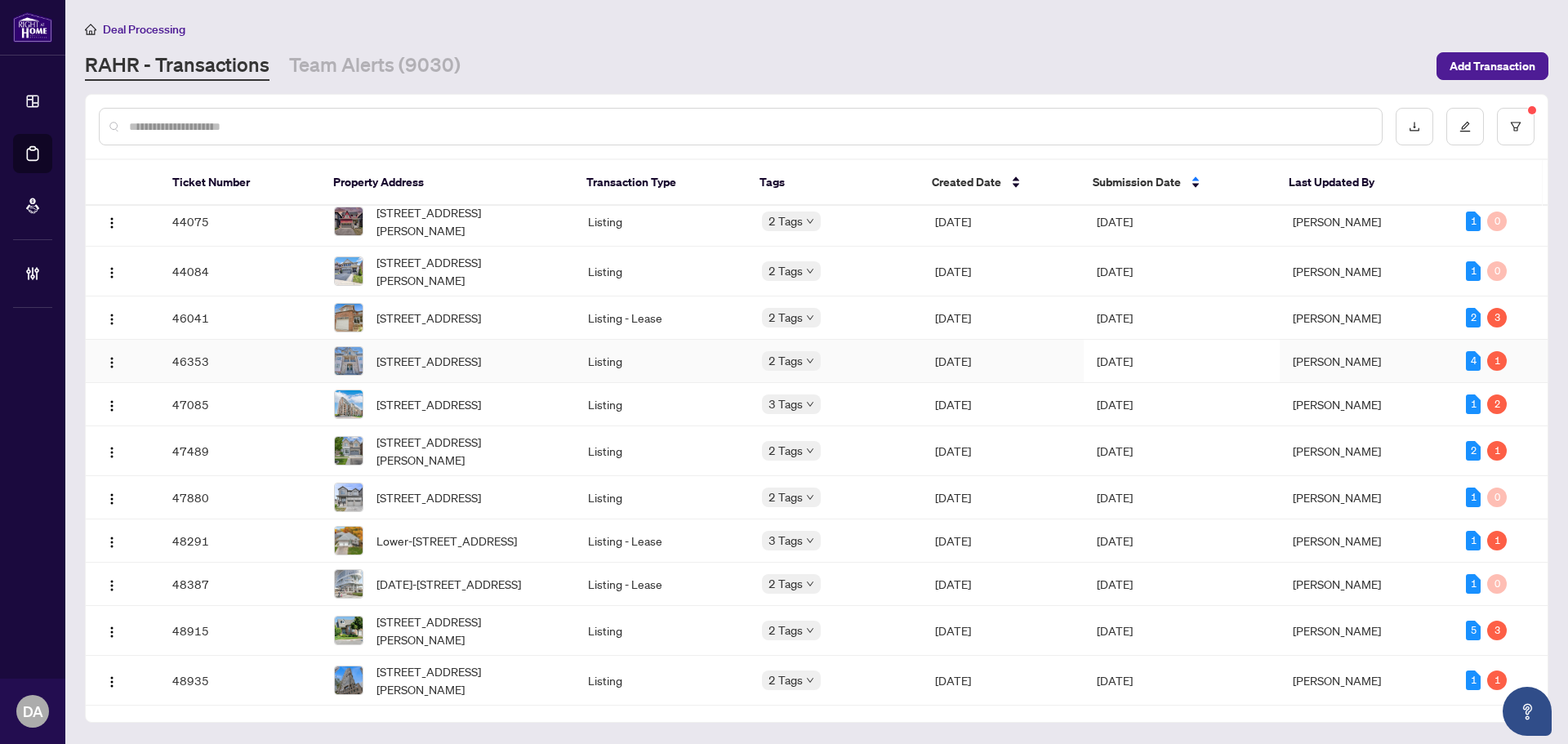
scroll to position [490, 0]
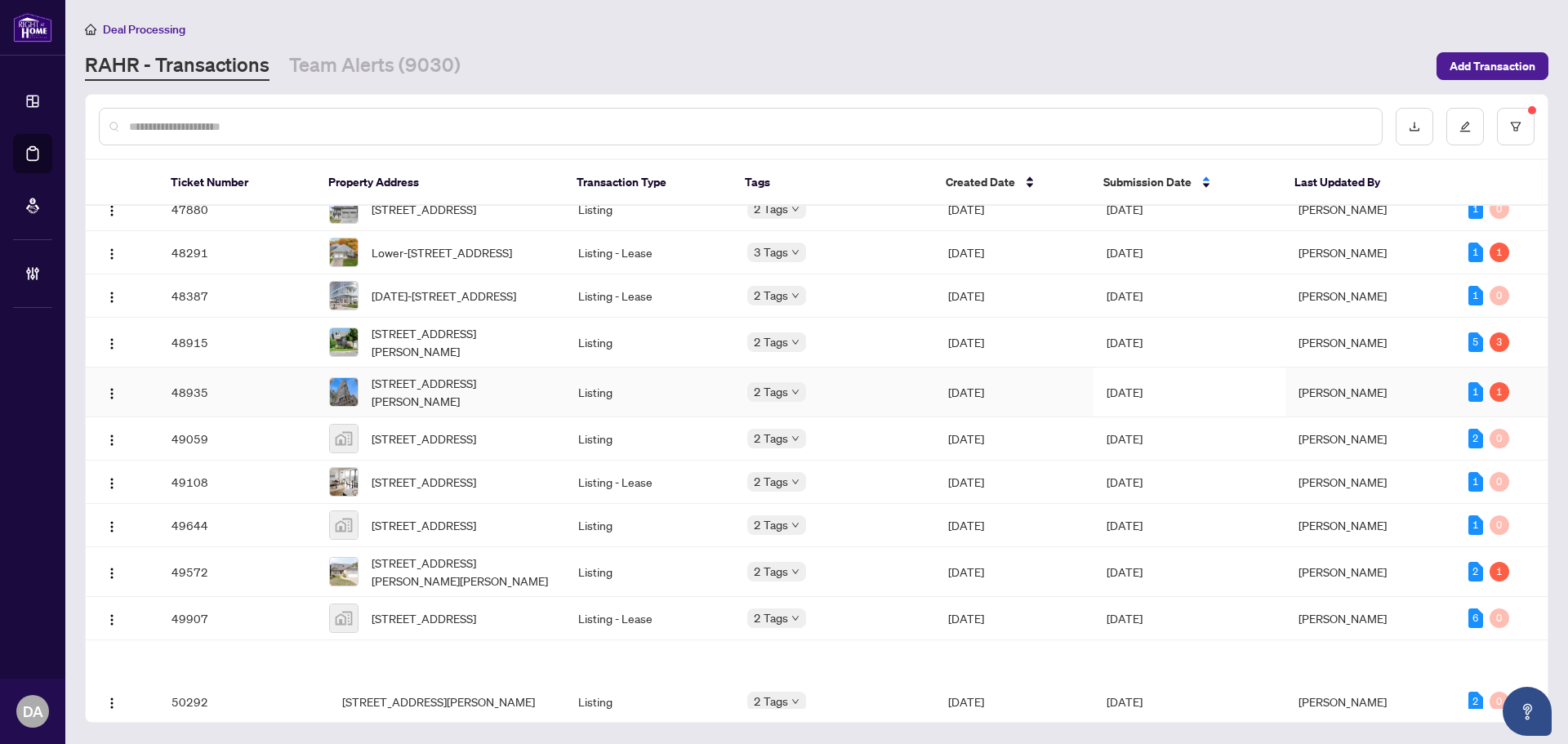
click at [1171, 417] on td "Aug/16/2025" at bounding box center [1189, 392] width 192 height 50
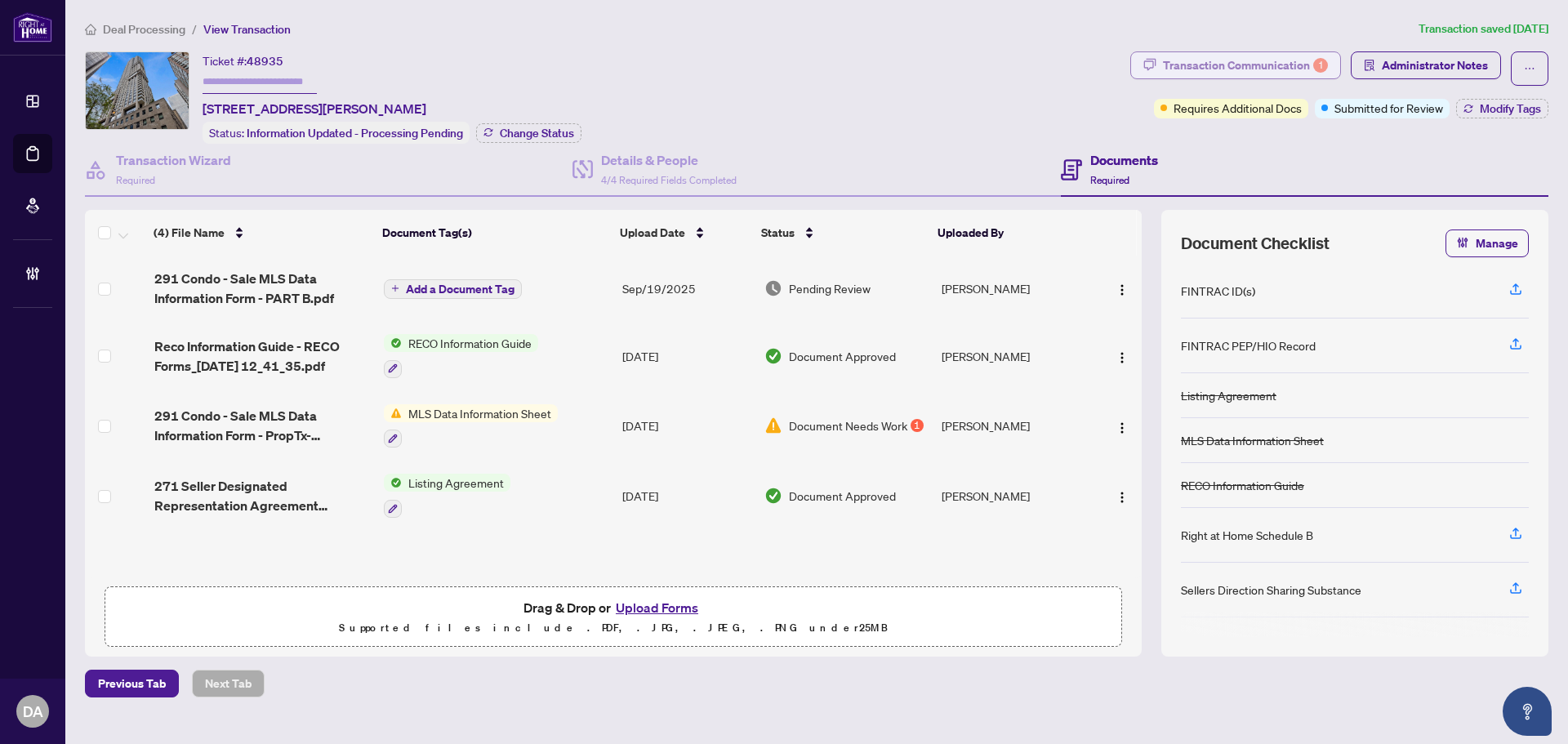
click at [1212, 63] on div "Transaction Communication 1" at bounding box center [1246, 65] width 165 height 26
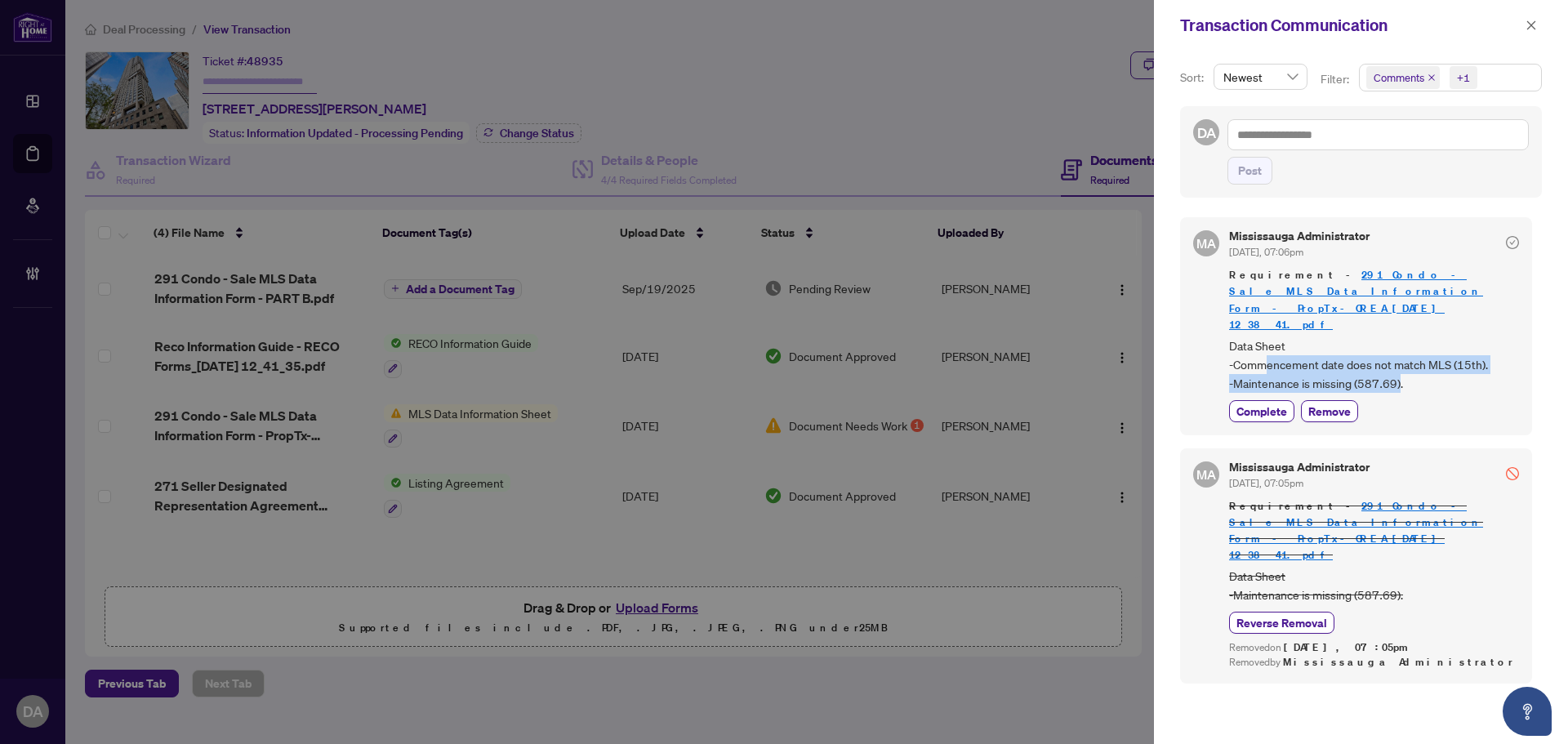
drag, startPoint x: 1400, startPoint y: 346, endPoint x: 1286, endPoint y: 329, distance: 115.3
click at [1276, 336] on span "Data Sheet -Commencement date does not match MLS (15th). -Maintenance is missin…" at bounding box center [1374, 365] width 290 height 57
click at [1292, 336] on span "Data Sheet -Commencement date does not match MLS (15th). -Maintenance is missin…" at bounding box center [1374, 365] width 290 height 57
drag, startPoint x: 1427, startPoint y: 352, endPoint x: 1228, endPoint y: 322, distance: 201.2
click at [1222, 322] on div "MA Mississauga Administrator Aug/20/2025, 07:06pm Requirement - 291 Condo - Sal…" at bounding box center [1356, 326] width 352 height 217
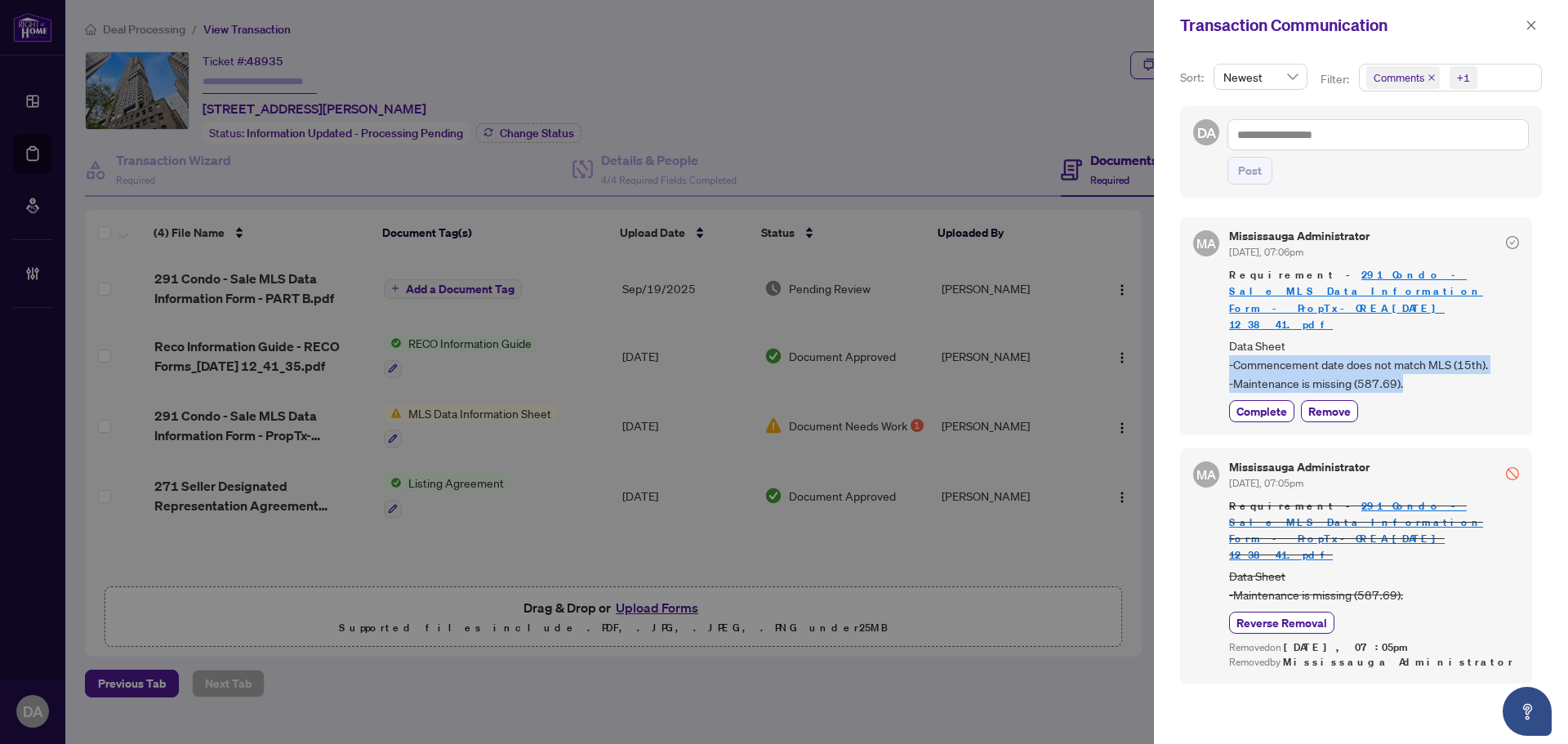
click at [1259, 336] on span "Data Sheet -Commencement date does not match MLS (15th). -Maintenance is missin…" at bounding box center [1374, 365] width 290 height 57
click at [1538, 20] on button "button" at bounding box center [1531, 25] width 21 height 20
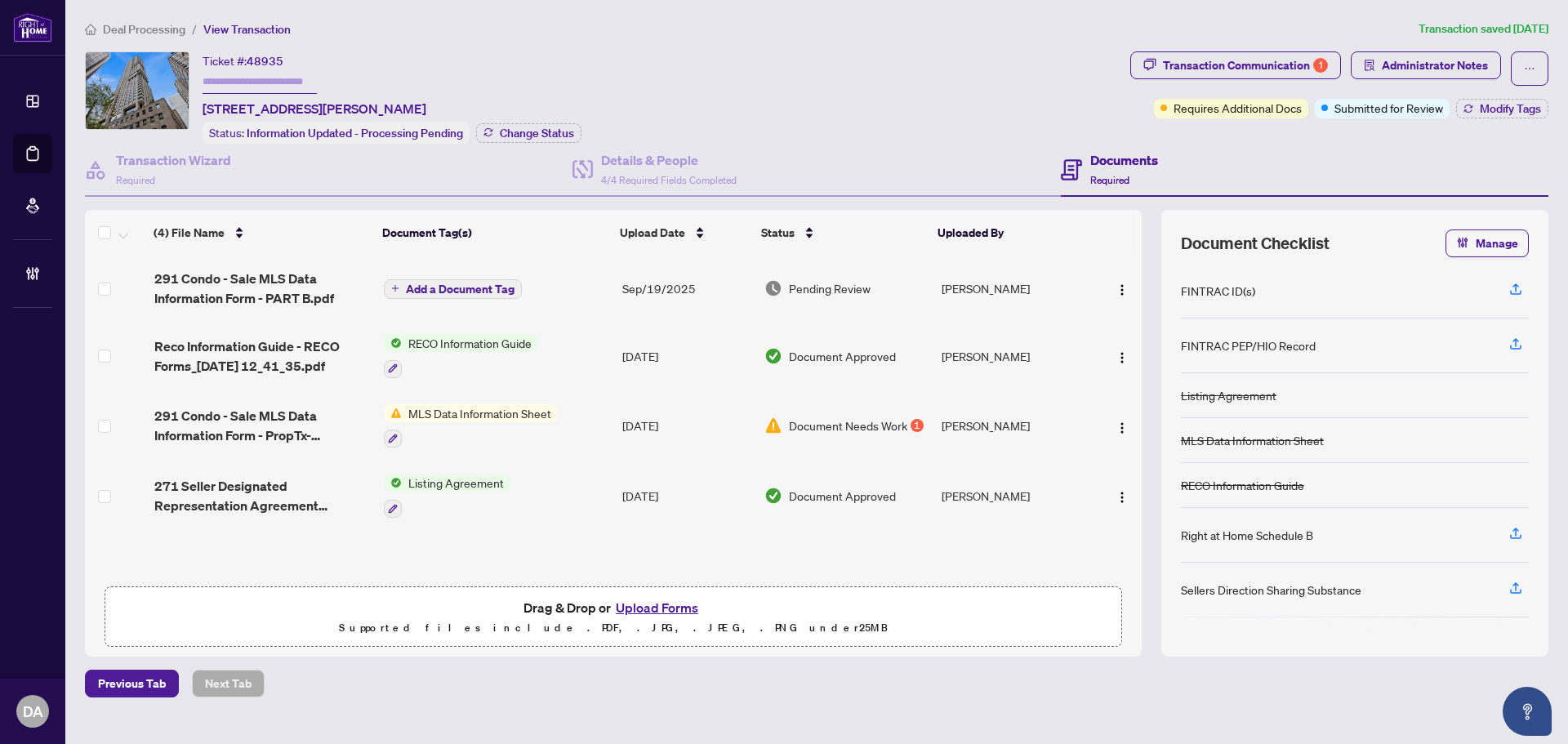
click at [281, 296] on span "291 Condo - Sale MLS Data Information Form - PART B.pdf" at bounding box center [262, 288] width 216 height 39
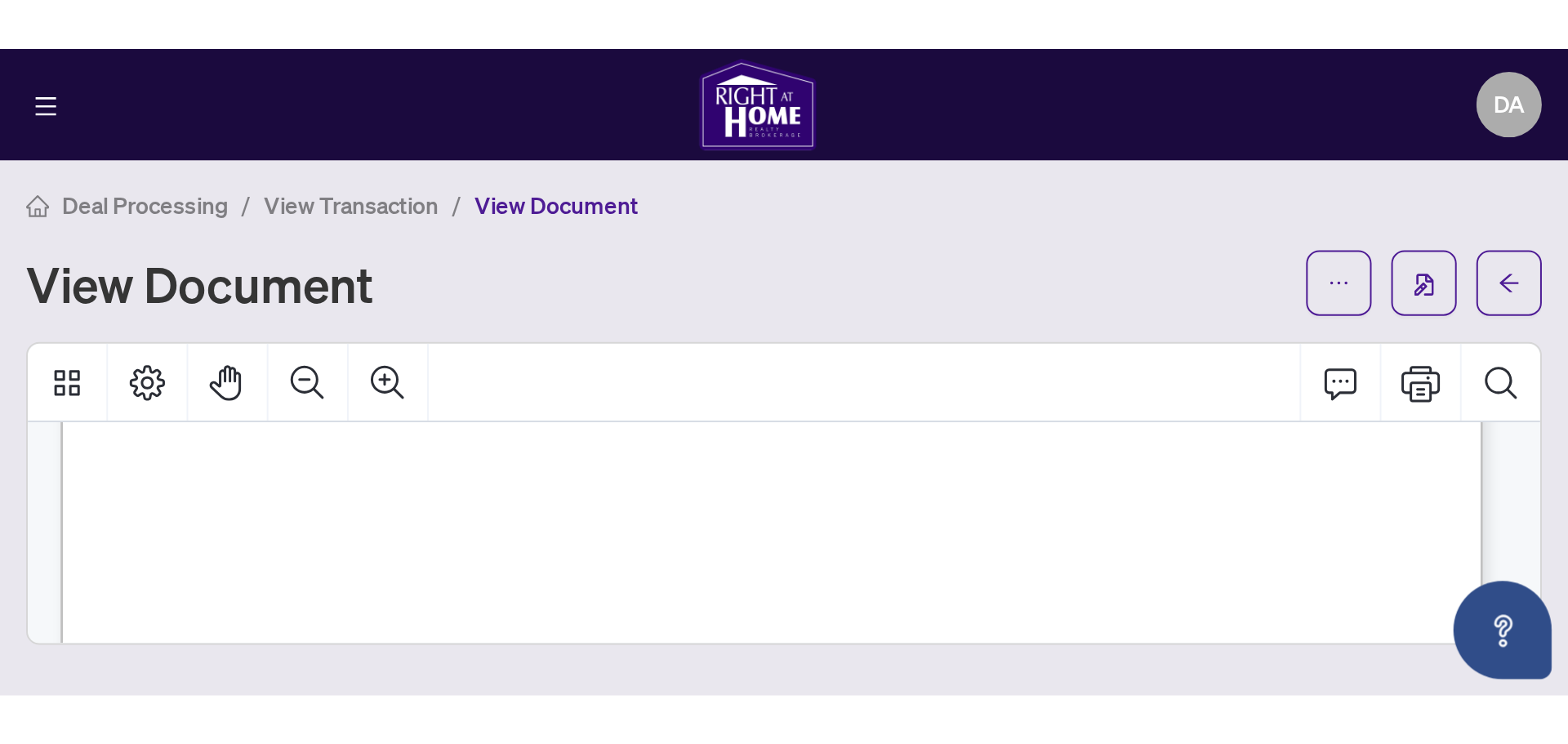
scroll to position [4900, 0]
